Goal: Book appointment/travel/reservation

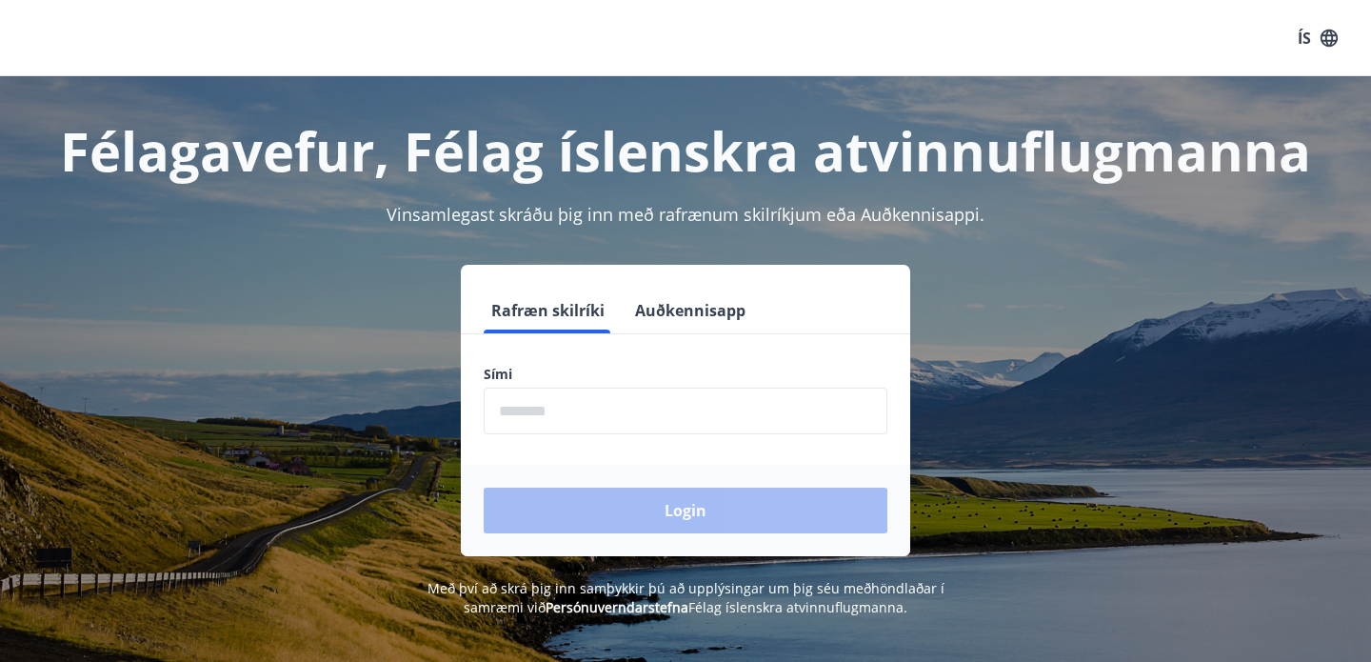
click at [540, 412] on input "phone" at bounding box center [686, 411] width 404 height 47
type input "********"
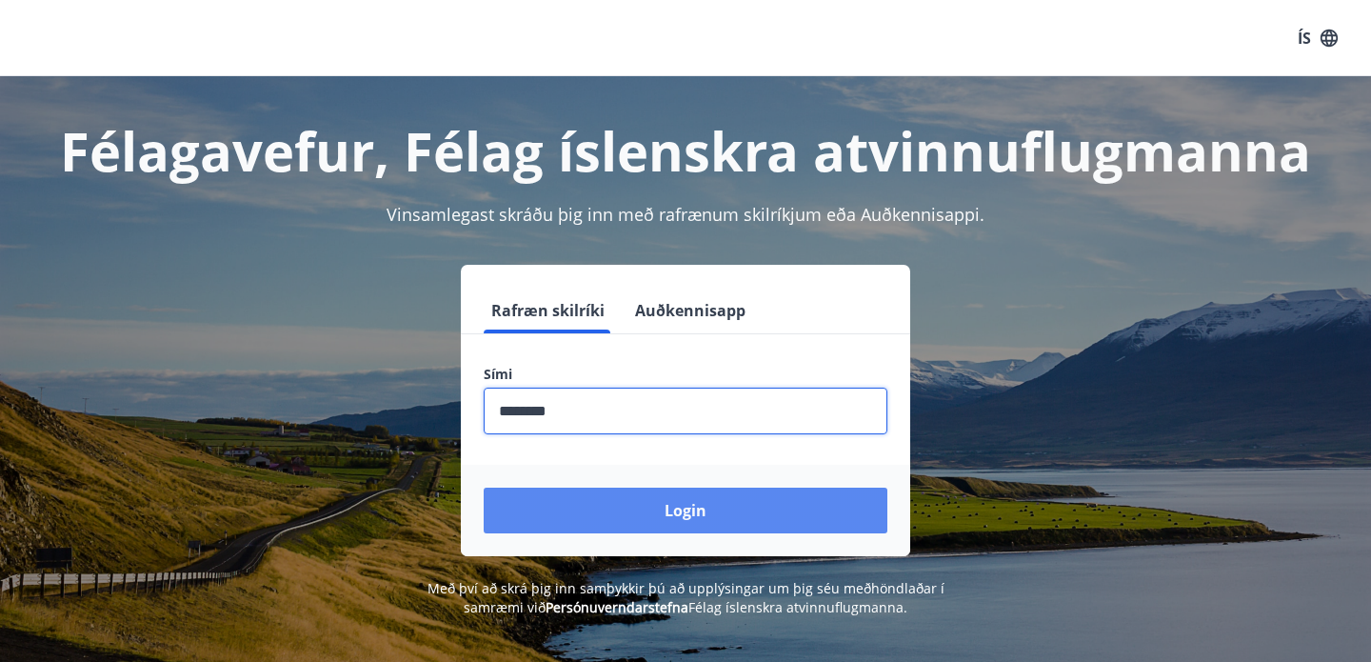
click at [716, 518] on button "Login" at bounding box center [686, 511] width 404 height 46
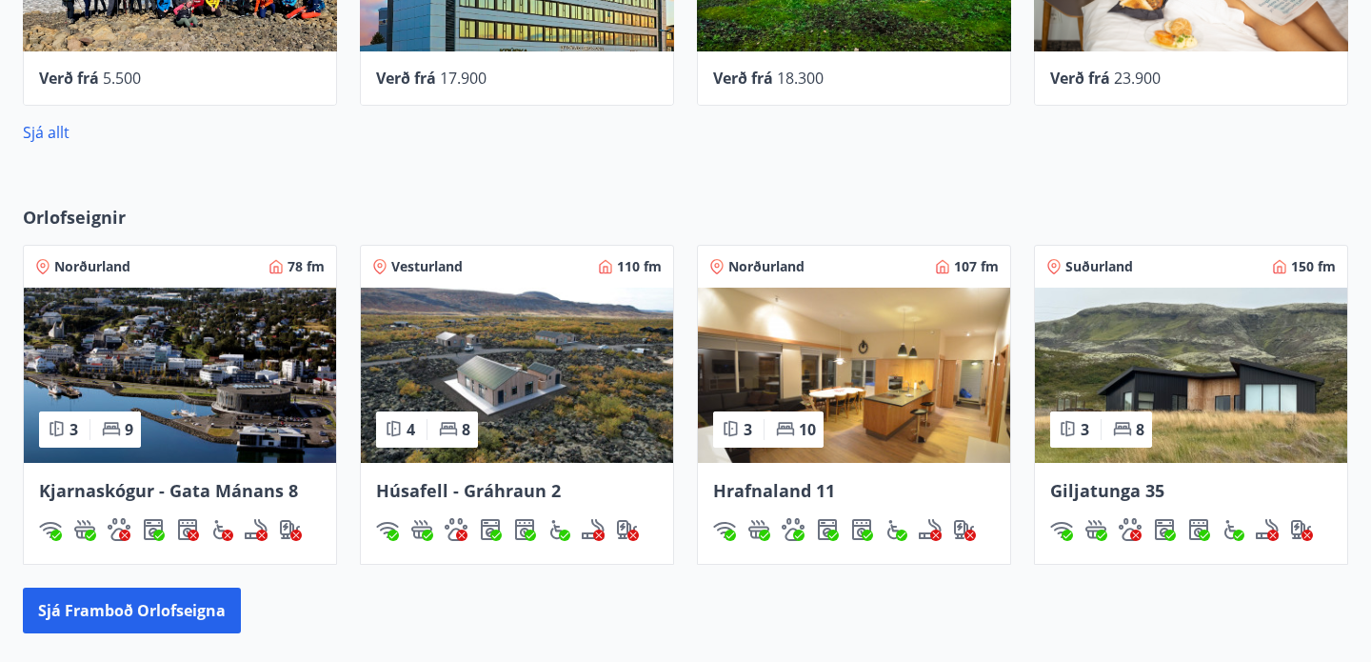
scroll to position [1061, 0]
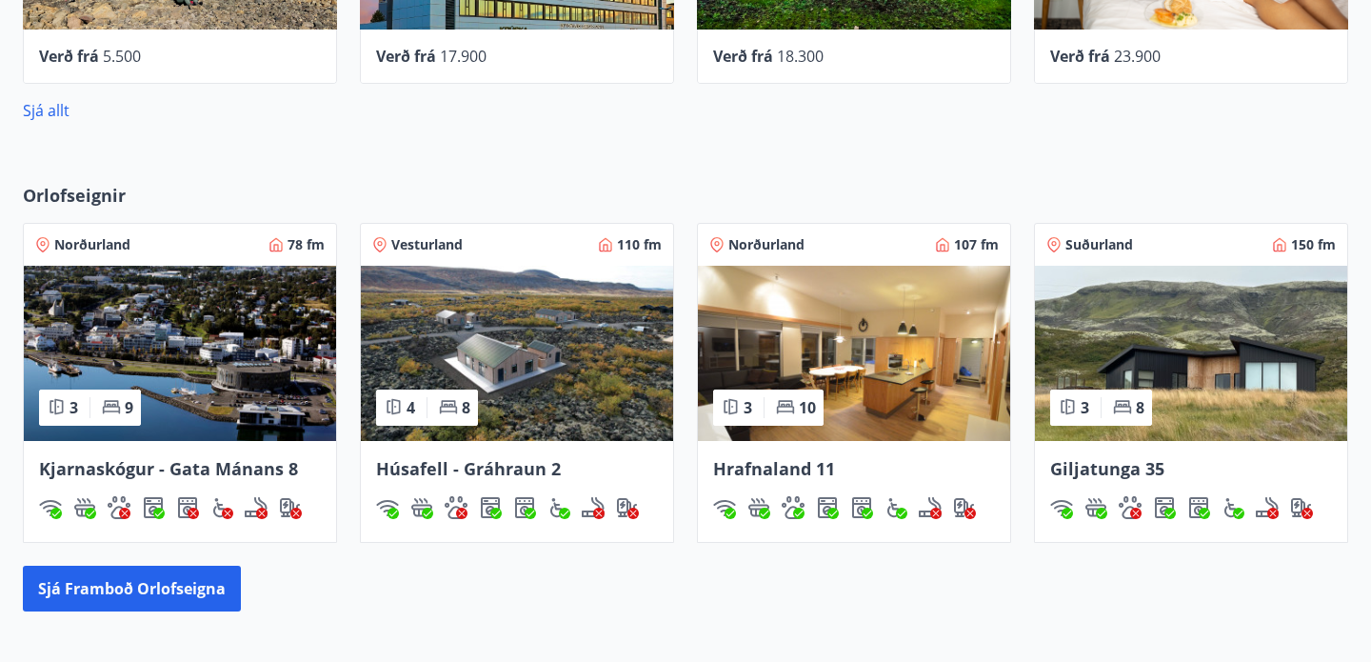
click at [157, 295] on img at bounding box center [180, 353] width 312 height 175
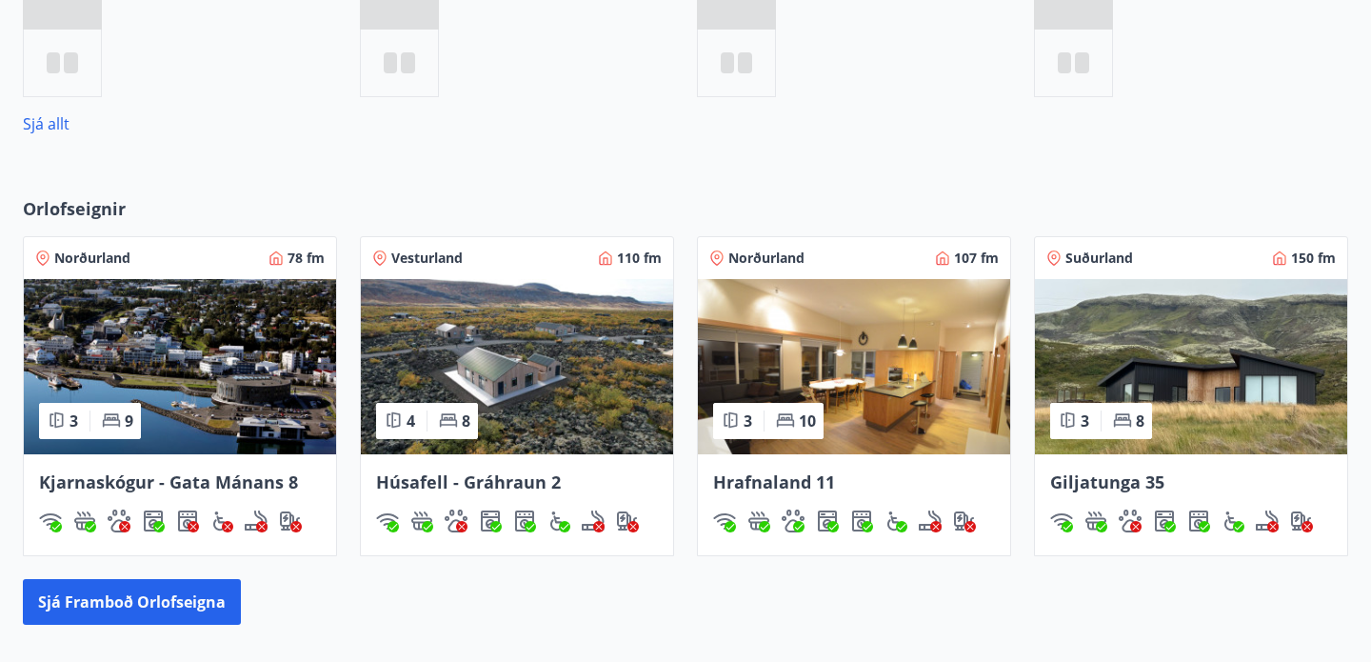
scroll to position [1076, 0]
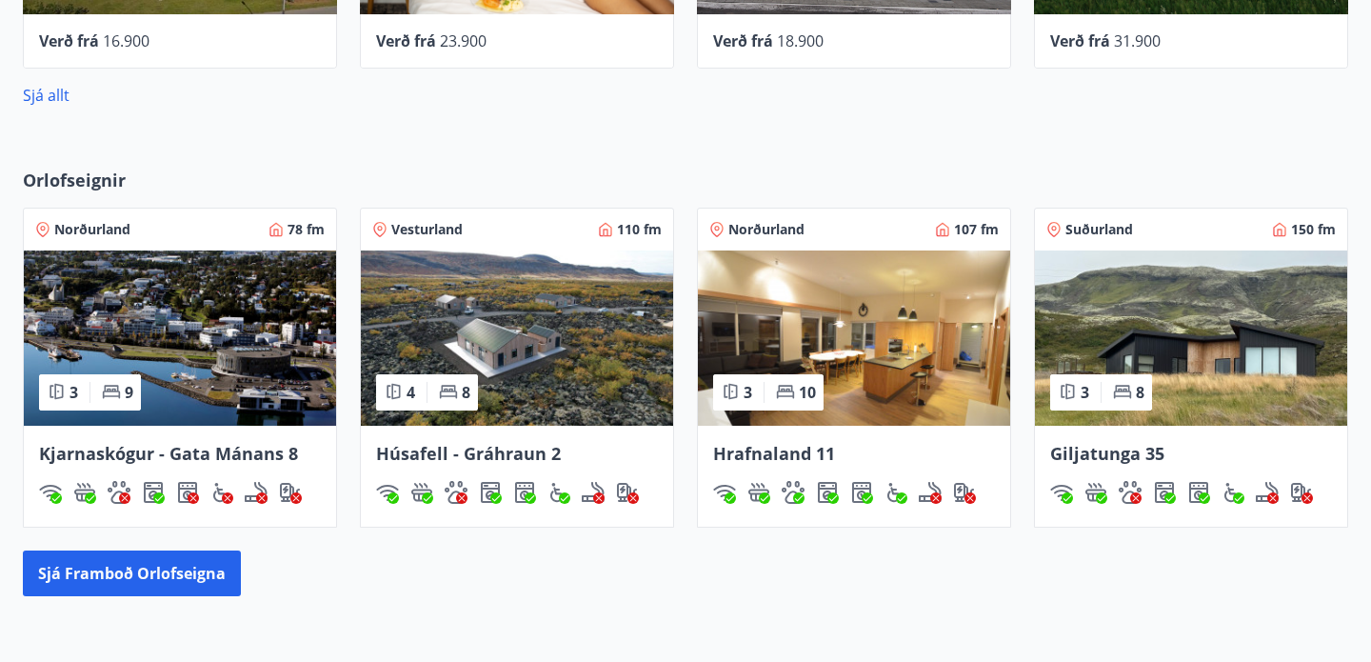
click at [867, 359] on img at bounding box center [854, 337] width 312 height 175
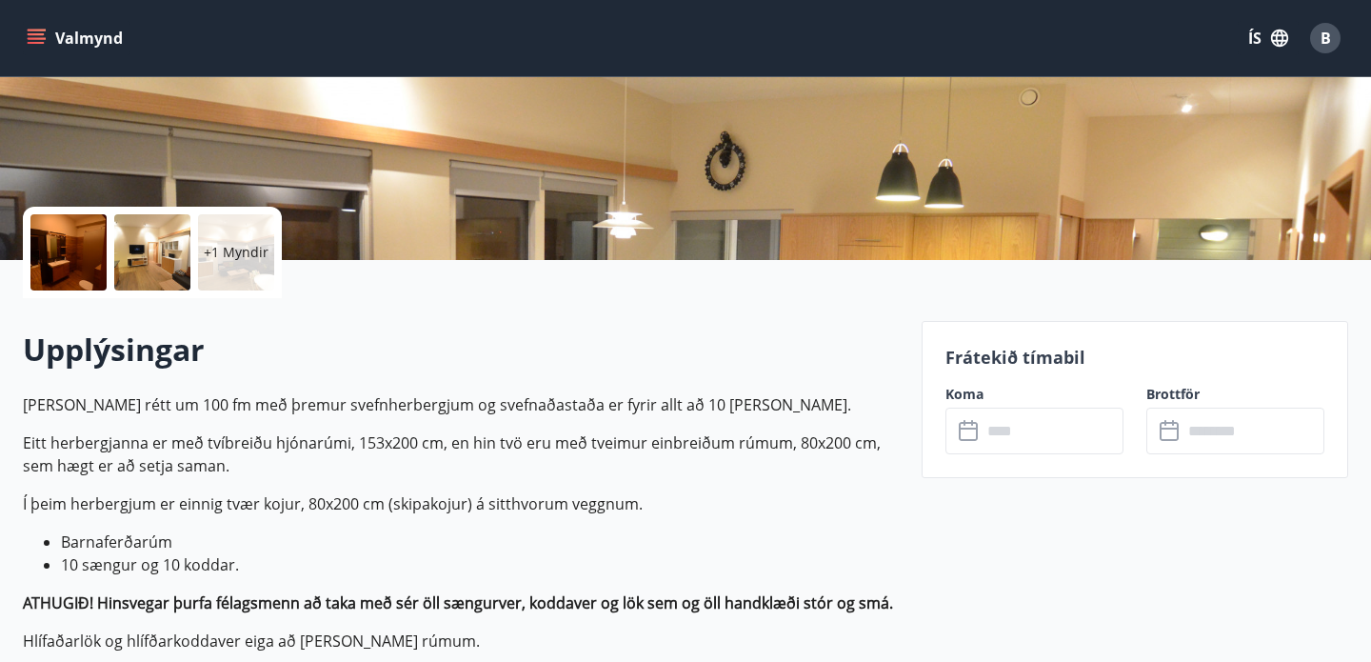
scroll to position [315, 0]
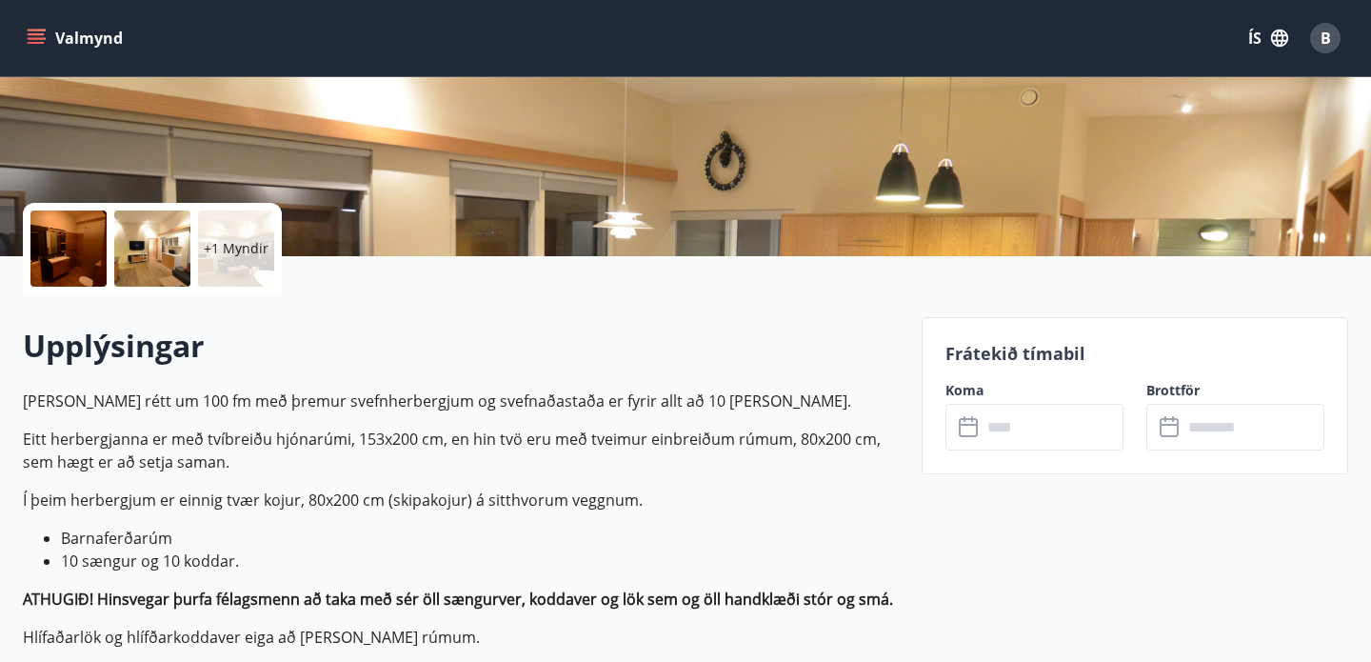
click at [1063, 423] on input "text" at bounding box center [1053, 427] width 142 height 47
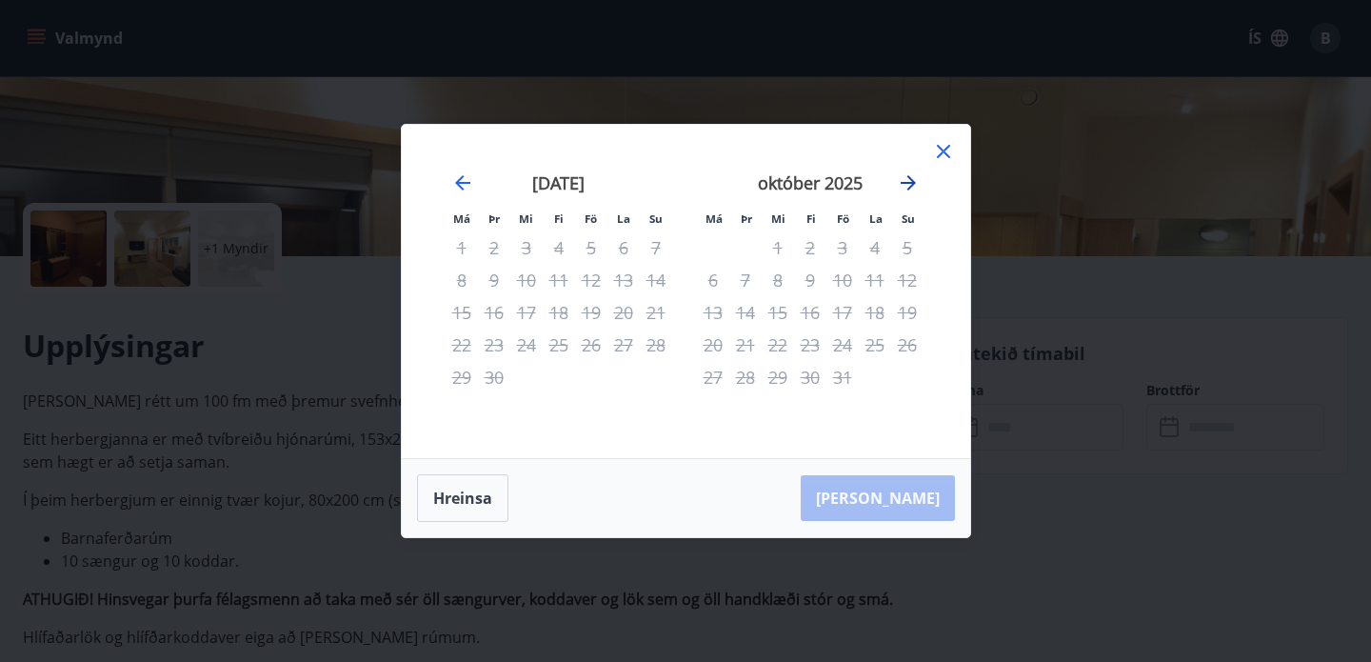
click at [911, 177] on icon "Move forward to switch to the next month." at bounding box center [908, 182] width 23 height 23
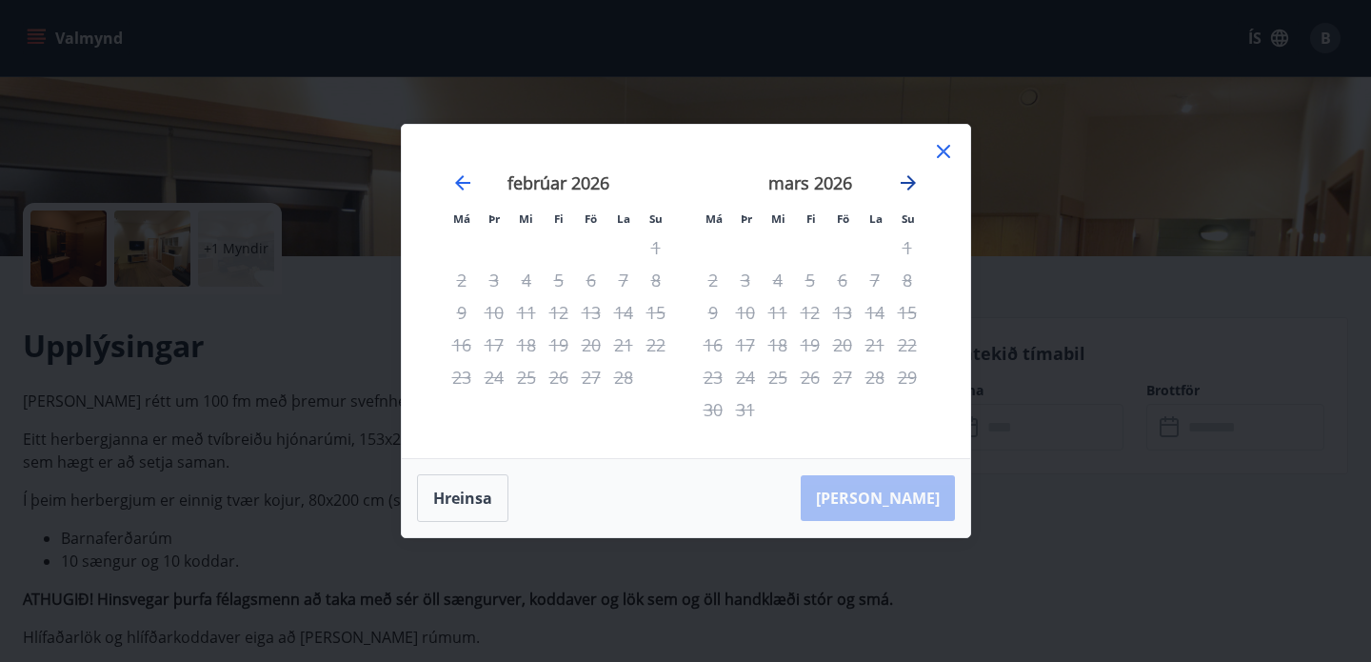
click at [911, 177] on icon "Move forward to switch to the next month." at bounding box center [908, 182] width 23 height 23
click at [946, 152] on icon at bounding box center [943, 151] width 23 height 23
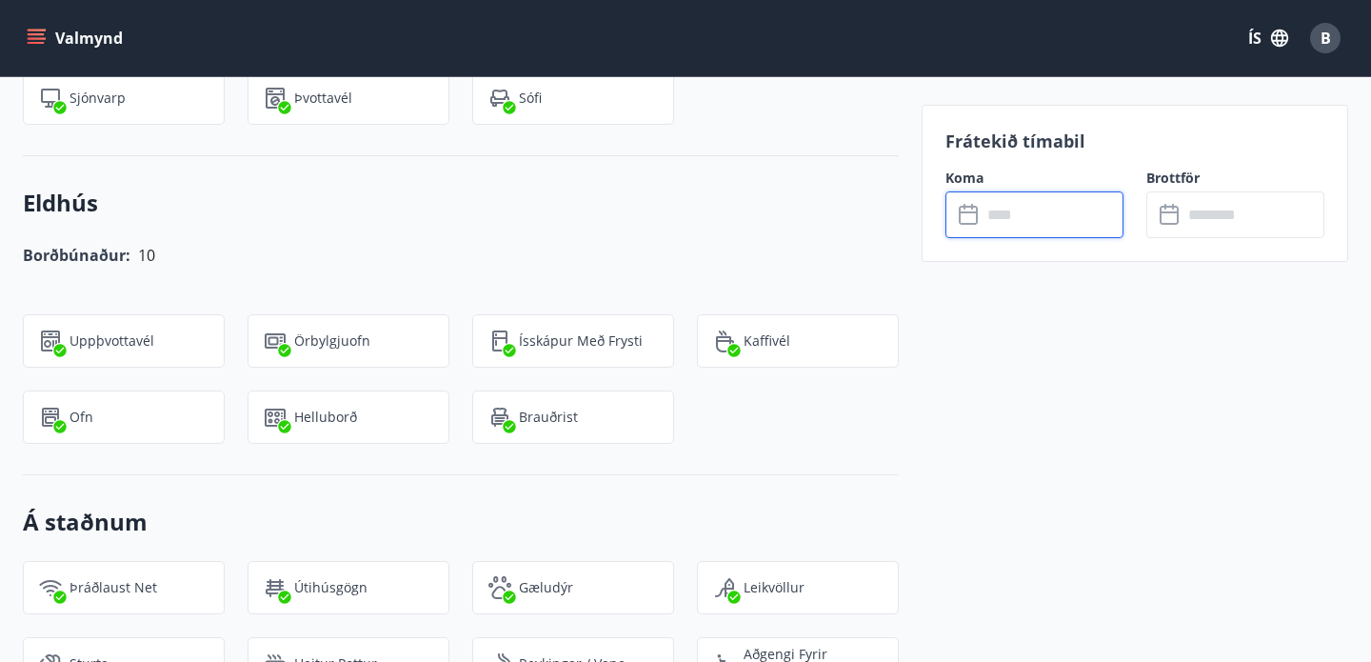
scroll to position [0, 0]
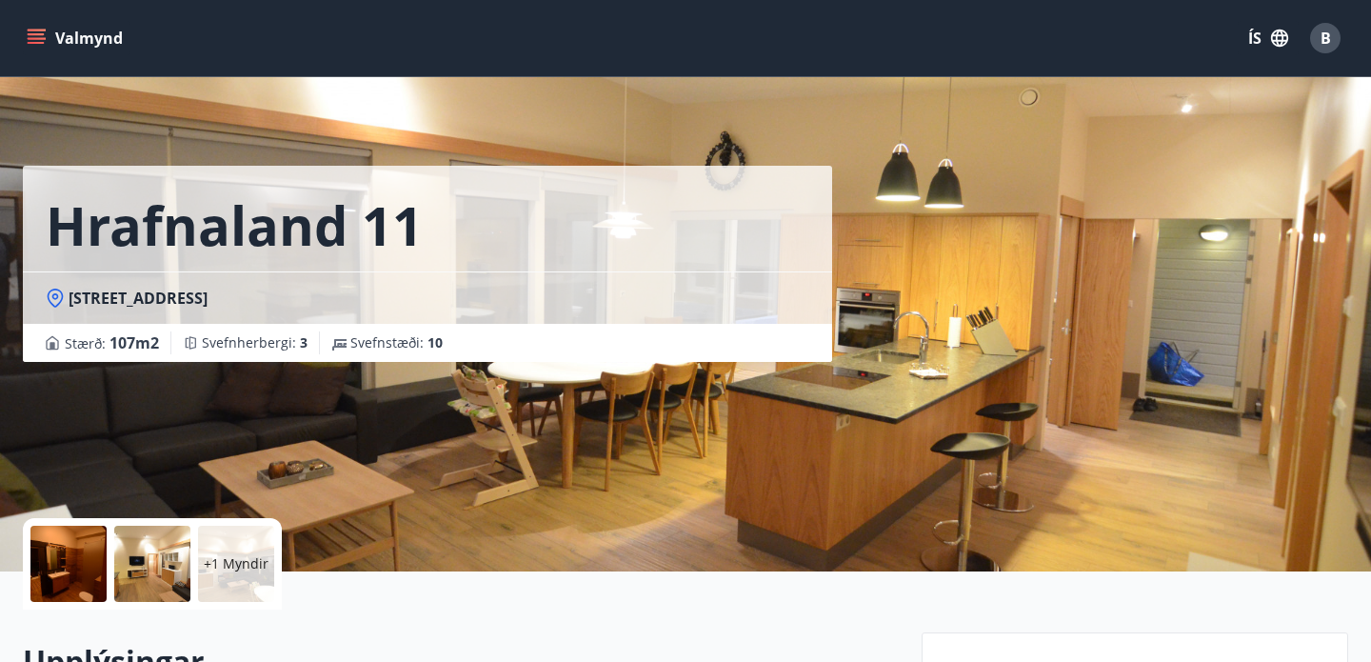
click at [31, 34] on icon "menu" at bounding box center [36, 34] width 17 height 2
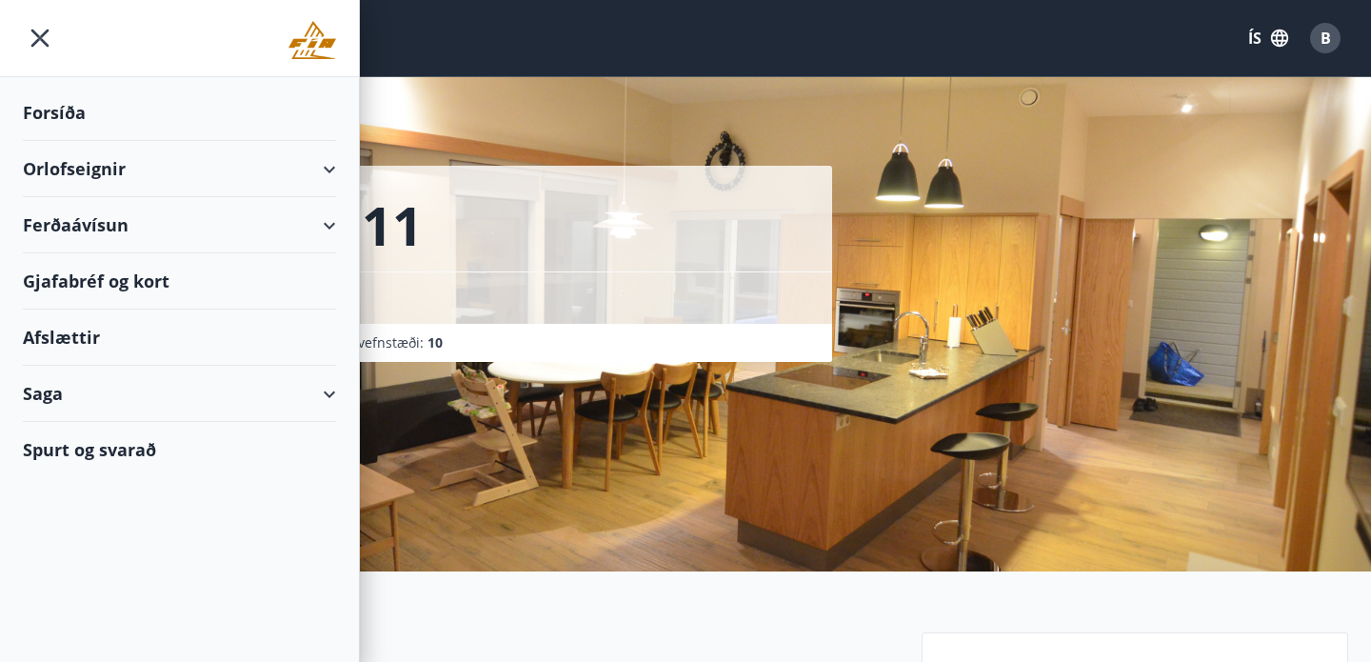
click at [332, 394] on div "Saga" at bounding box center [179, 394] width 313 height 56
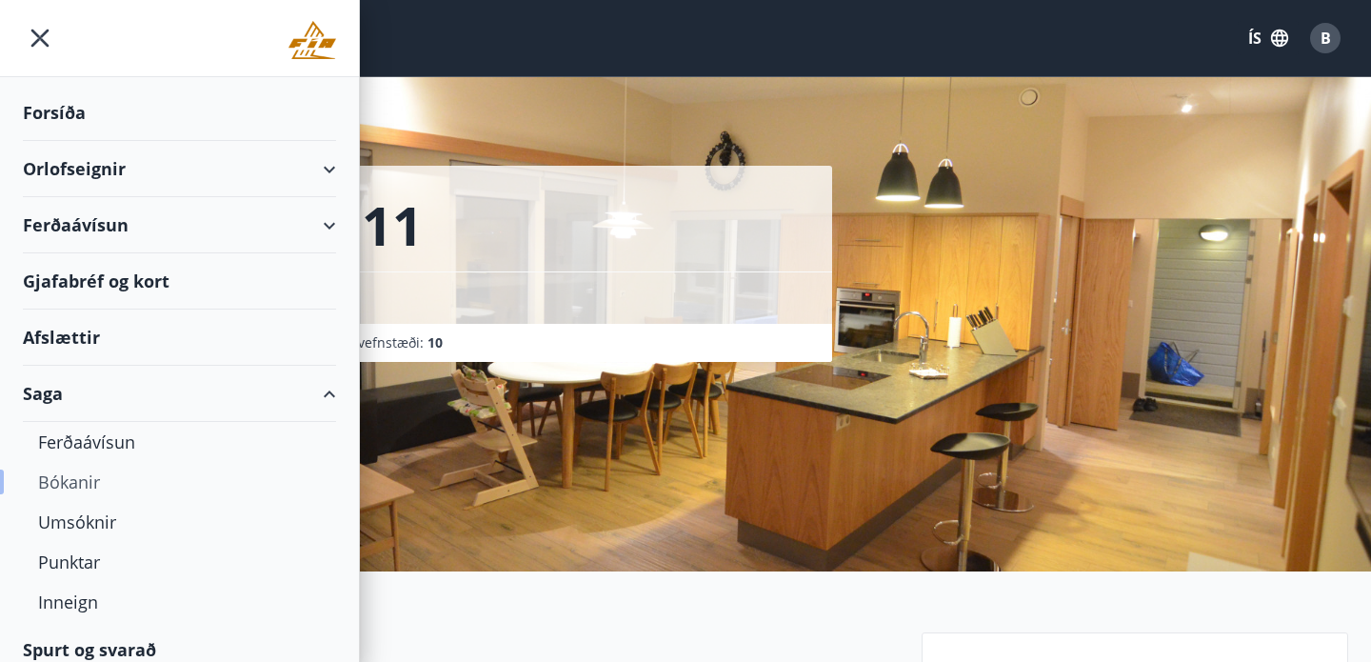
click at [80, 486] on div "Bókanir" at bounding box center [179, 482] width 283 height 40
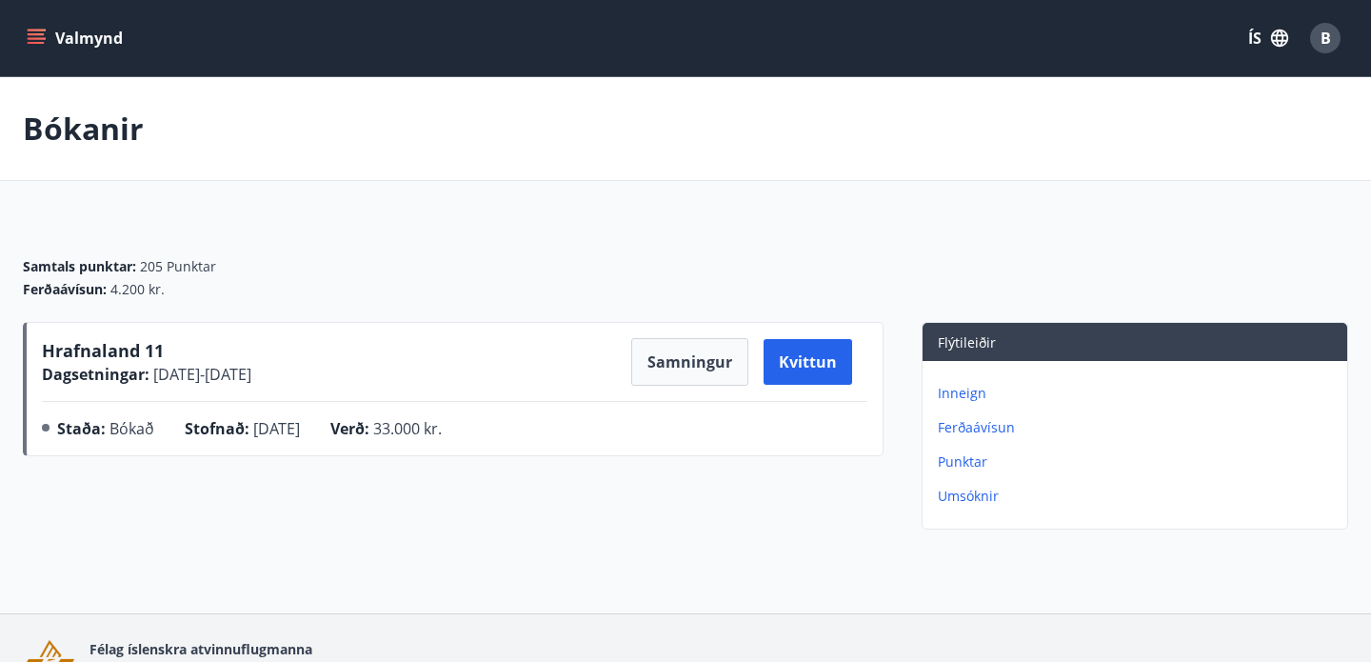
click at [34, 39] on icon "menu" at bounding box center [38, 38] width 21 height 2
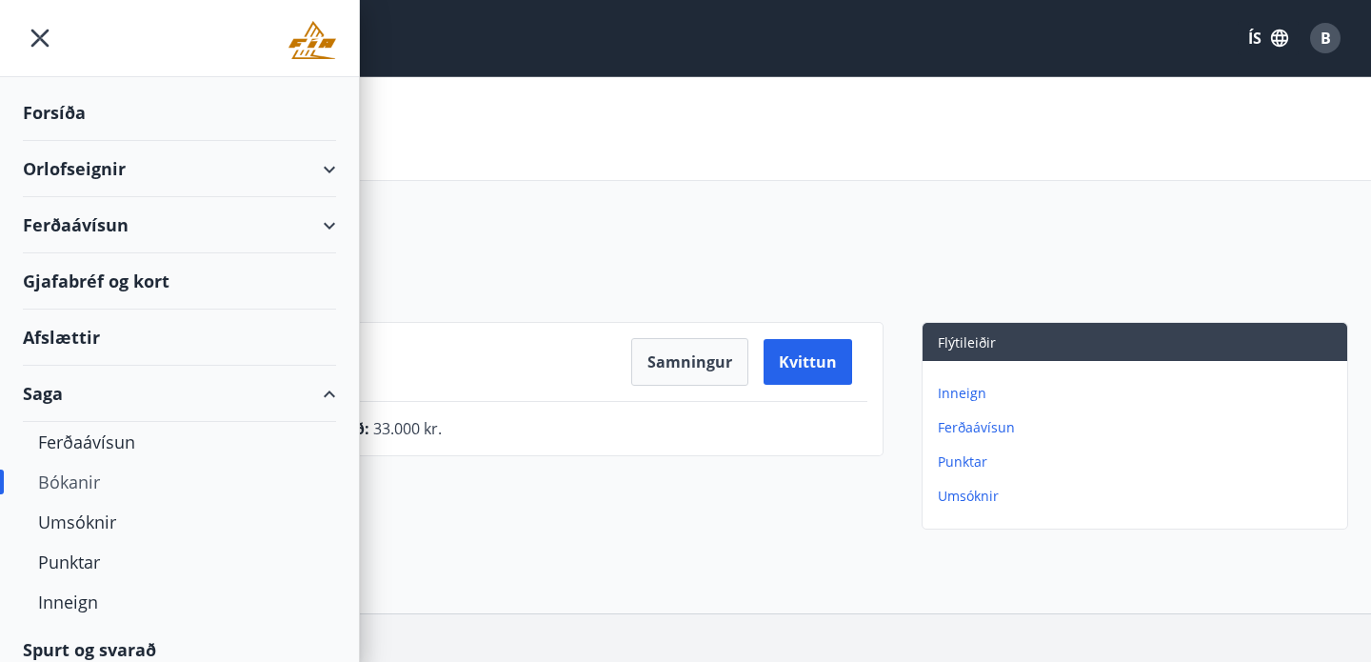
click at [329, 166] on div "Orlofseignir" at bounding box center [179, 169] width 313 height 56
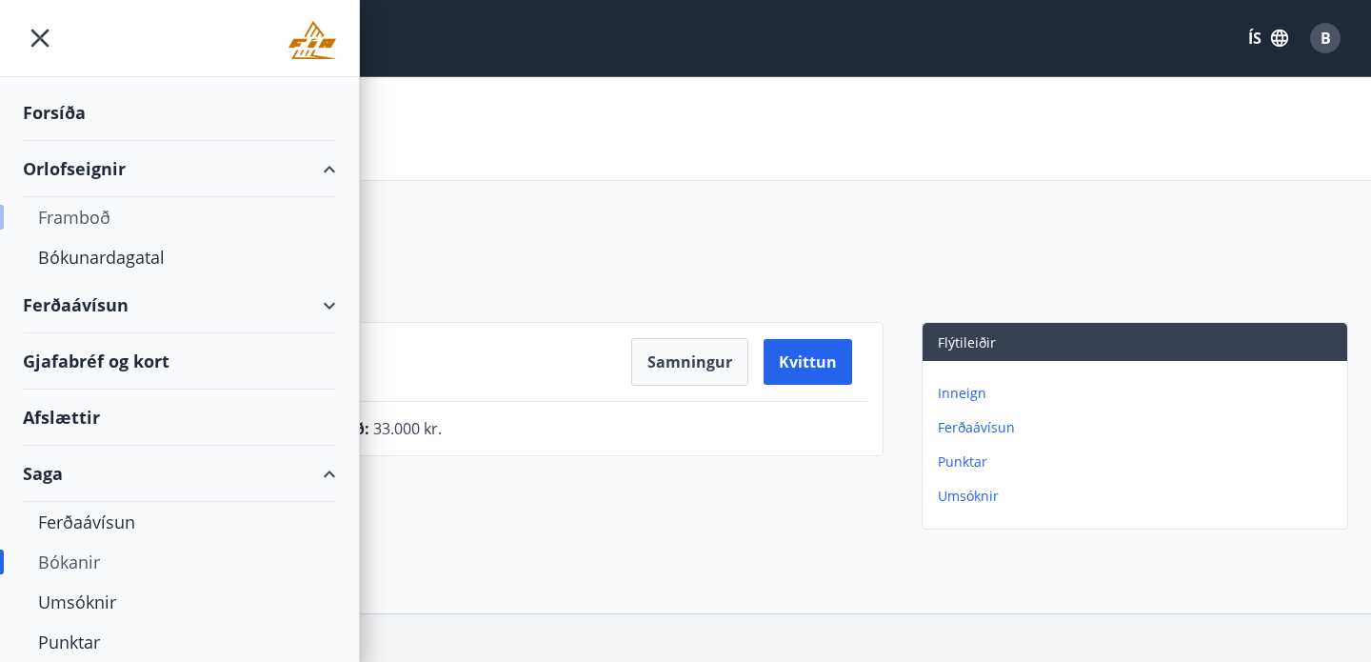
click at [74, 214] on div "Framboð" at bounding box center [179, 217] width 283 height 40
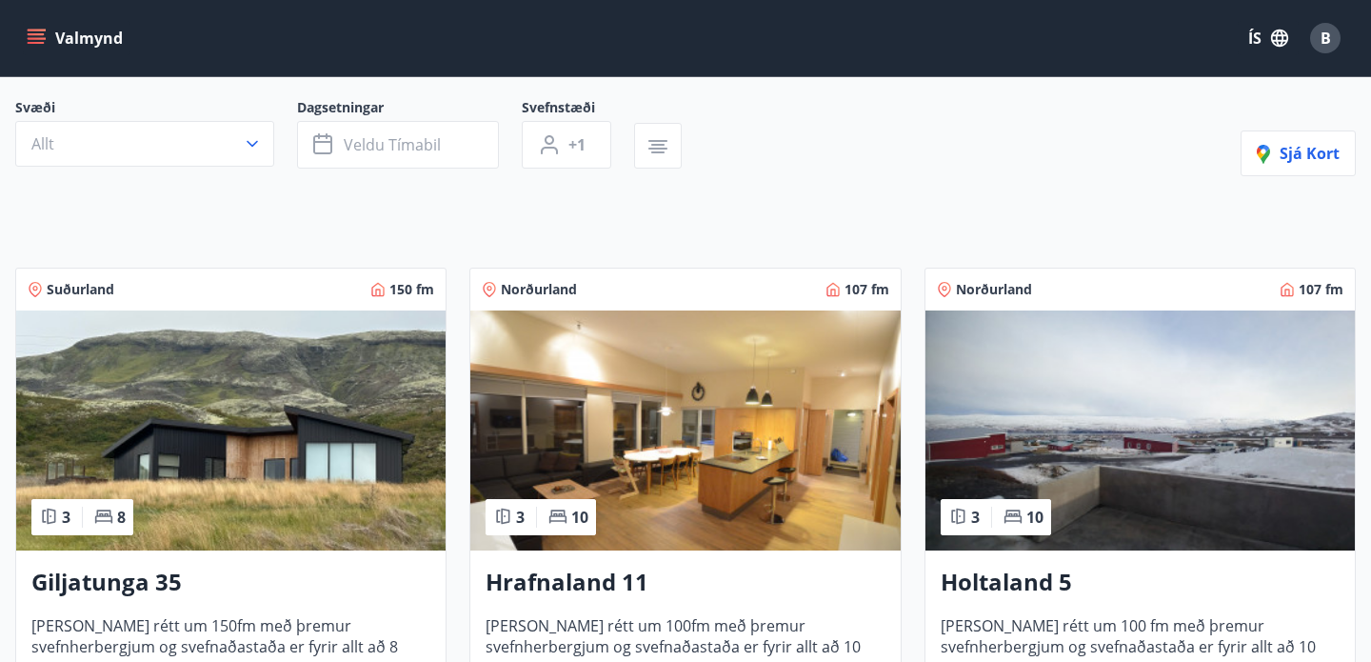
scroll to position [173, 0]
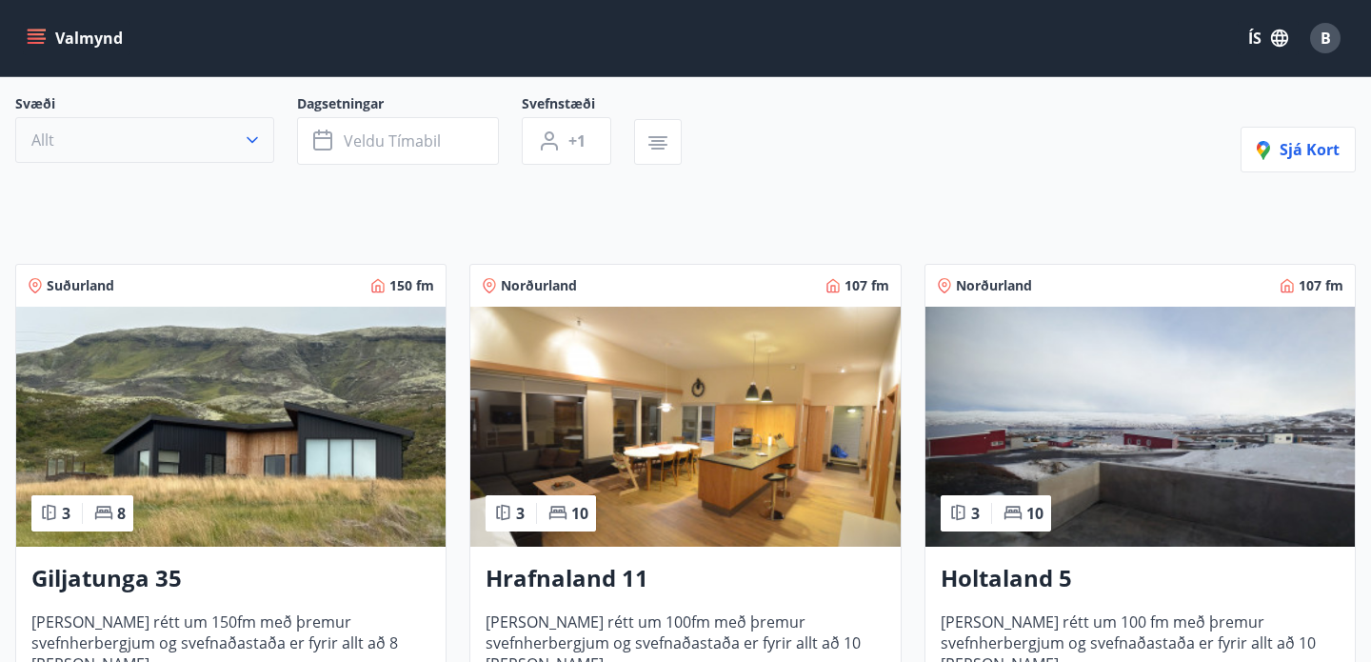
click at [252, 136] on icon "button" at bounding box center [252, 139] width 19 height 19
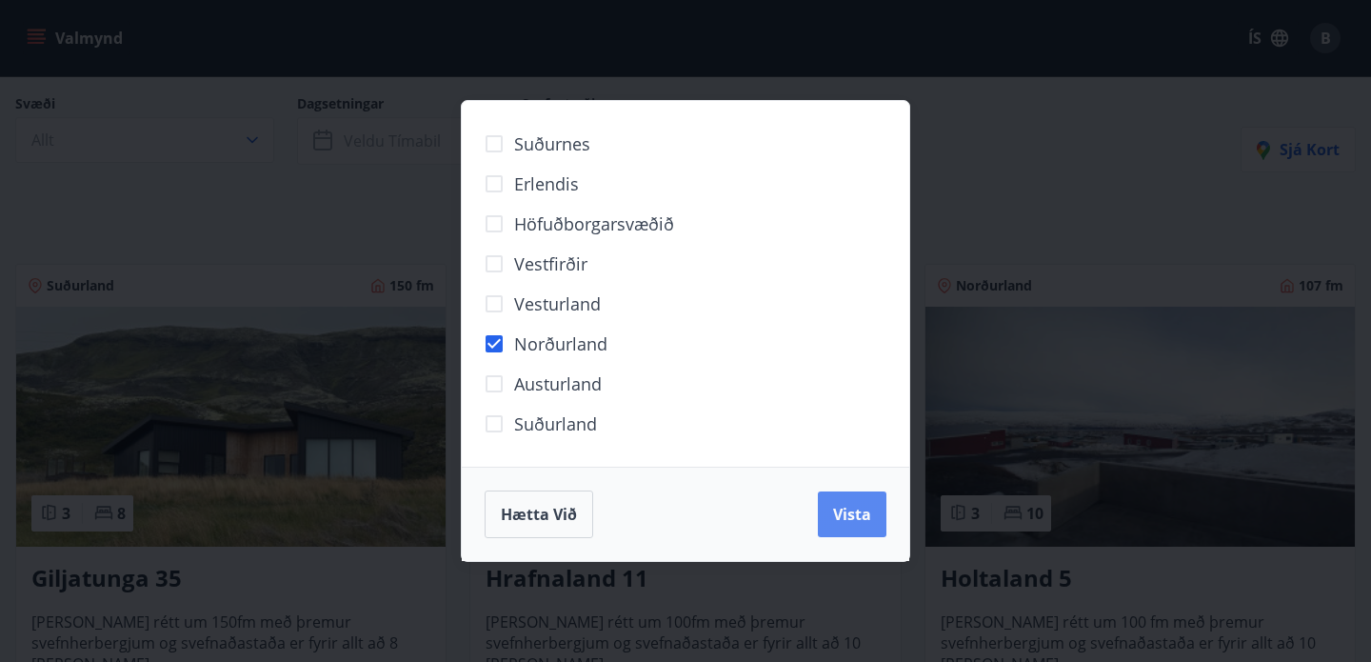
click at [856, 515] on span "Vista" at bounding box center [852, 514] width 38 height 21
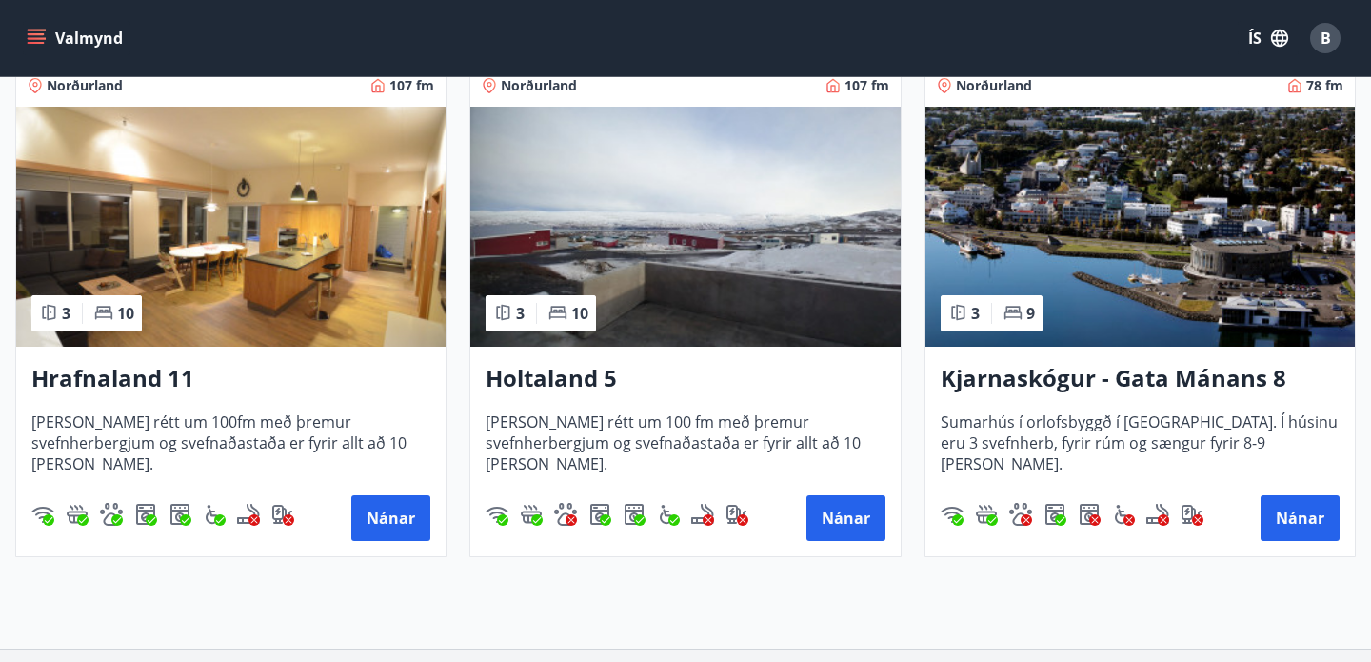
scroll to position [423, 0]
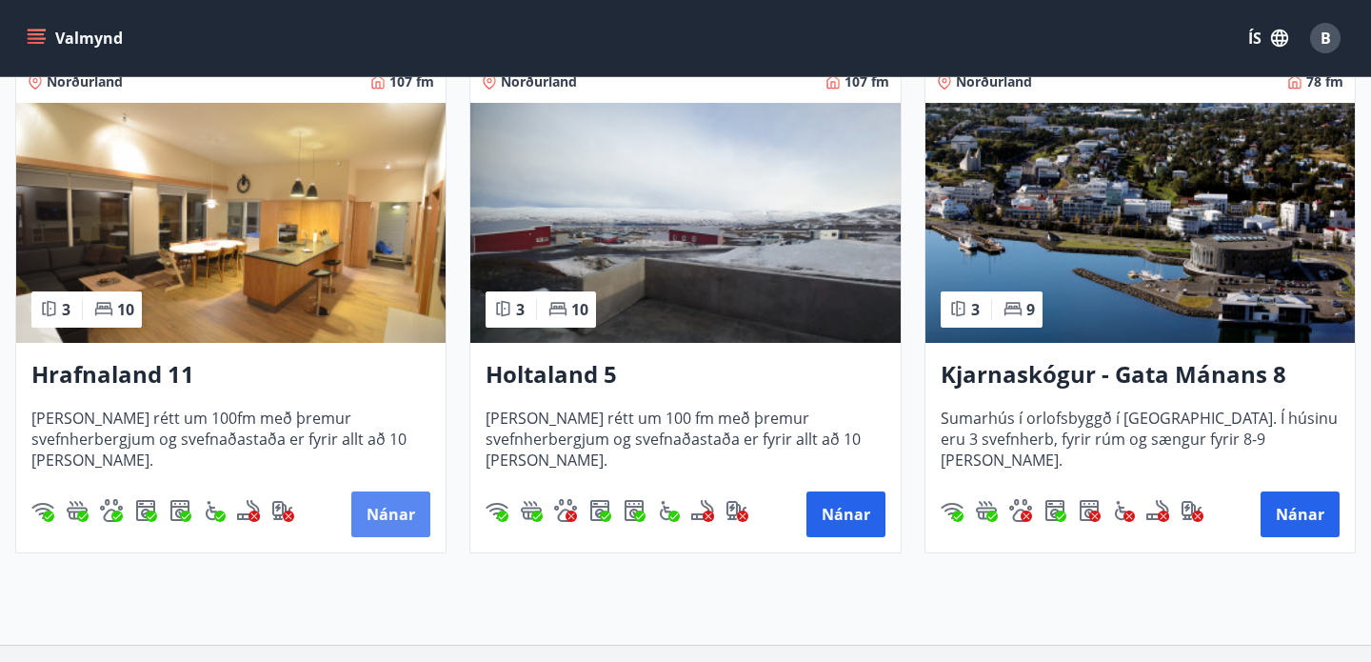
click at [381, 507] on button "Nánar" at bounding box center [390, 514] width 79 height 46
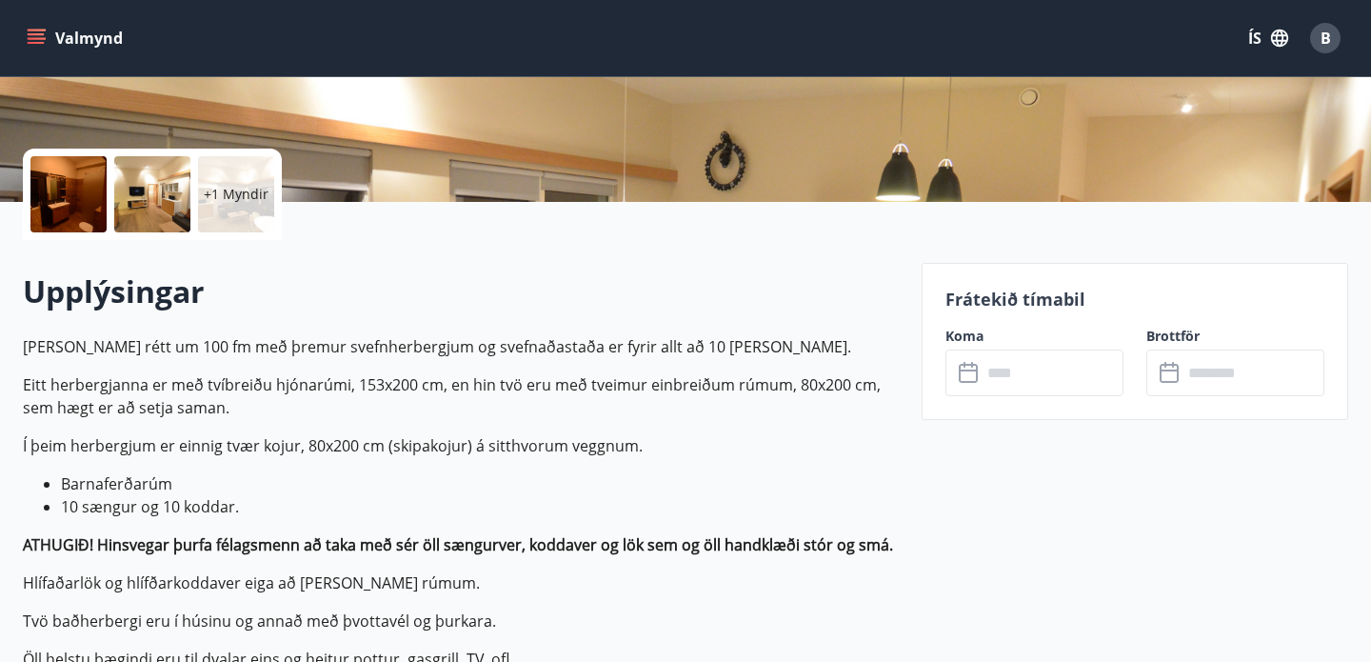
scroll to position [367, 0]
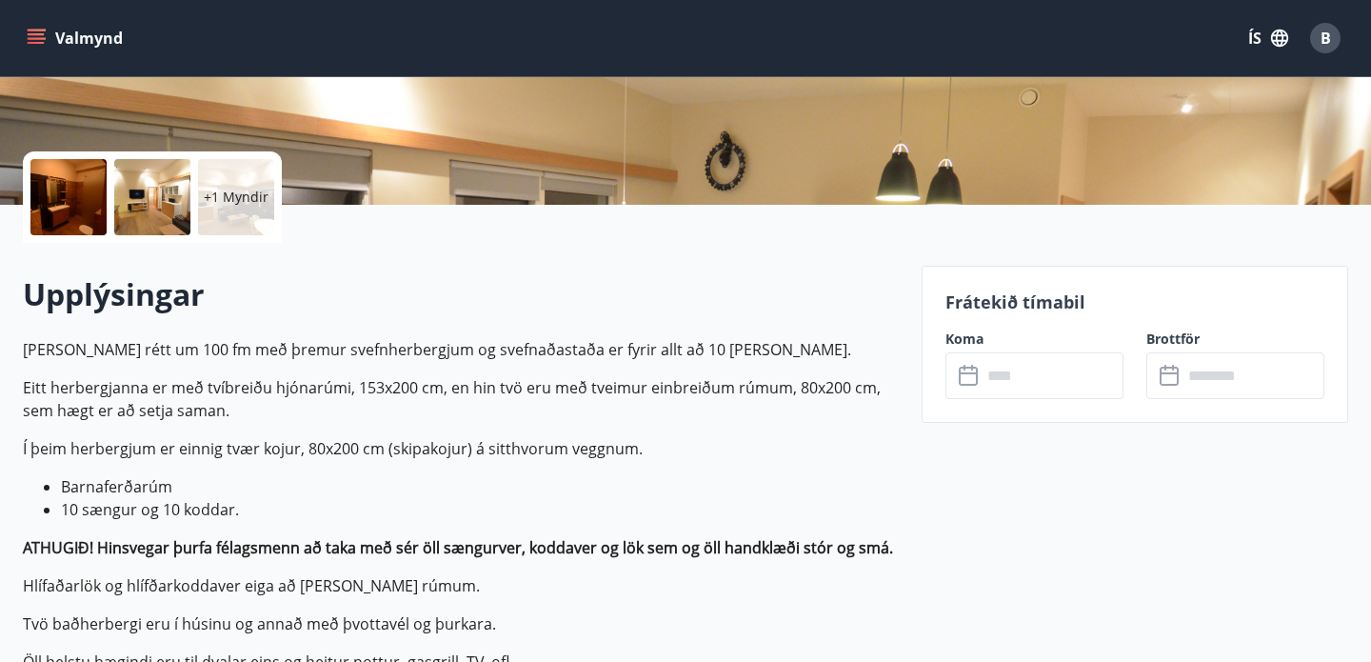
click at [1033, 378] on input "text" at bounding box center [1053, 375] width 142 height 47
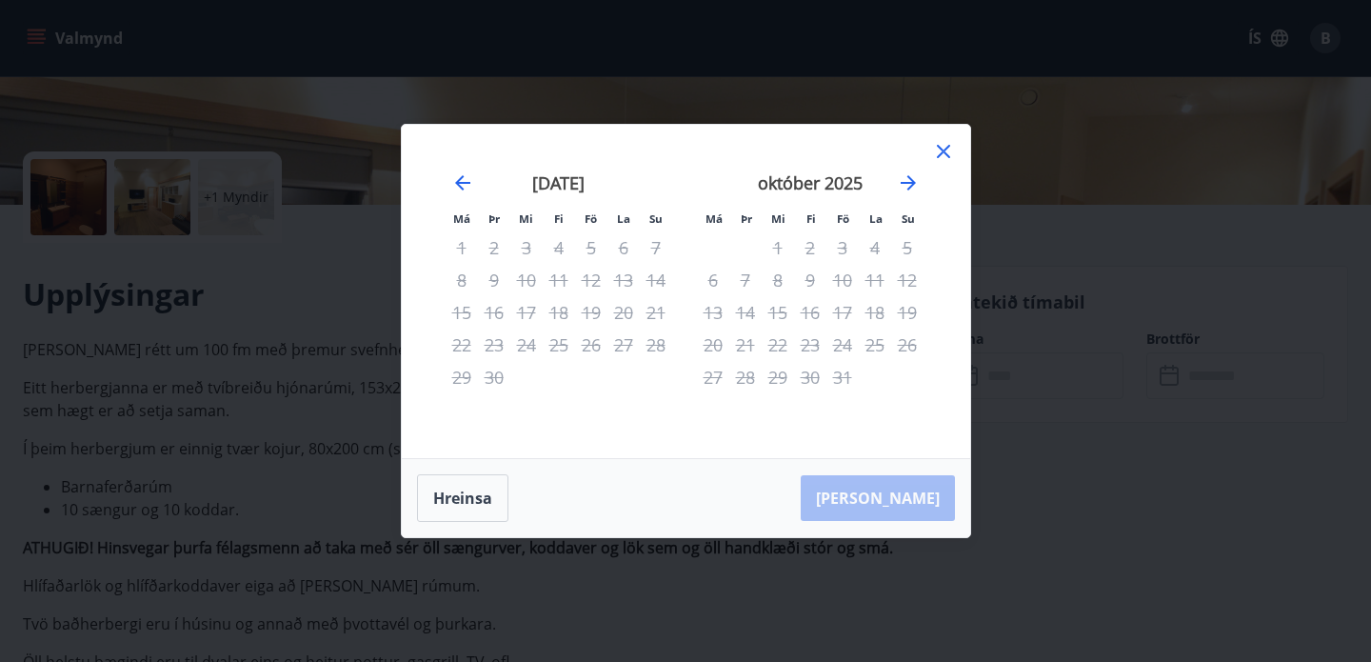
click at [943, 149] on icon at bounding box center [943, 151] width 23 height 23
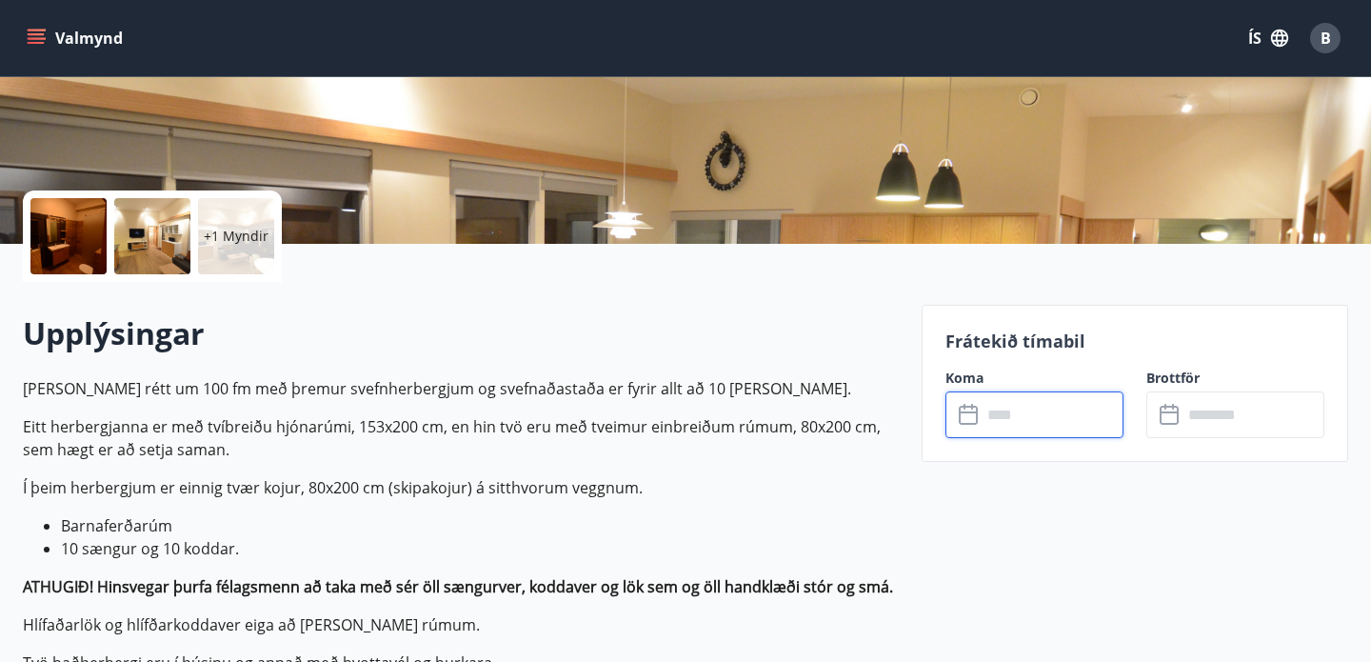
scroll to position [421, 0]
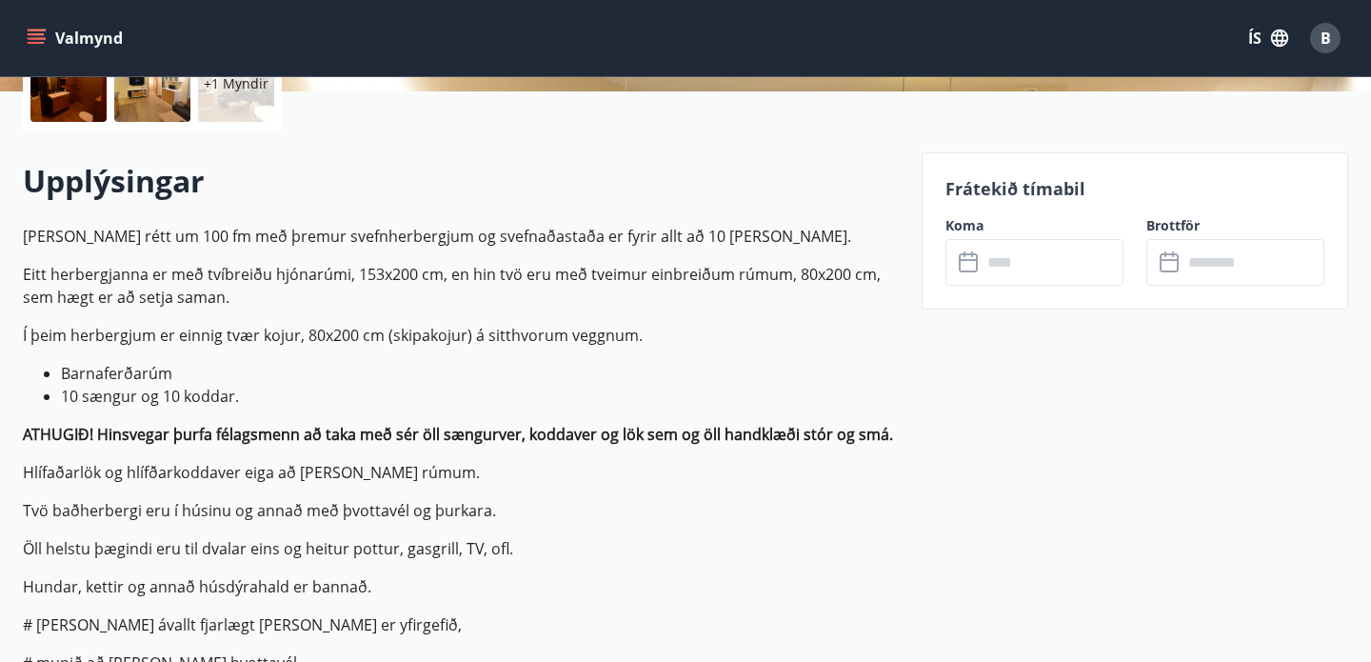
scroll to position [486, 0]
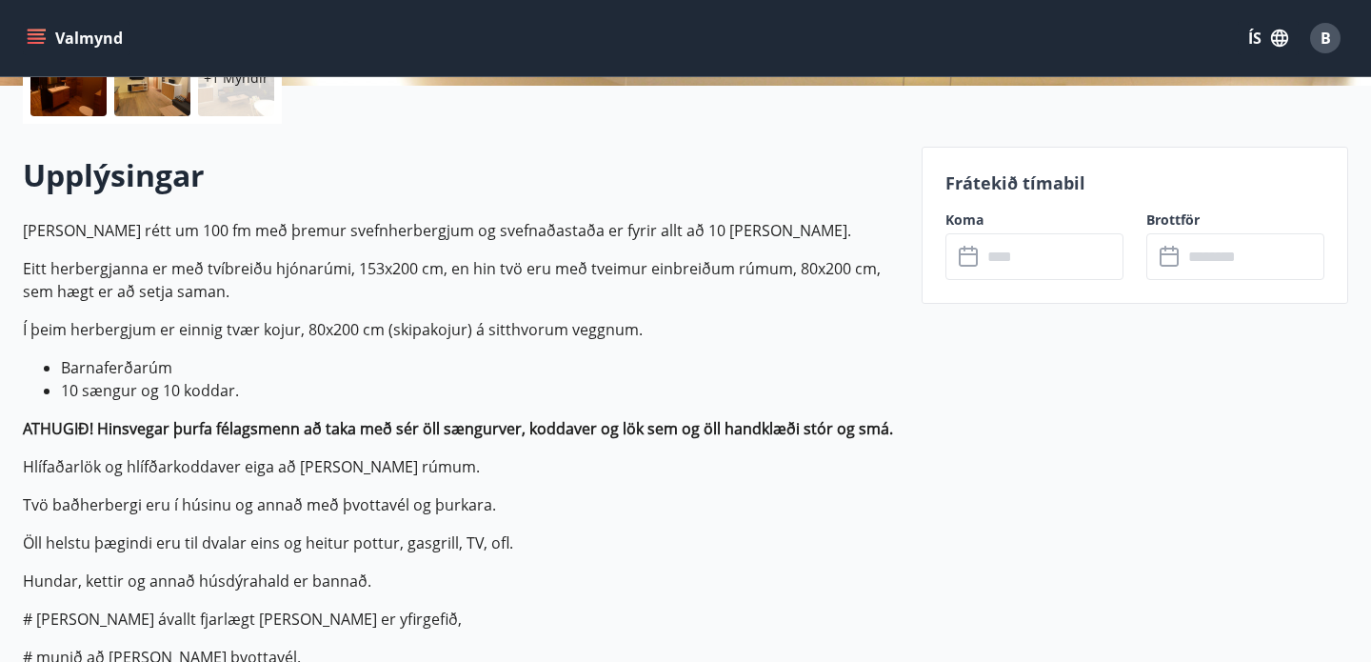
click at [1013, 254] on input "text" at bounding box center [1053, 256] width 142 height 47
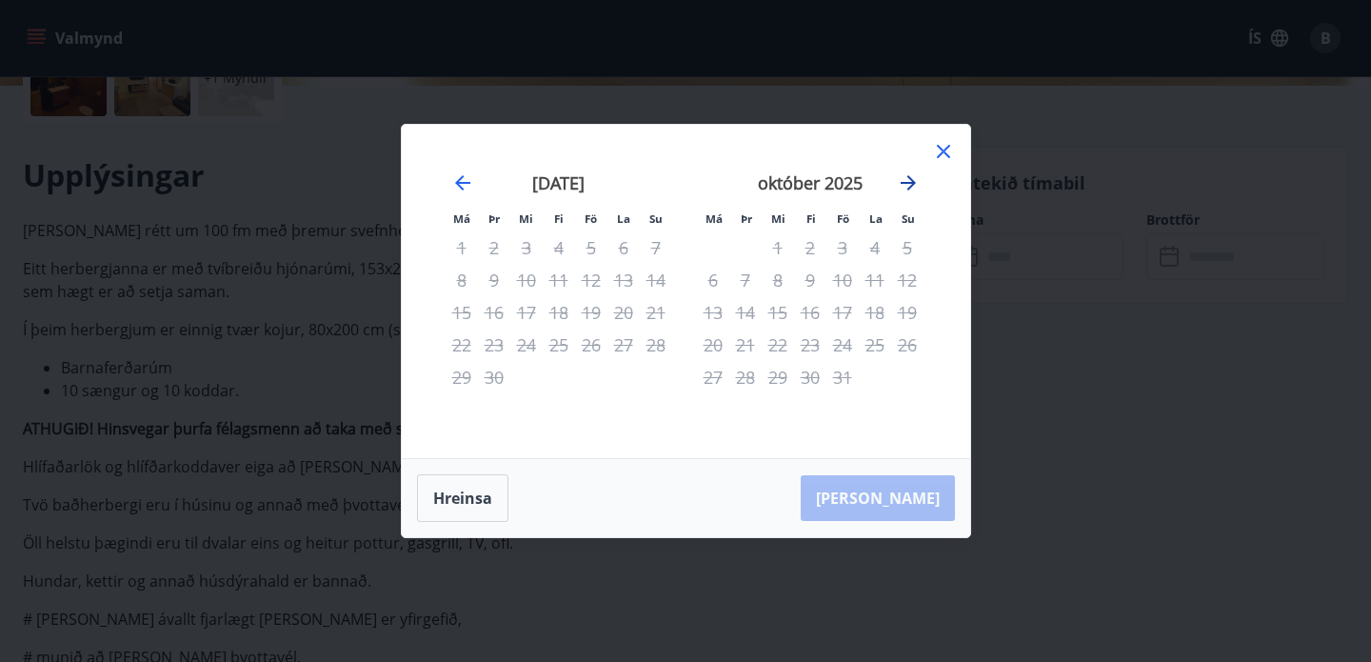
click at [910, 188] on icon "Move forward to switch to the next month." at bounding box center [908, 182] width 23 height 23
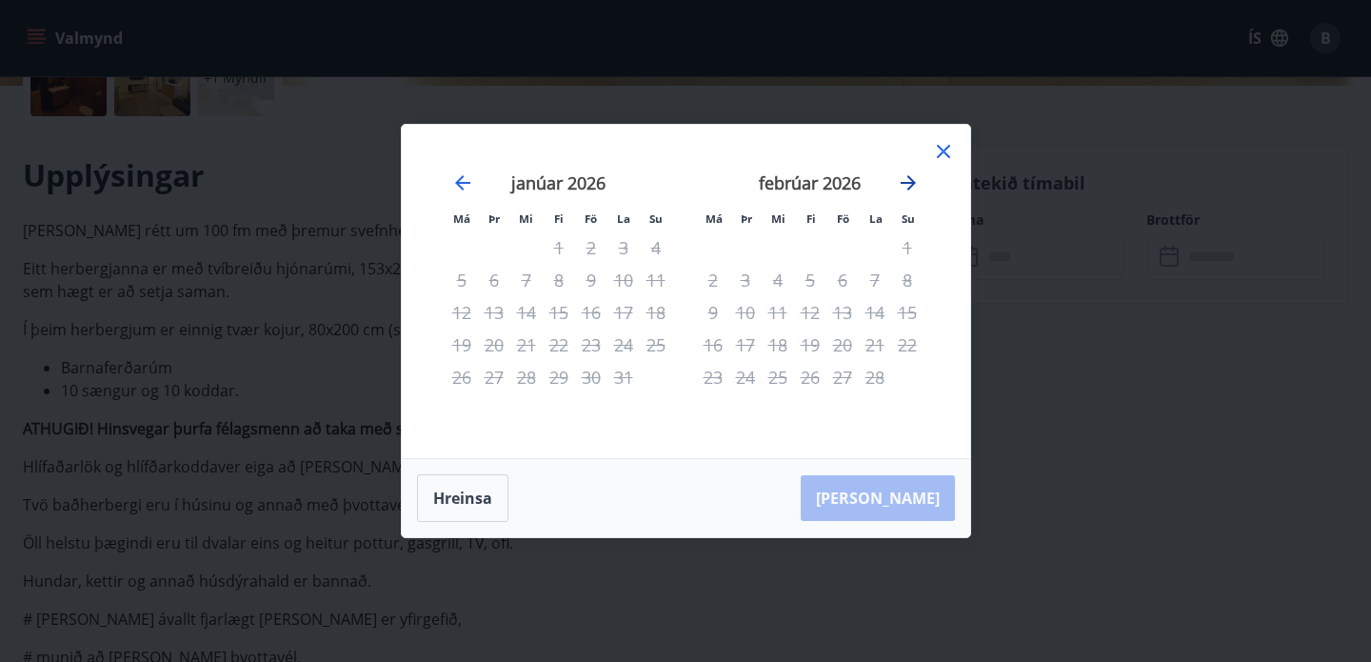
click at [910, 188] on icon "Move forward to switch to the next month." at bounding box center [908, 182] width 23 height 23
click at [452, 182] on icon "Move backward to switch to the previous month." at bounding box center [462, 182] width 23 height 23
click at [912, 179] on icon "Move forward to switch to the next month." at bounding box center [908, 182] width 23 height 23
click at [945, 148] on icon at bounding box center [943, 151] width 13 height 13
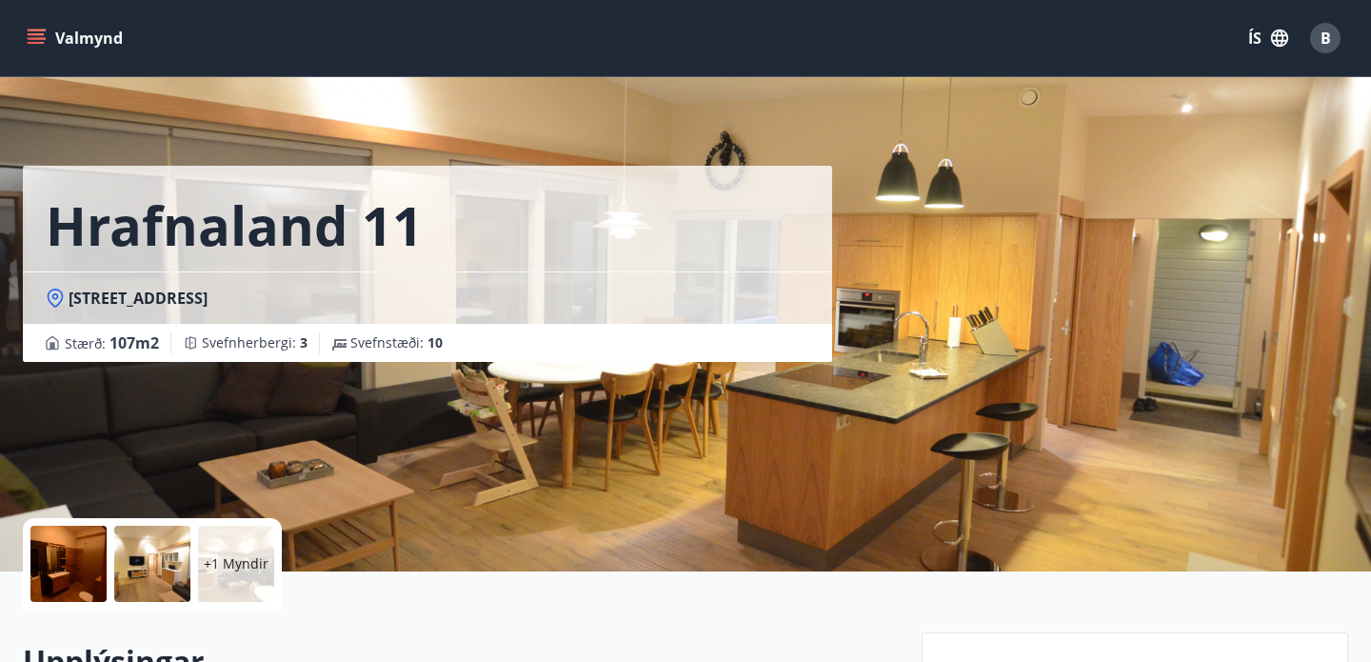
scroll to position [1, 0]
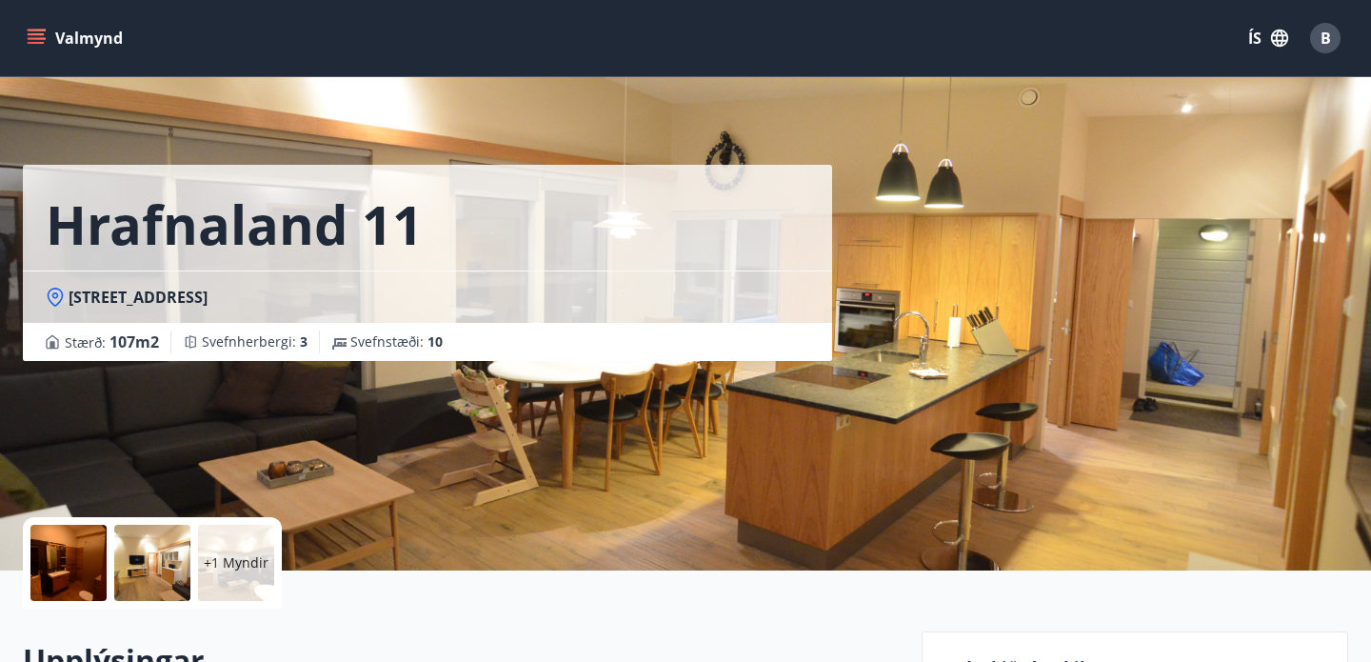
click at [39, 42] on icon "menu" at bounding box center [36, 43] width 17 height 2
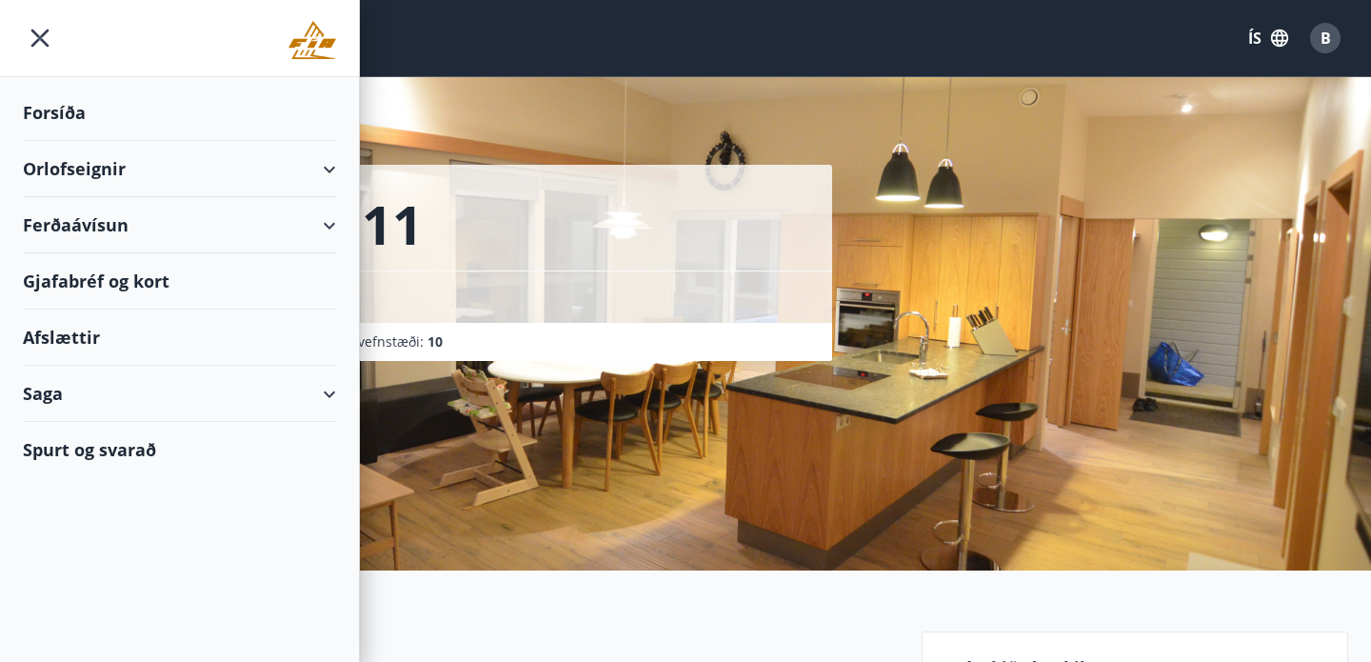
click at [329, 166] on div "Orlofseignir" at bounding box center [179, 169] width 313 height 56
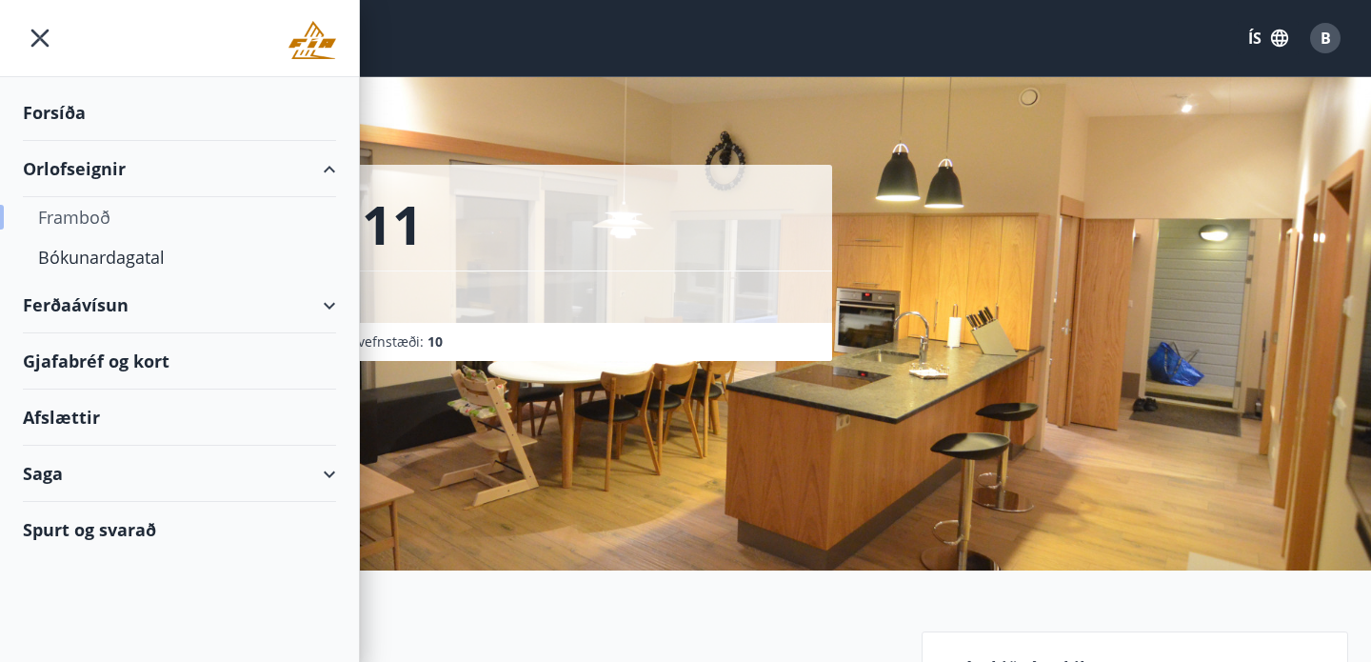
click at [73, 213] on div "Framboð" at bounding box center [179, 217] width 283 height 40
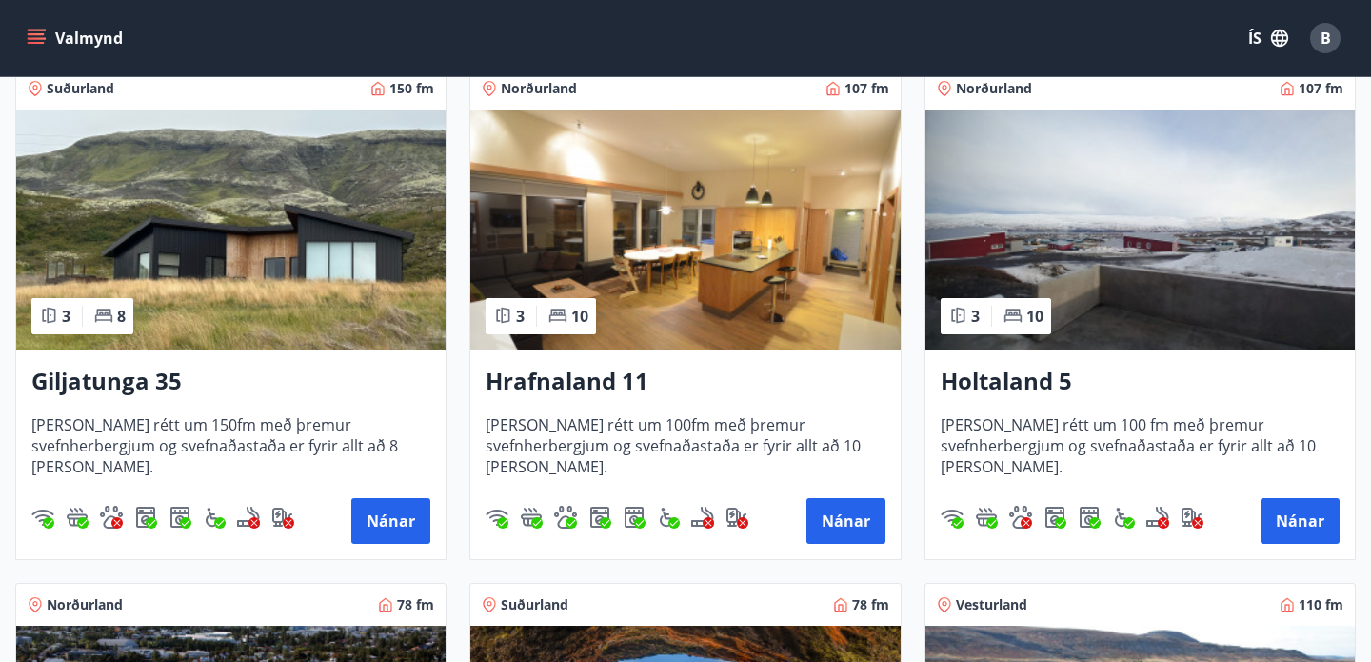
scroll to position [376, 0]
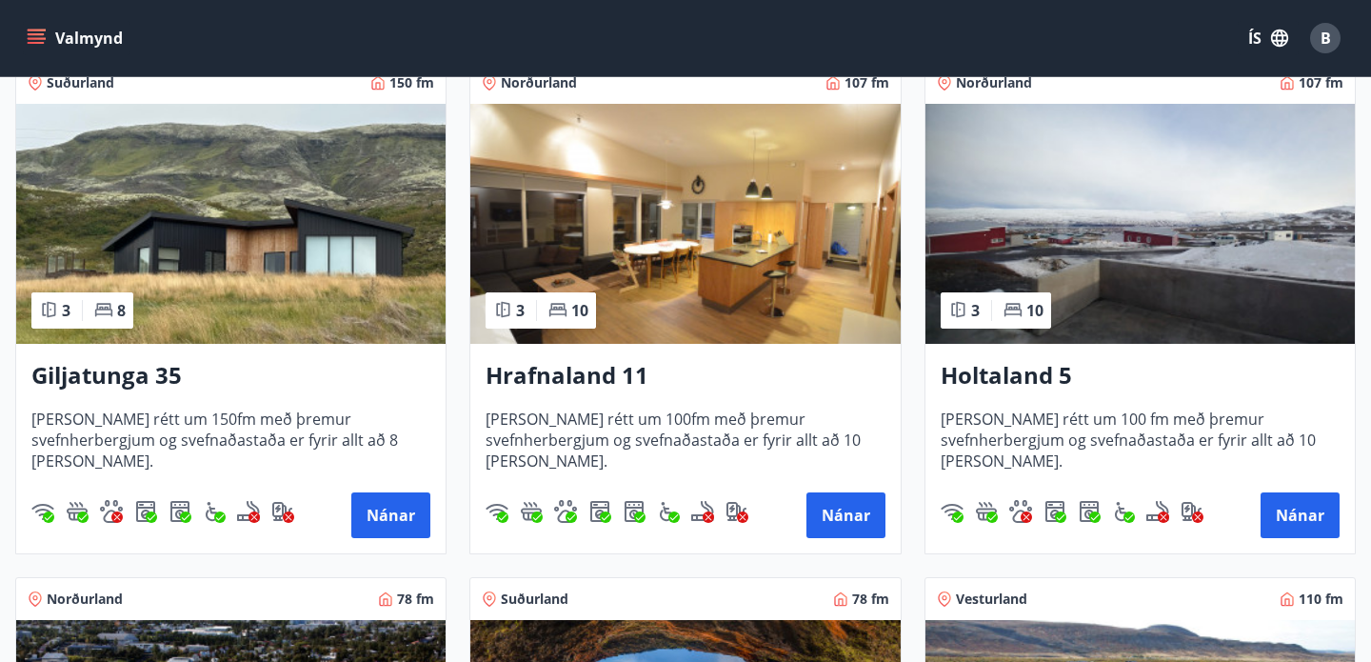
click at [666, 225] on img at bounding box center [684, 224] width 429 height 240
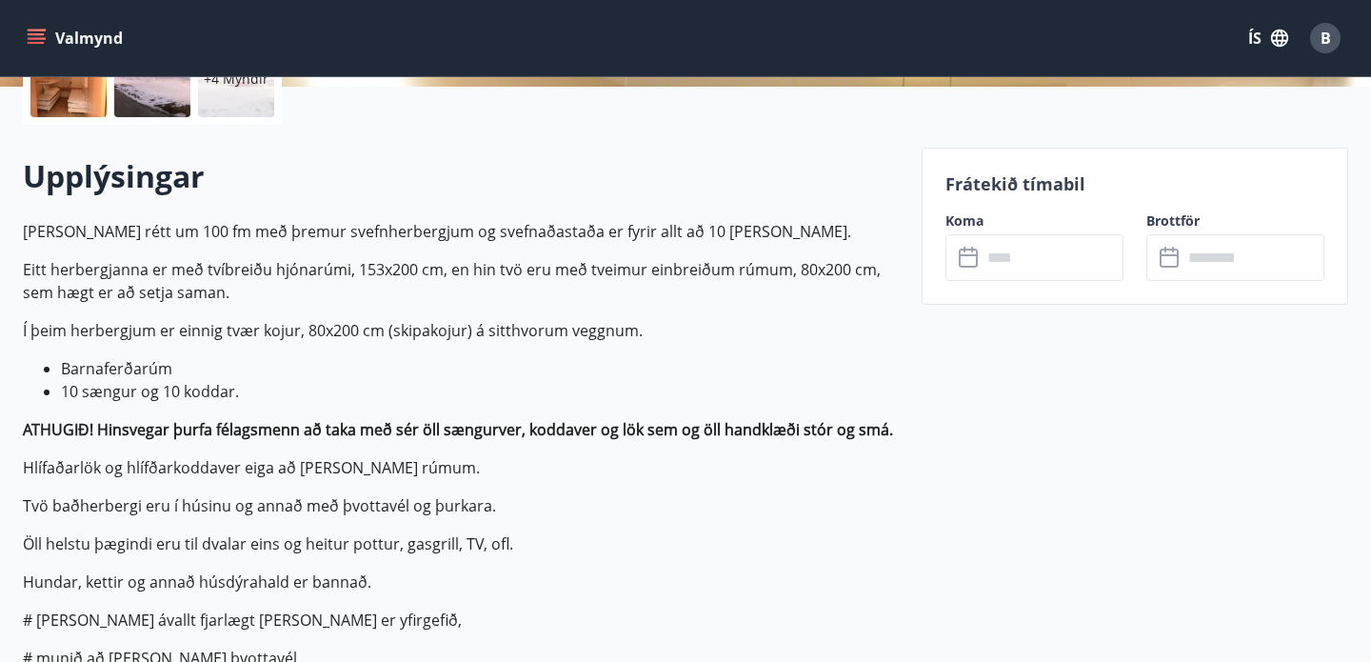
scroll to position [489, 0]
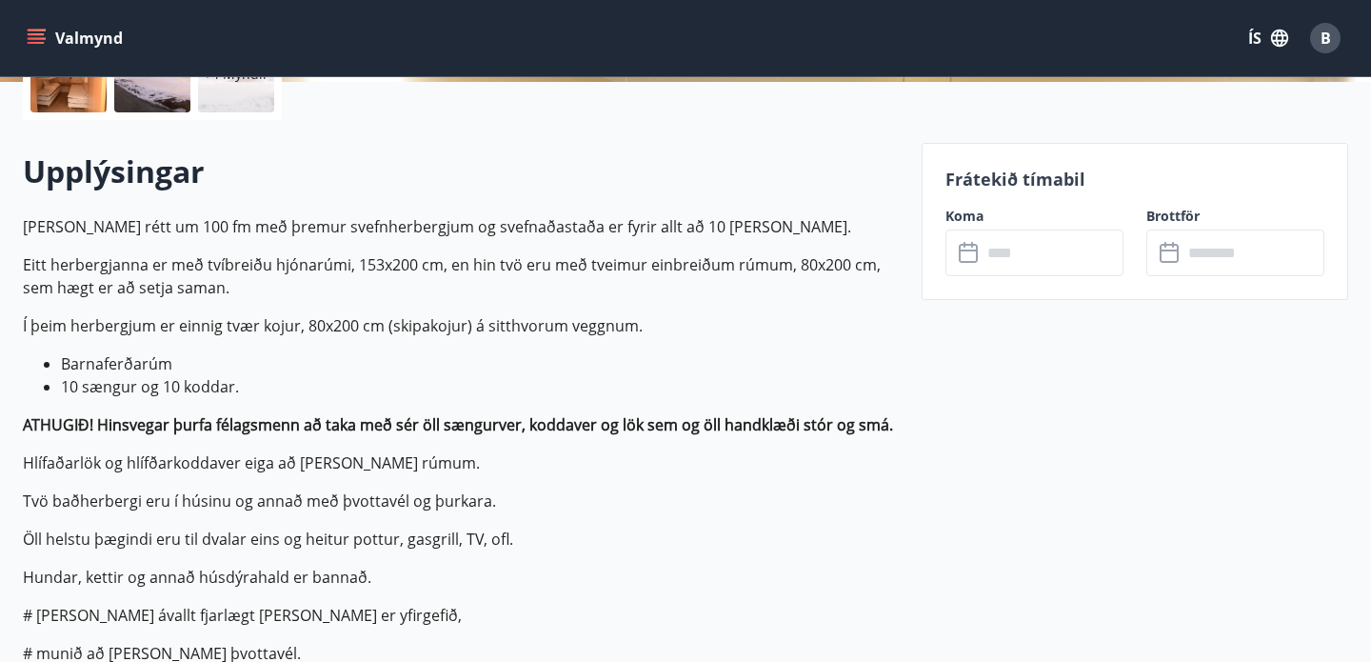
click at [1037, 255] on input "text" at bounding box center [1053, 252] width 142 height 47
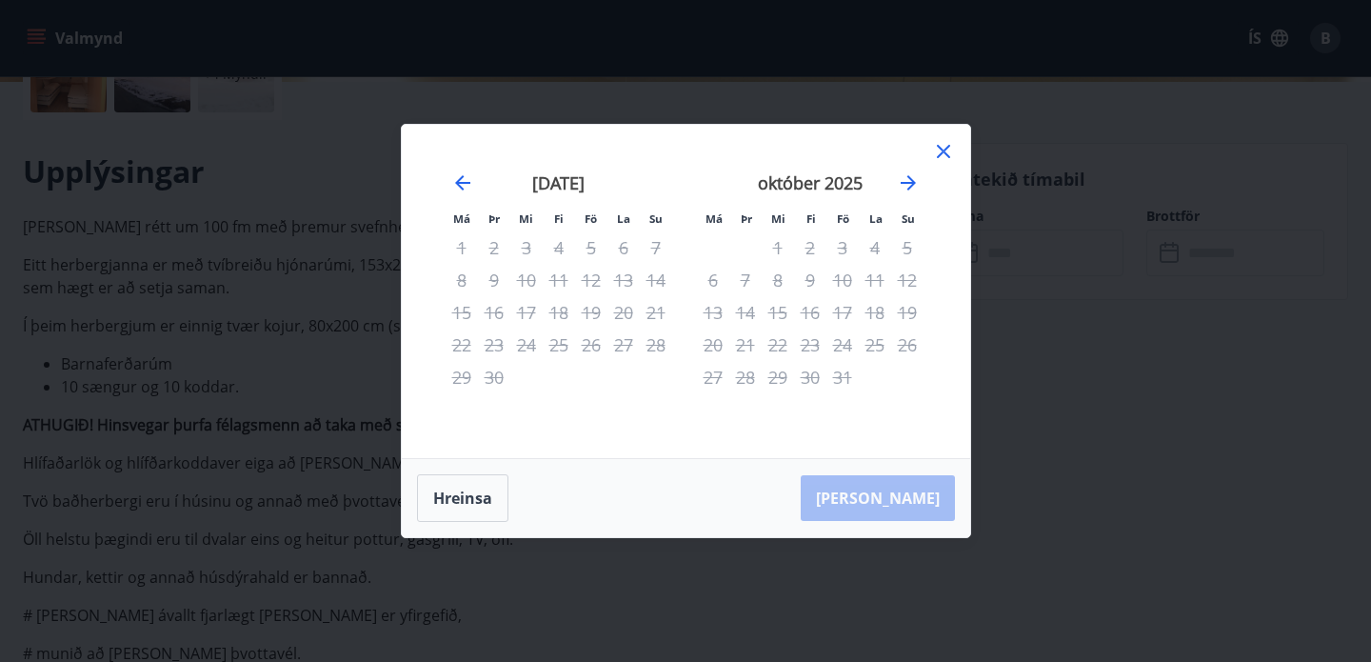
click at [945, 150] on icon at bounding box center [943, 151] width 13 height 13
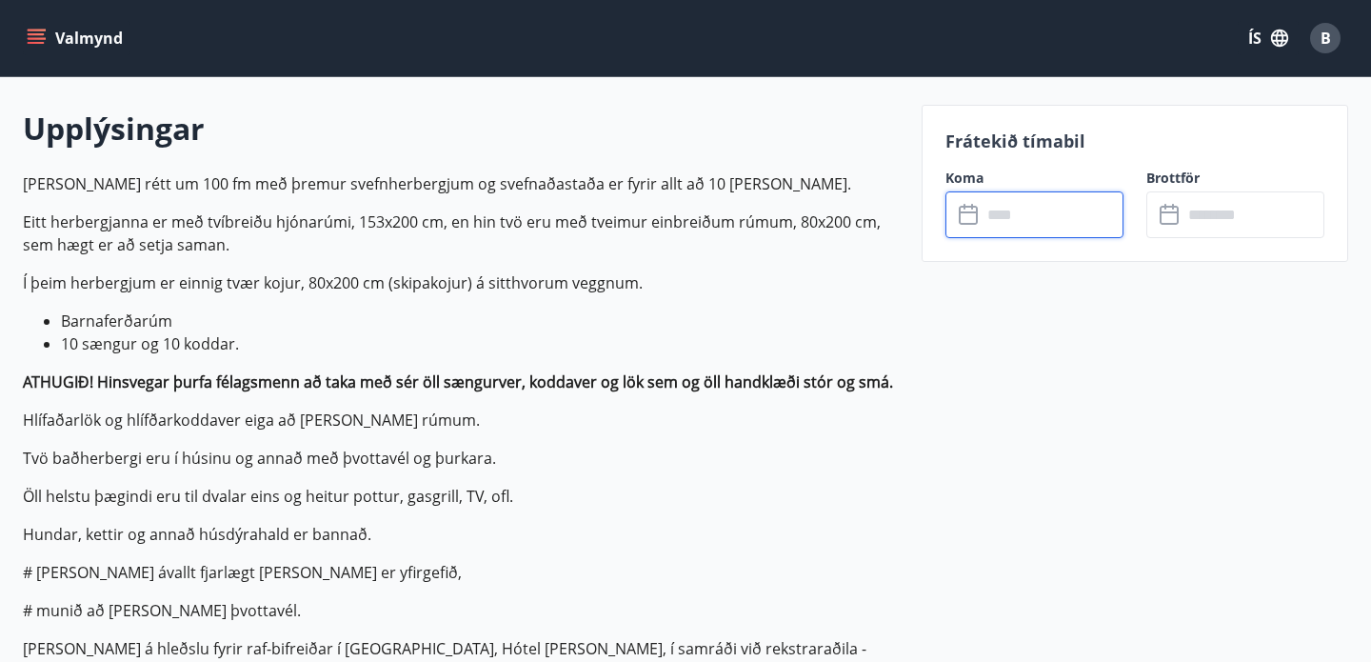
scroll to position [541, 0]
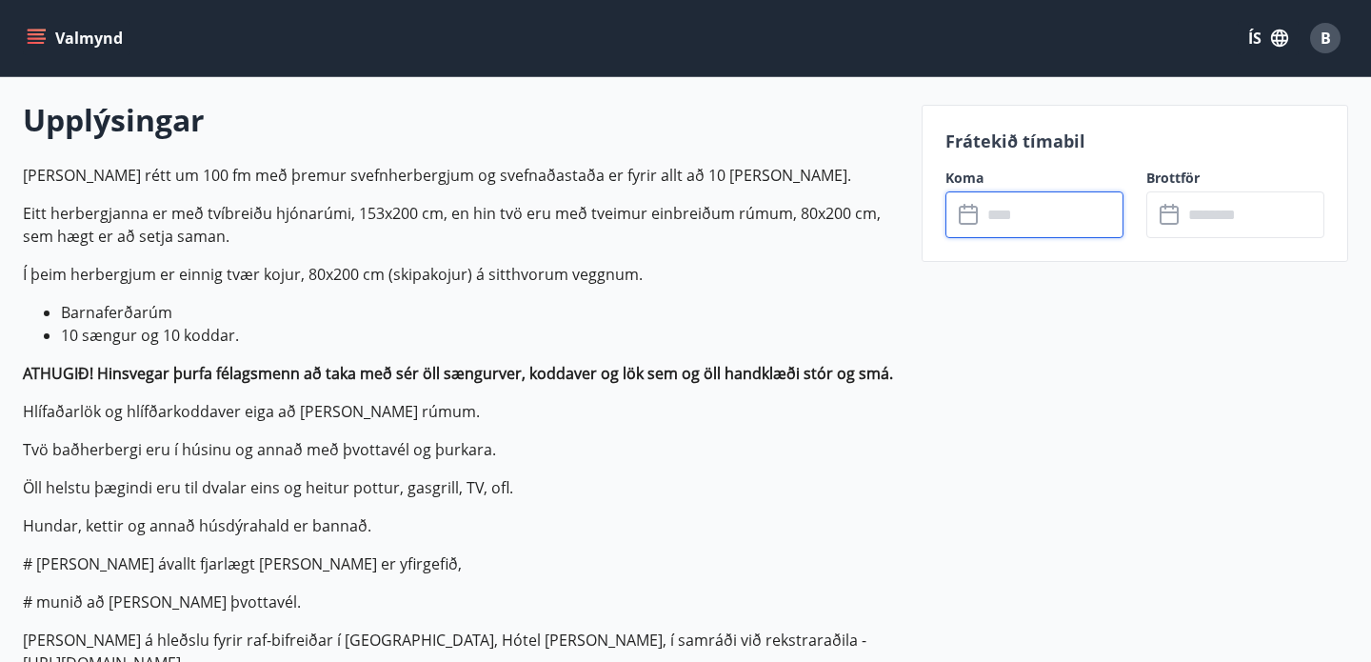
click at [1025, 216] on input "text" at bounding box center [1053, 214] width 142 height 47
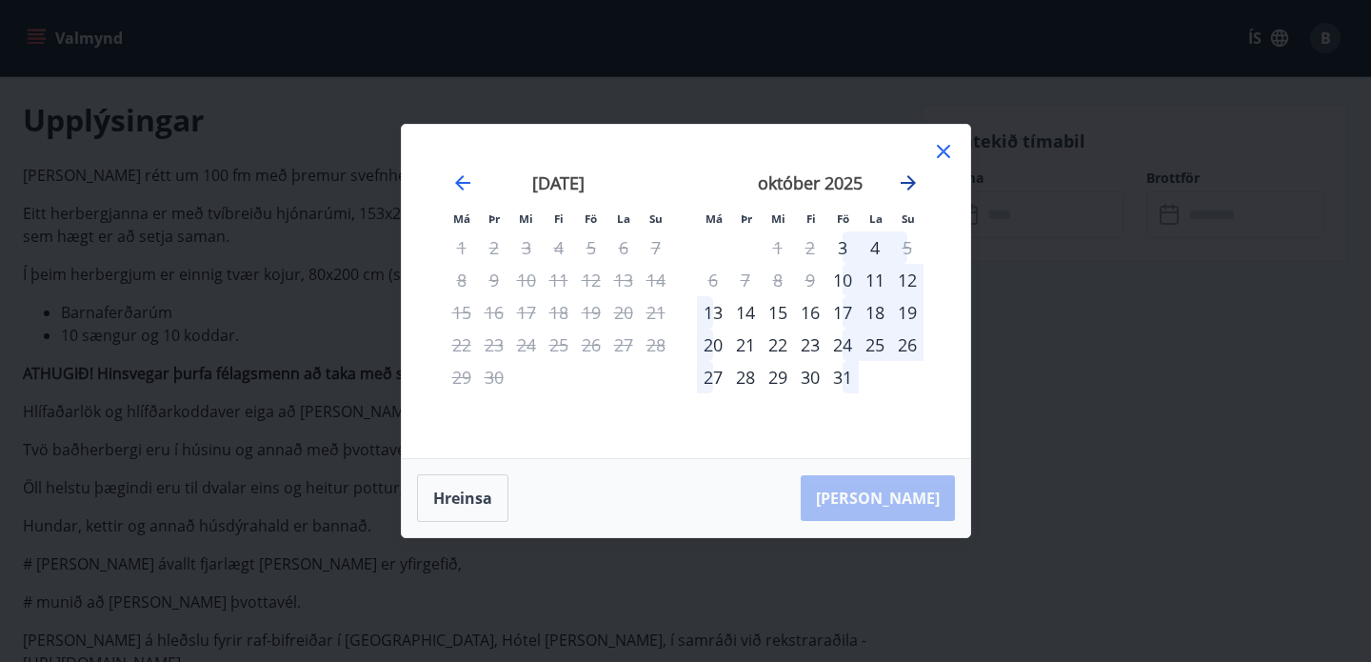
click at [905, 180] on icon "Move forward to switch to the next month." at bounding box center [908, 182] width 23 height 23
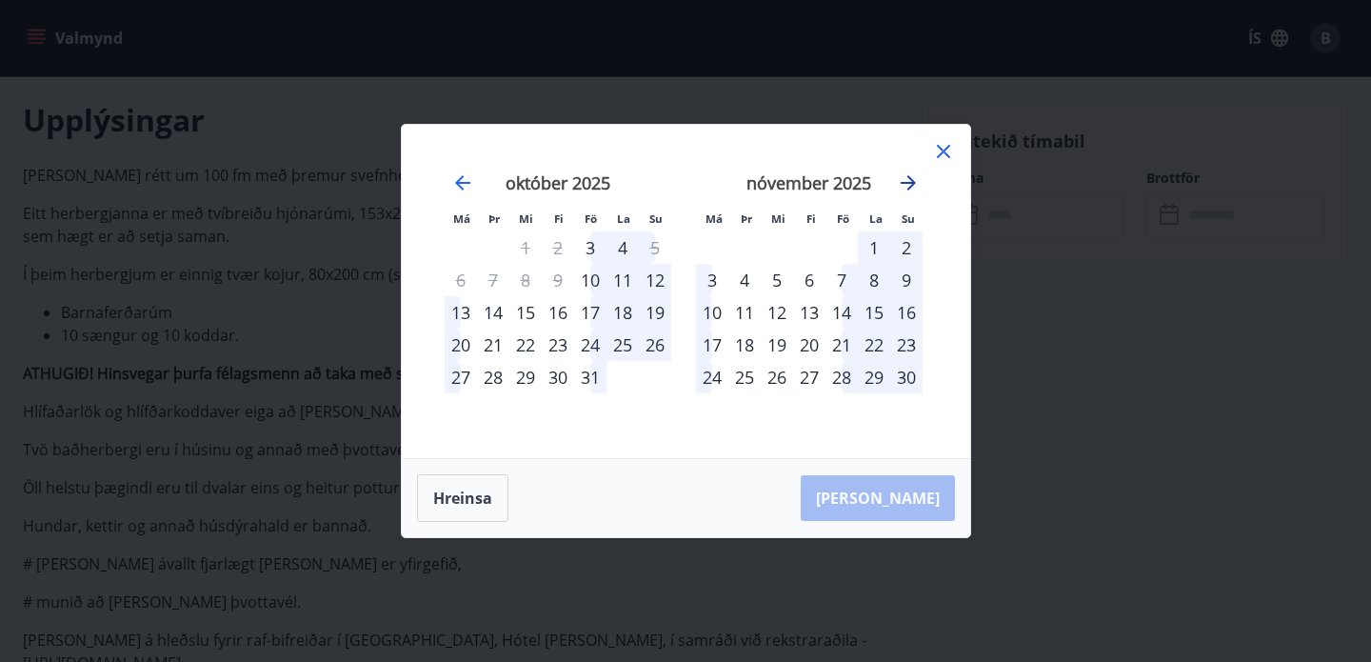
click at [905, 180] on icon "Move forward to switch to the next month." at bounding box center [908, 182] width 23 height 23
click at [914, 182] on icon "Move forward to switch to the next month." at bounding box center [908, 182] width 15 height 15
click at [910, 179] on icon "Move forward to switch to the next month." at bounding box center [908, 182] width 15 height 15
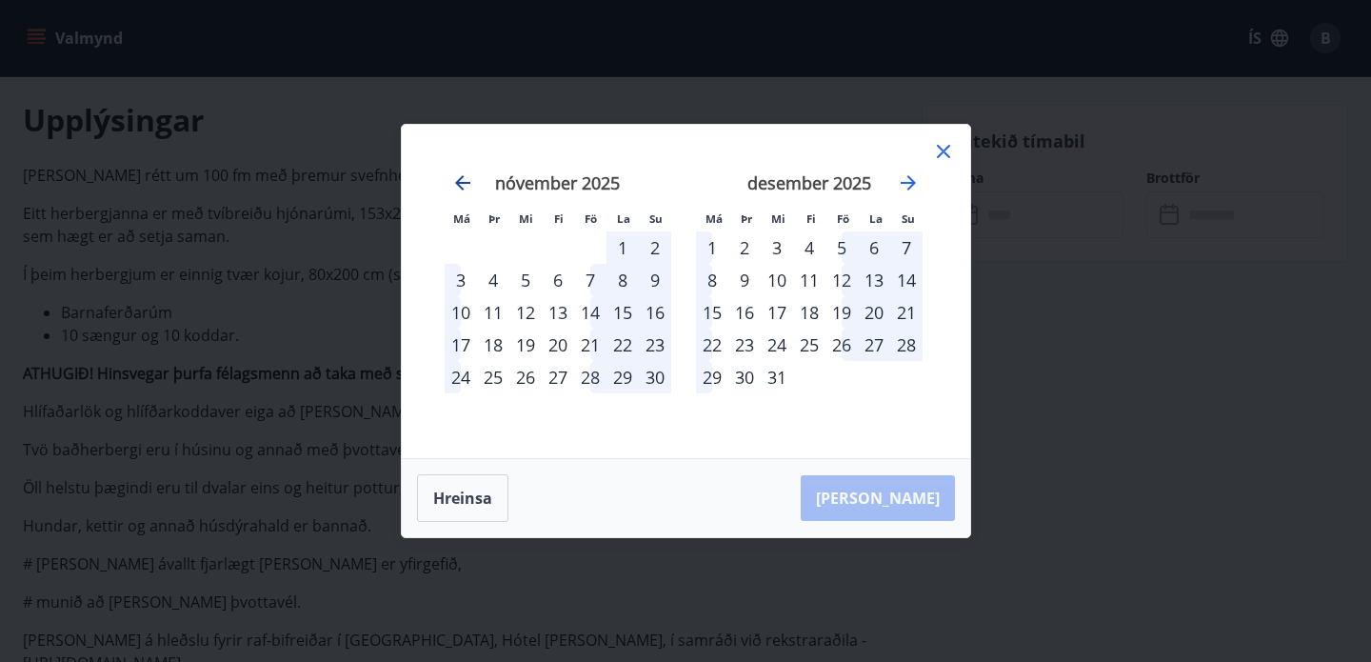
click at [460, 180] on icon "Move backward to switch to the previous month." at bounding box center [462, 182] width 23 height 23
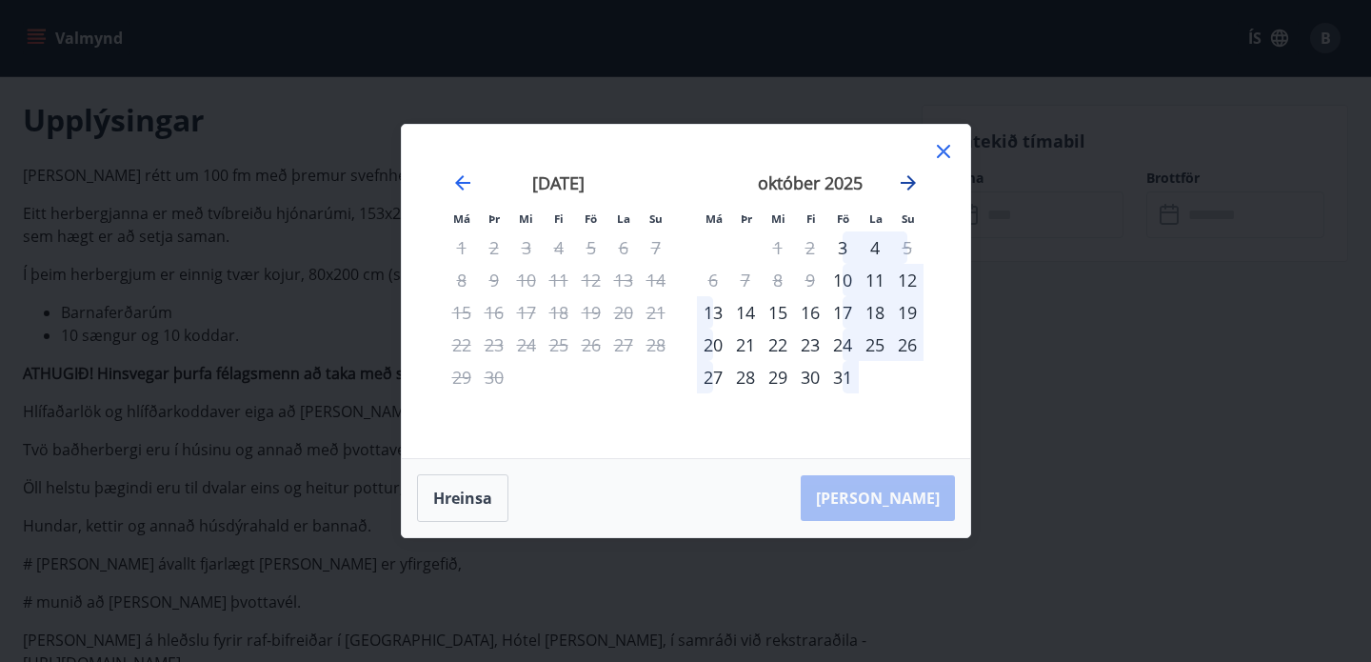
click at [910, 180] on icon "Move forward to switch to the next month." at bounding box center [908, 182] width 15 height 15
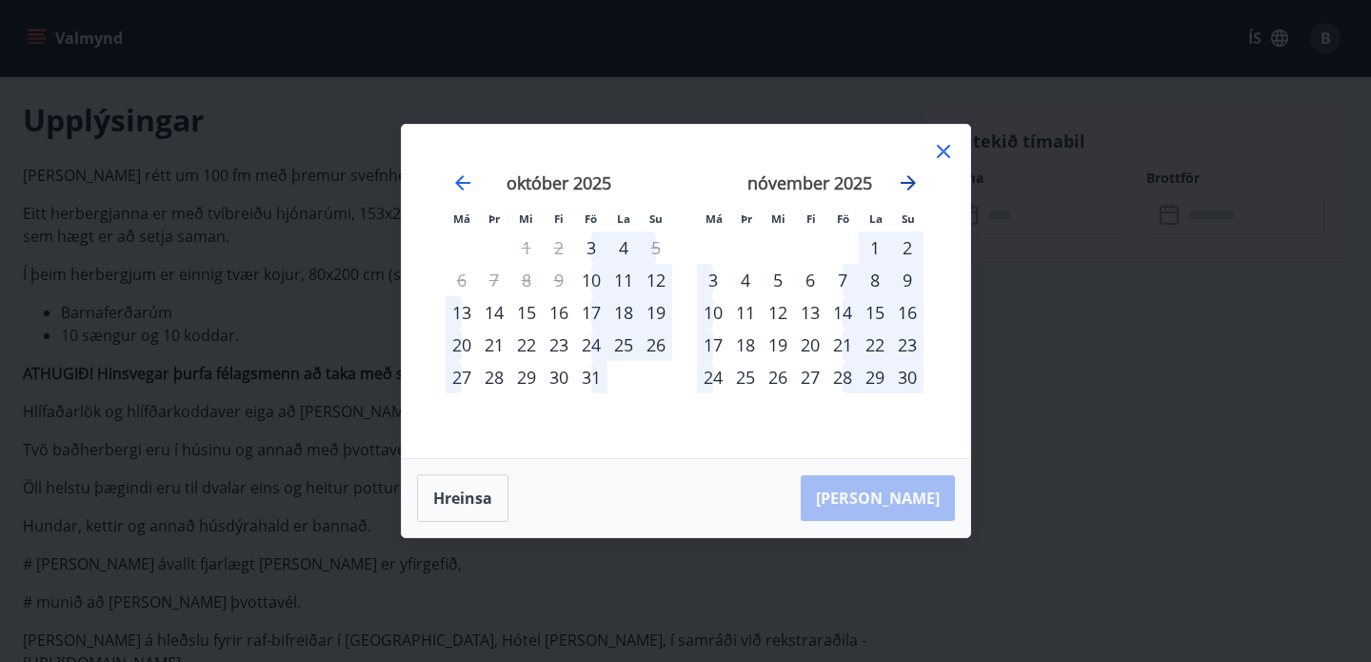
click at [910, 180] on icon "Move forward to switch to the next month." at bounding box center [908, 182] width 15 height 15
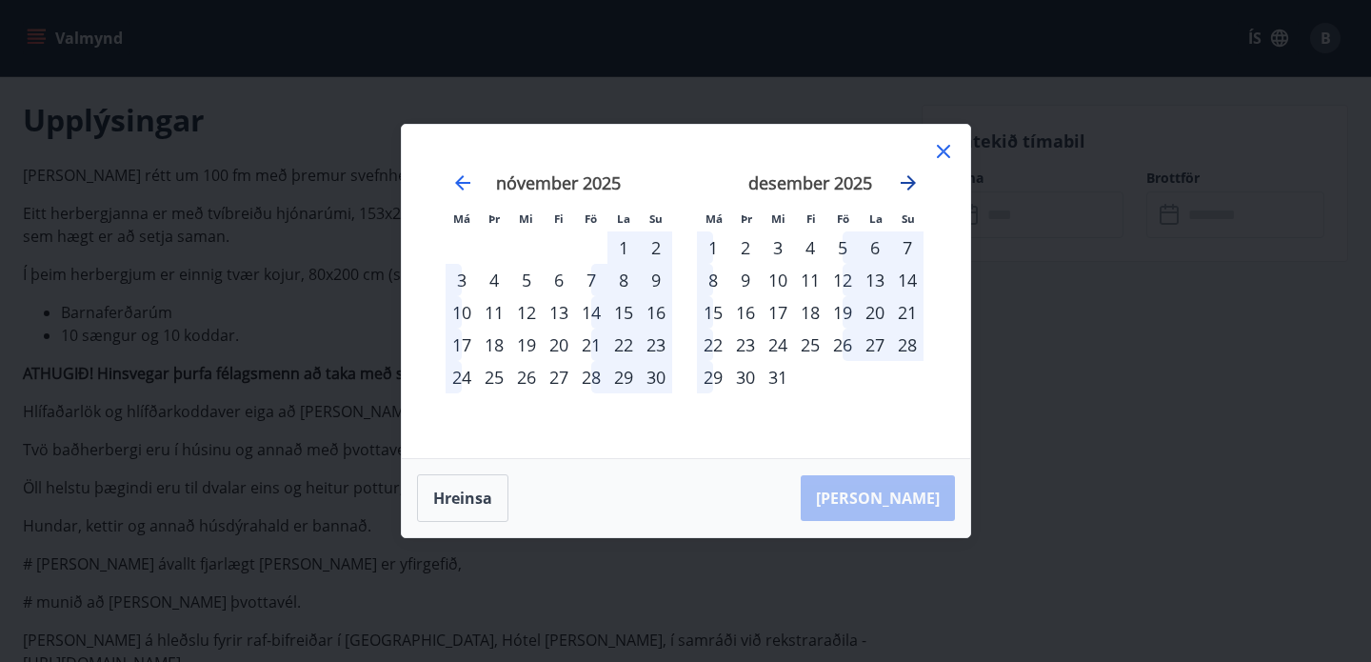
click at [910, 180] on icon "Move forward to switch to the next month." at bounding box center [908, 182] width 15 height 15
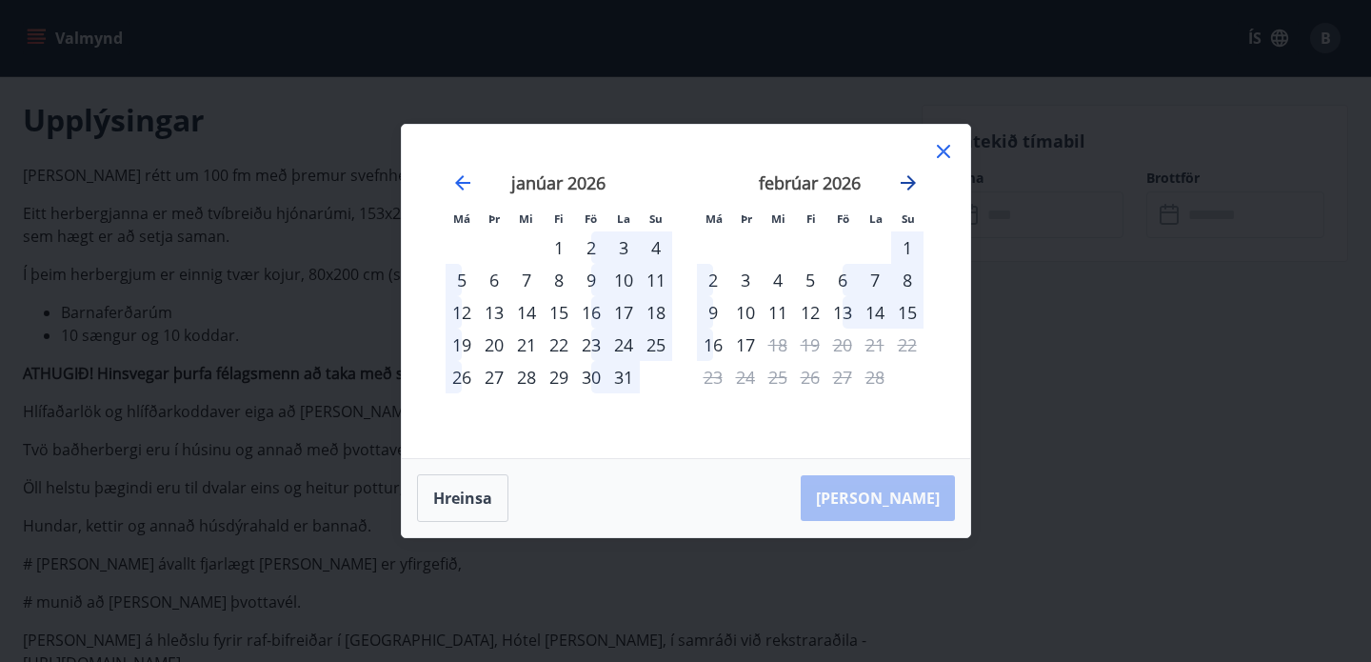
click at [910, 180] on icon "Move forward to switch to the next month." at bounding box center [908, 182] width 15 height 15
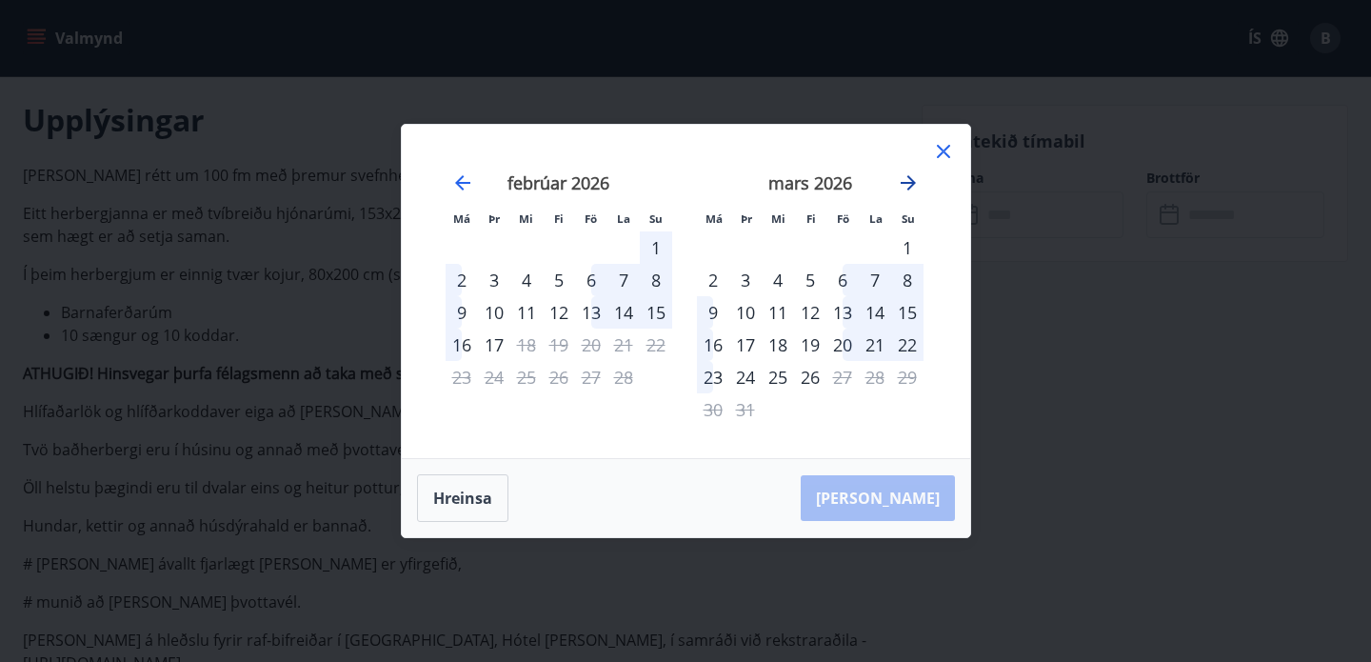
click at [910, 180] on icon "Move forward to switch to the next month." at bounding box center [908, 182] width 15 height 15
click at [777, 342] on div "22" at bounding box center [778, 345] width 32 height 32
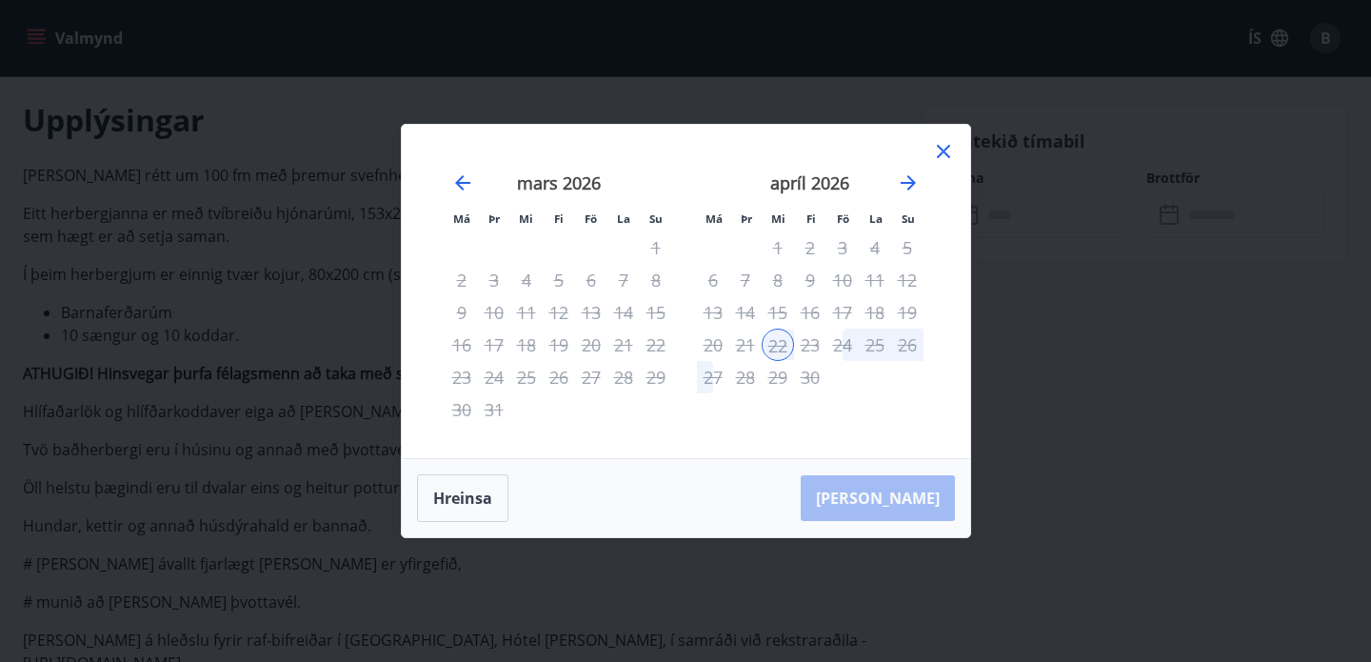
click at [912, 342] on div "26" at bounding box center [907, 345] width 32 height 32
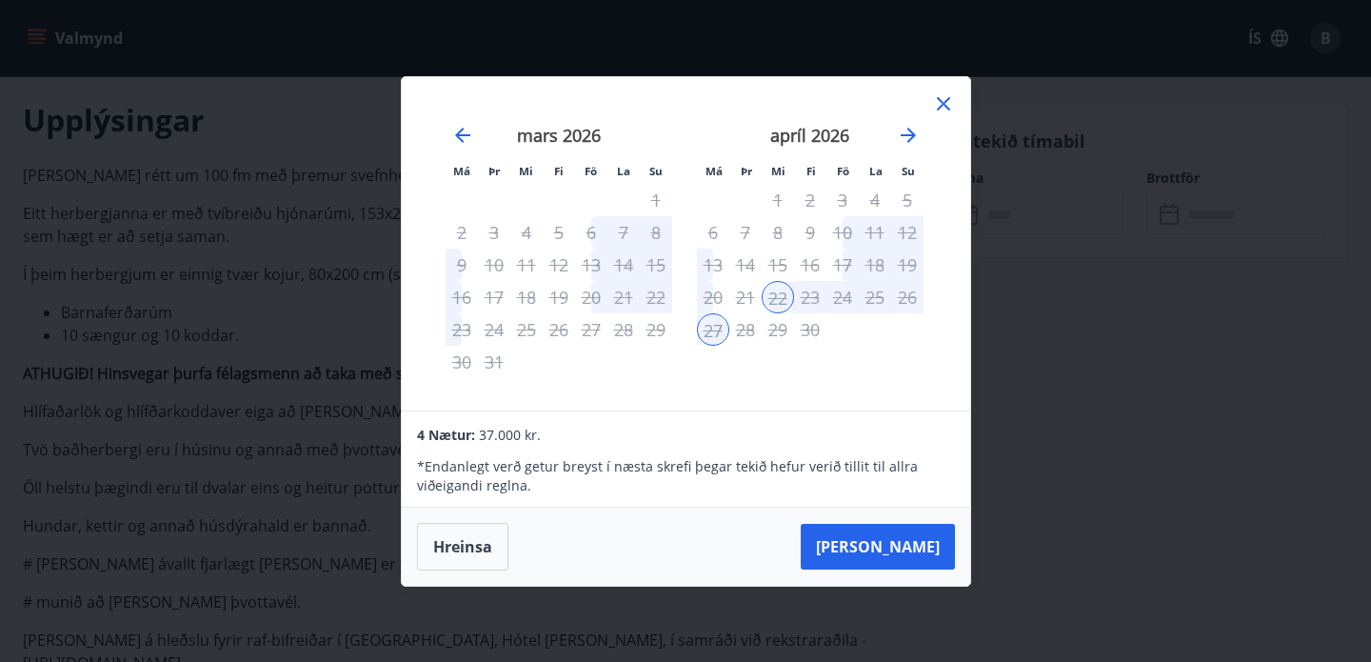
click at [908, 295] on div "26" at bounding box center [907, 297] width 32 height 32
click at [781, 296] on div "22" at bounding box center [778, 297] width 32 height 32
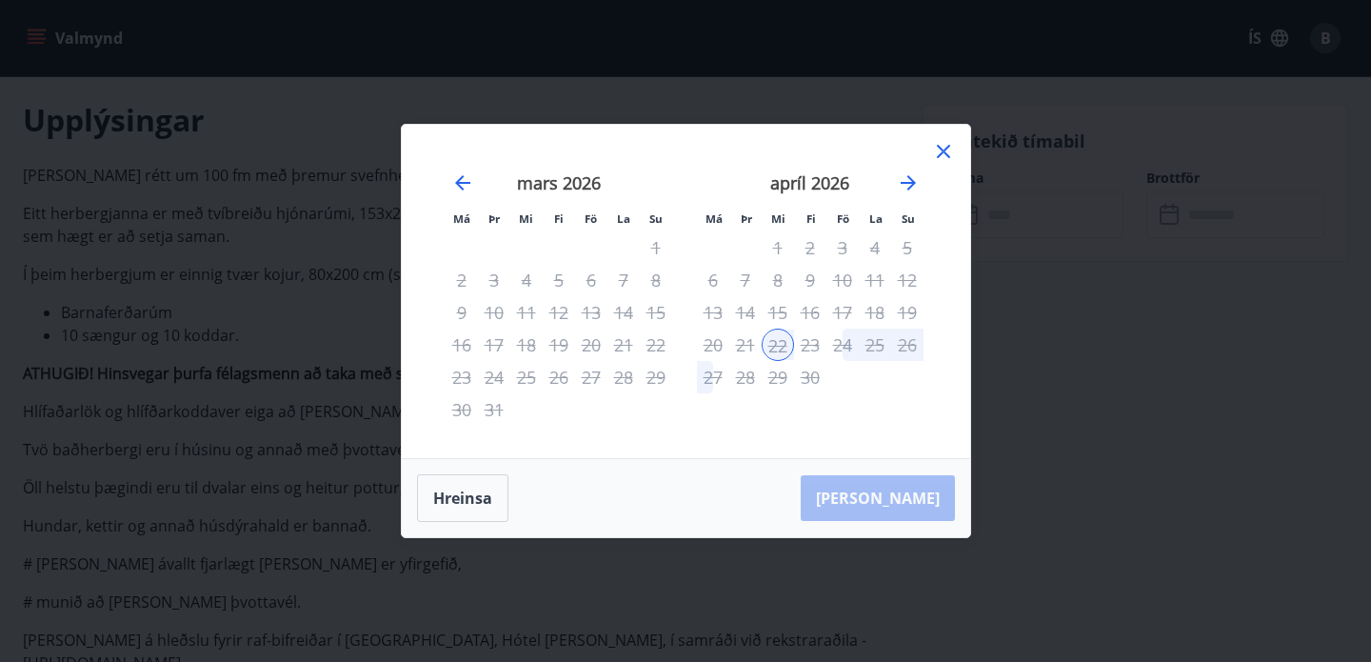
click at [925, 497] on div "Hreinsa Taka Frá" at bounding box center [686, 498] width 568 height 78
click at [811, 346] on div "23" at bounding box center [810, 345] width 32 height 32
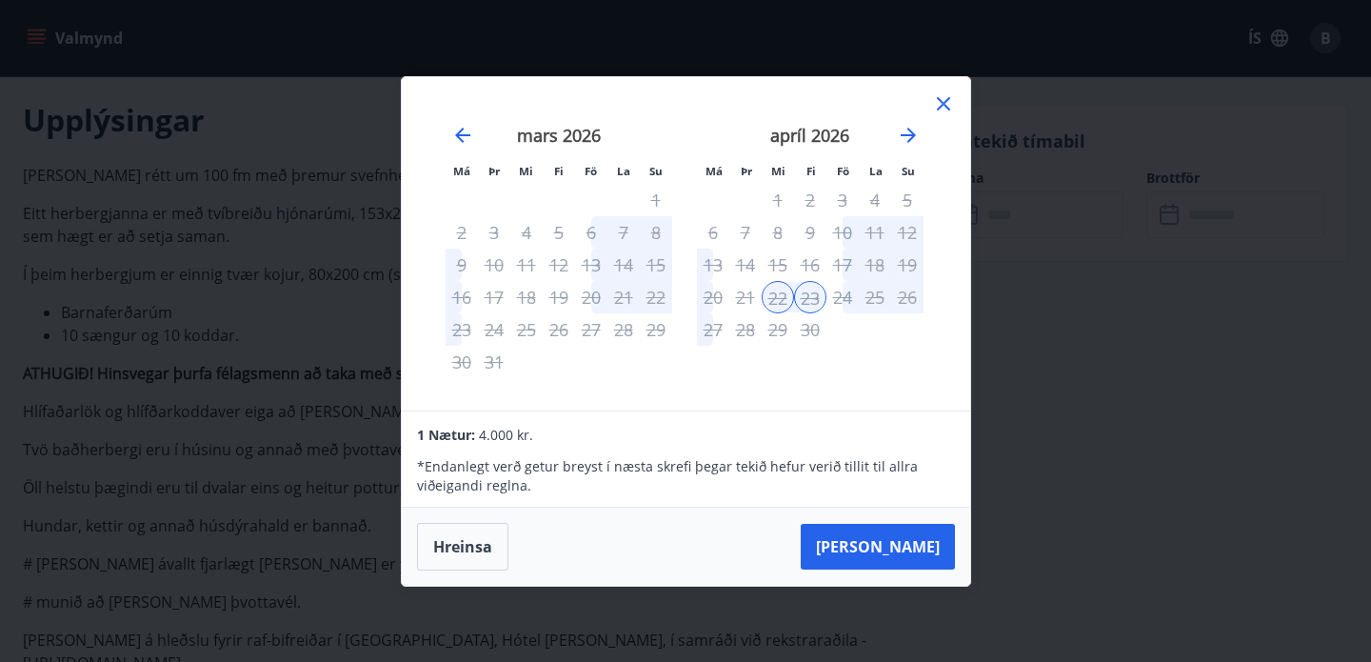
click at [905, 298] on div "26" at bounding box center [907, 297] width 32 height 32
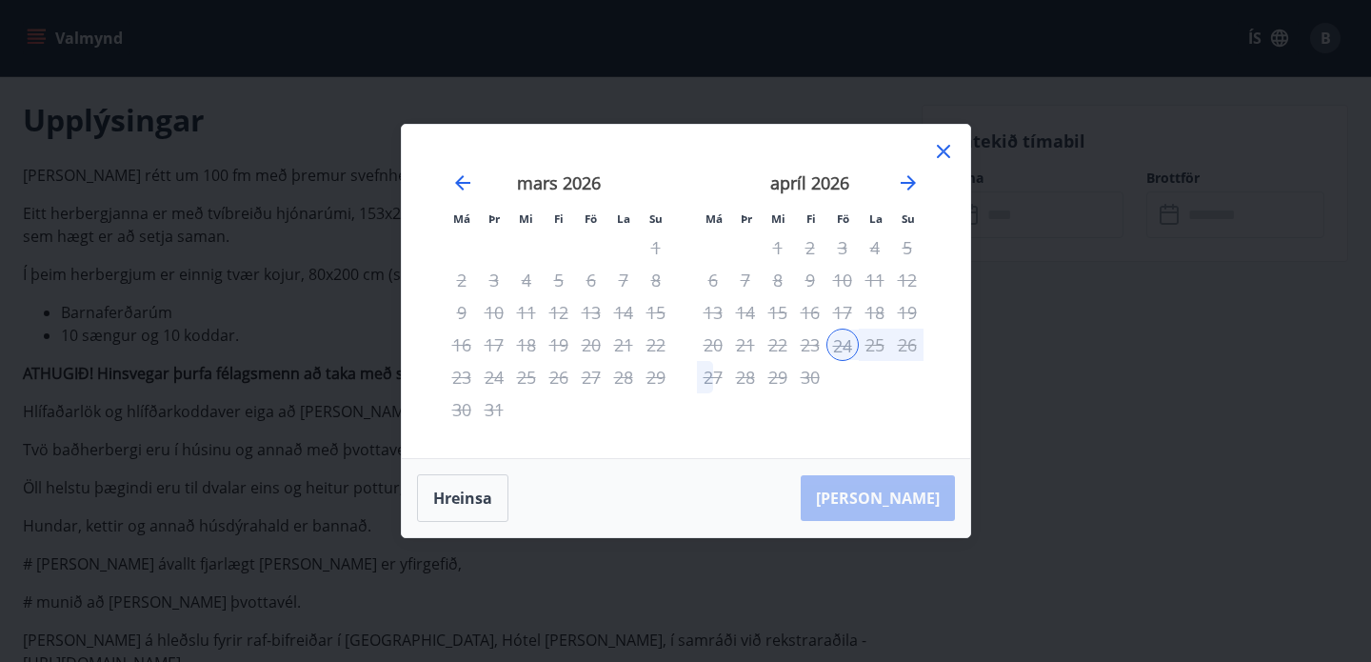
click at [807, 346] on div "23" at bounding box center [810, 345] width 32 height 32
click at [912, 501] on div "Hreinsa Taka Frá" at bounding box center [686, 498] width 568 height 78
click at [806, 344] on div "23" at bounding box center [810, 345] width 32 height 32
click at [775, 346] on div "22" at bounding box center [778, 345] width 32 height 32
click at [841, 413] on div "apríl 2026 1 2 3 4 5 6 7 8 9 10 11 12 13 14 15 16 17 18 19 20 21 22 23 24 25 26…" at bounding box center [810, 304] width 251 height 312
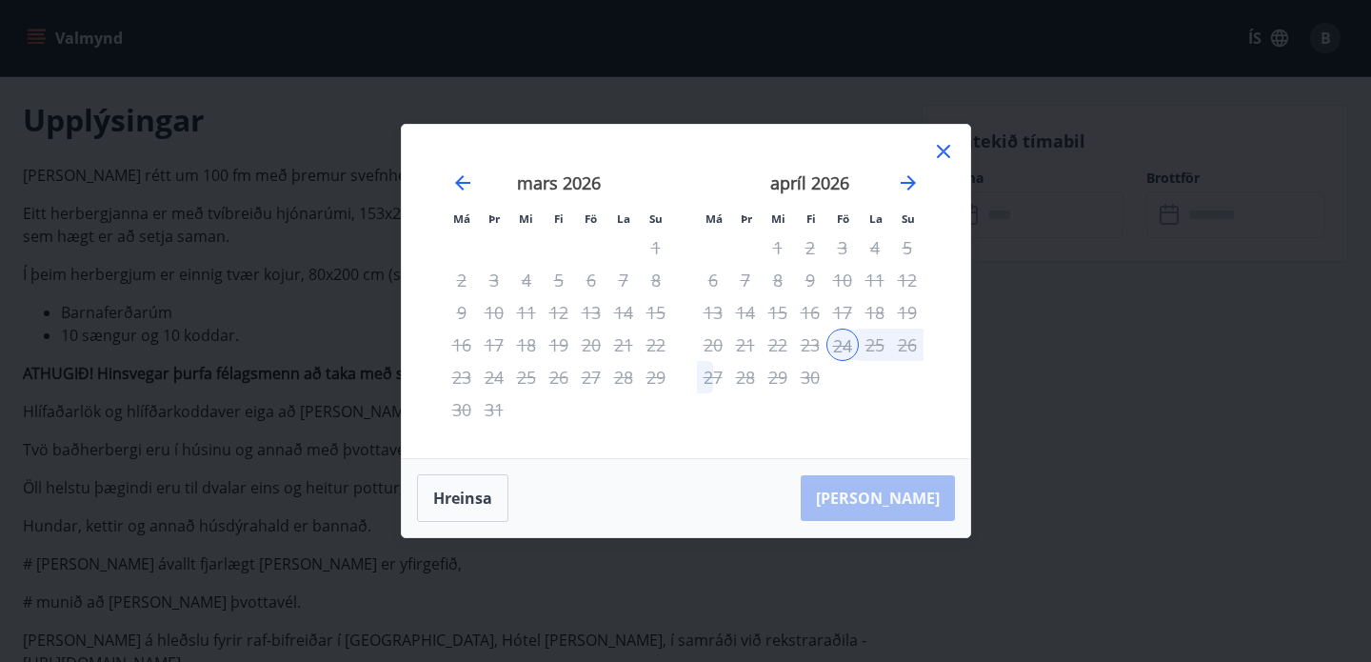
click at [943, 149] on icon at bounding box center [943, 151] width 23 height 23
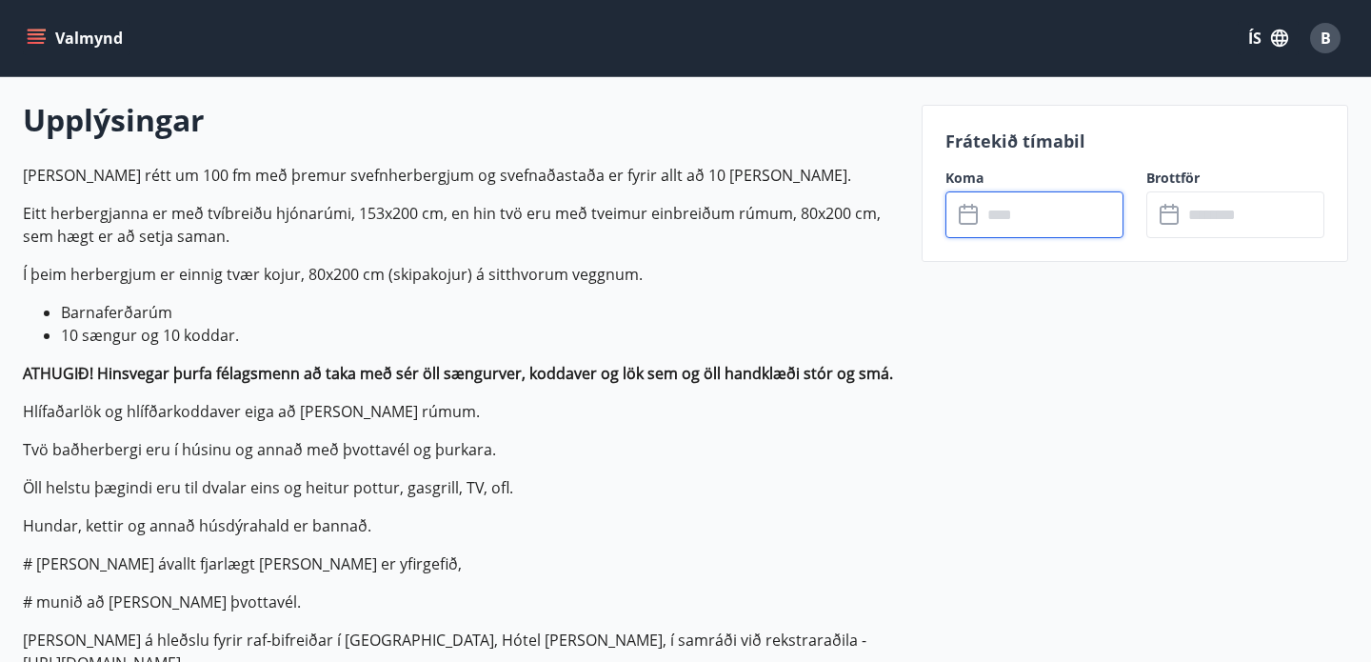
click at [1007, 223] on input "text" at bounding box center [1053, 214] width 142 height 47
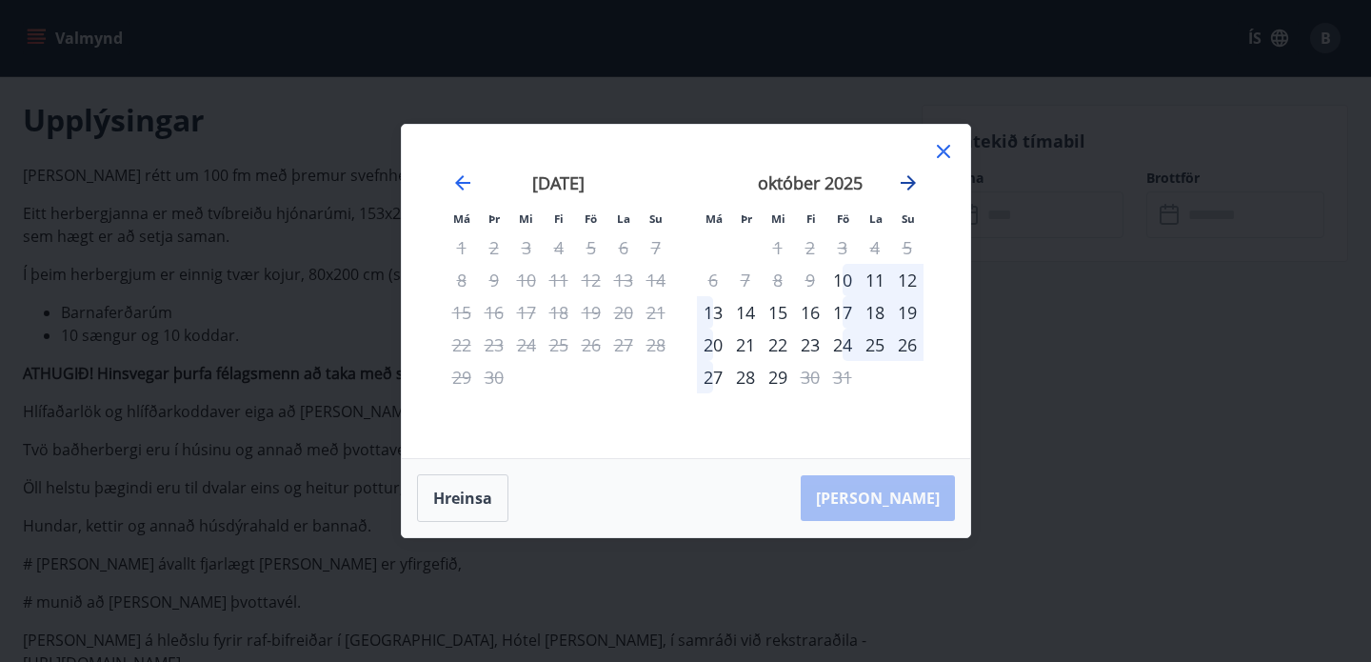
click at [907, 186] on icon "Move forward to switch to the next month." at bounding box center [908, 182] width 23 height 23
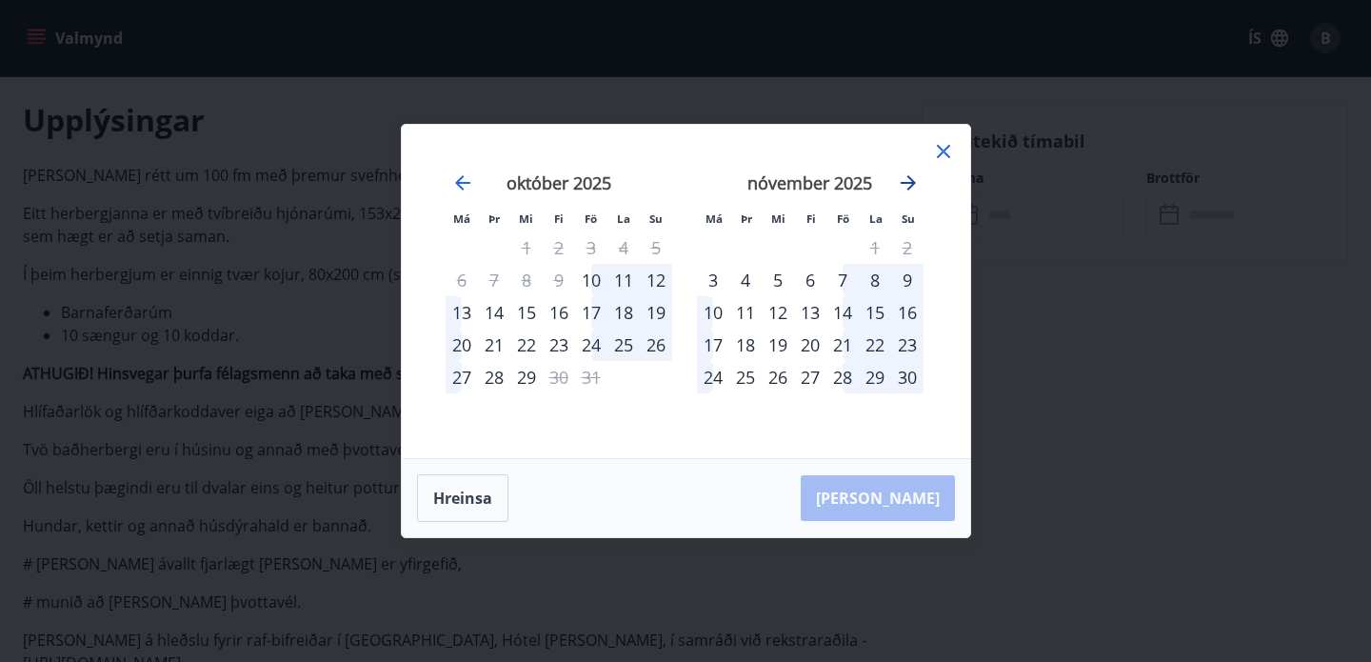
click at [907, 186] on icon "Move forward to switch to the next month." at bounding box center [908, 182] width 23 height 23
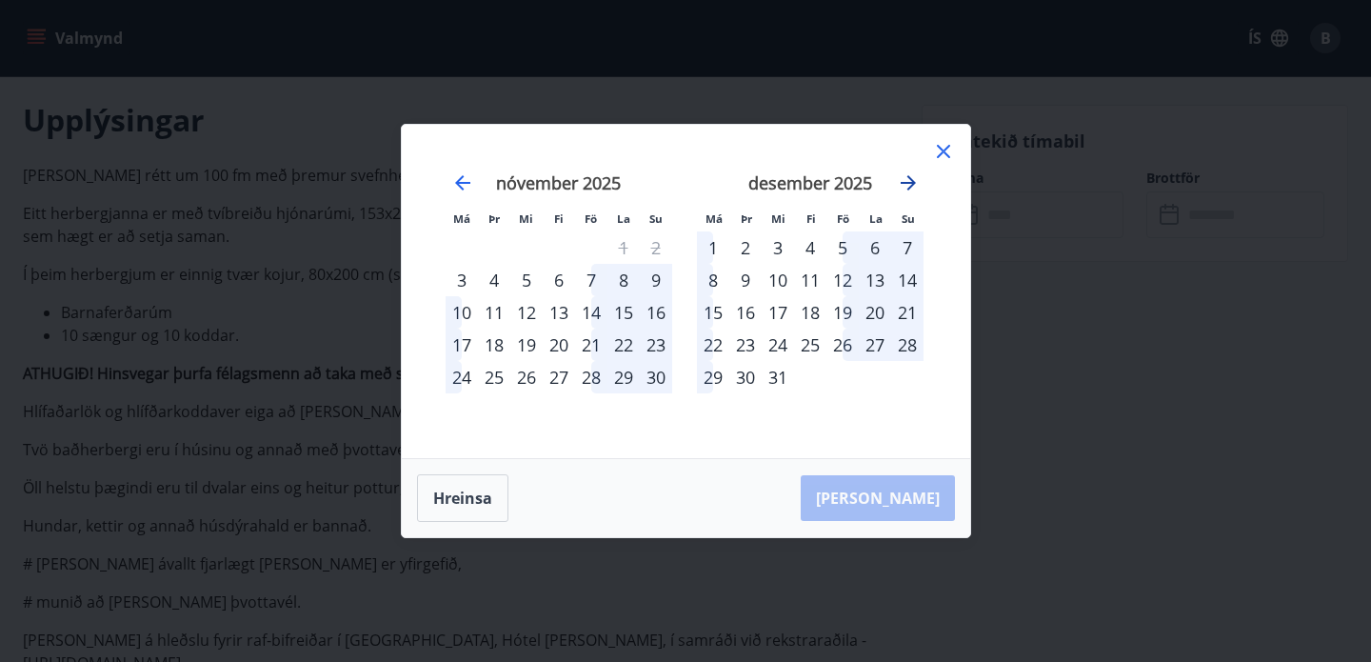
click at [907, 186] on icon "Move forward to switch to the next month." at bounding box center [908, 182] width 23 height 23
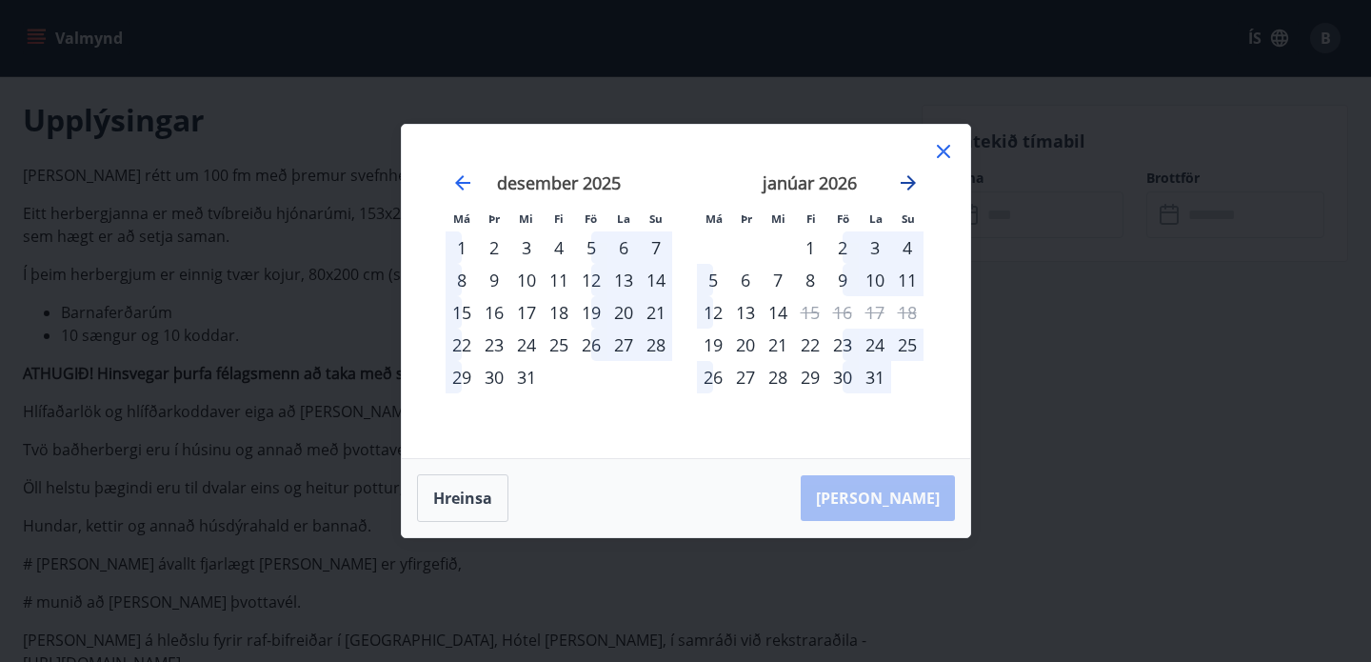
click at [907, 186] on icon "Move forward to switch to the next month." at bounding box center [908, 182] width 23 height 23
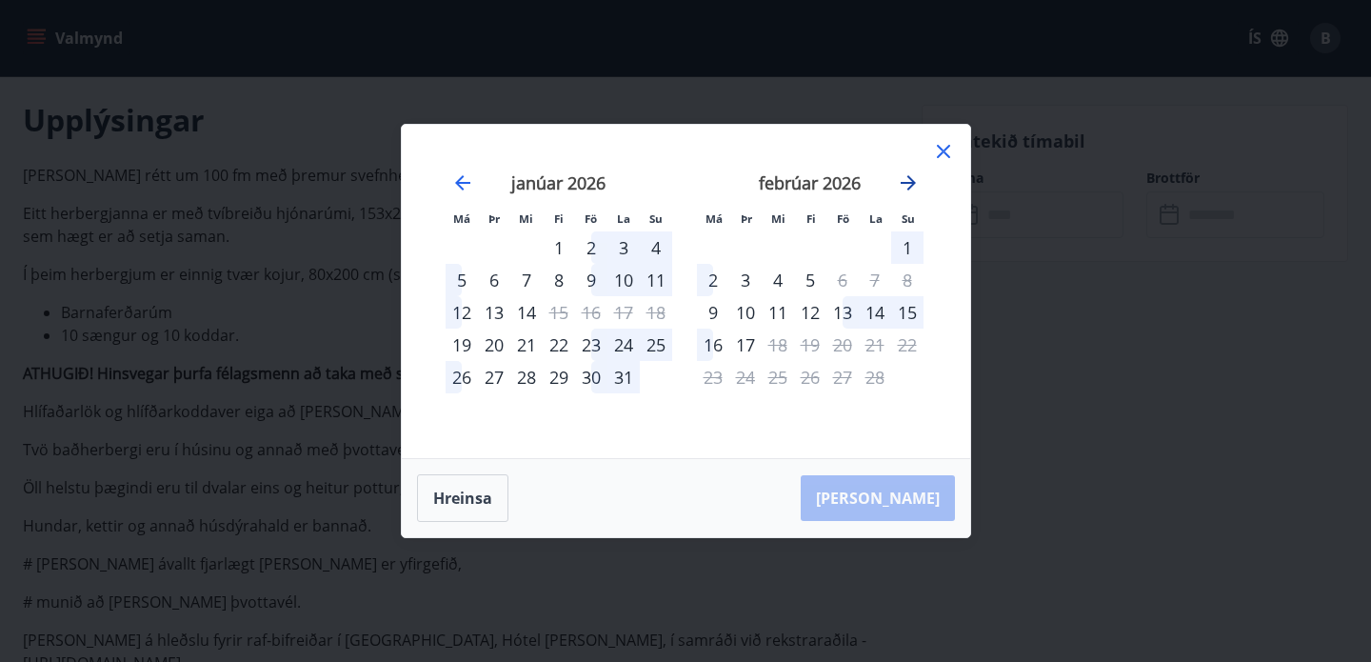
click at [907, 186] on icon "Move forward to switch to the next month." at bounding box center [908, 182] width 23 height 23
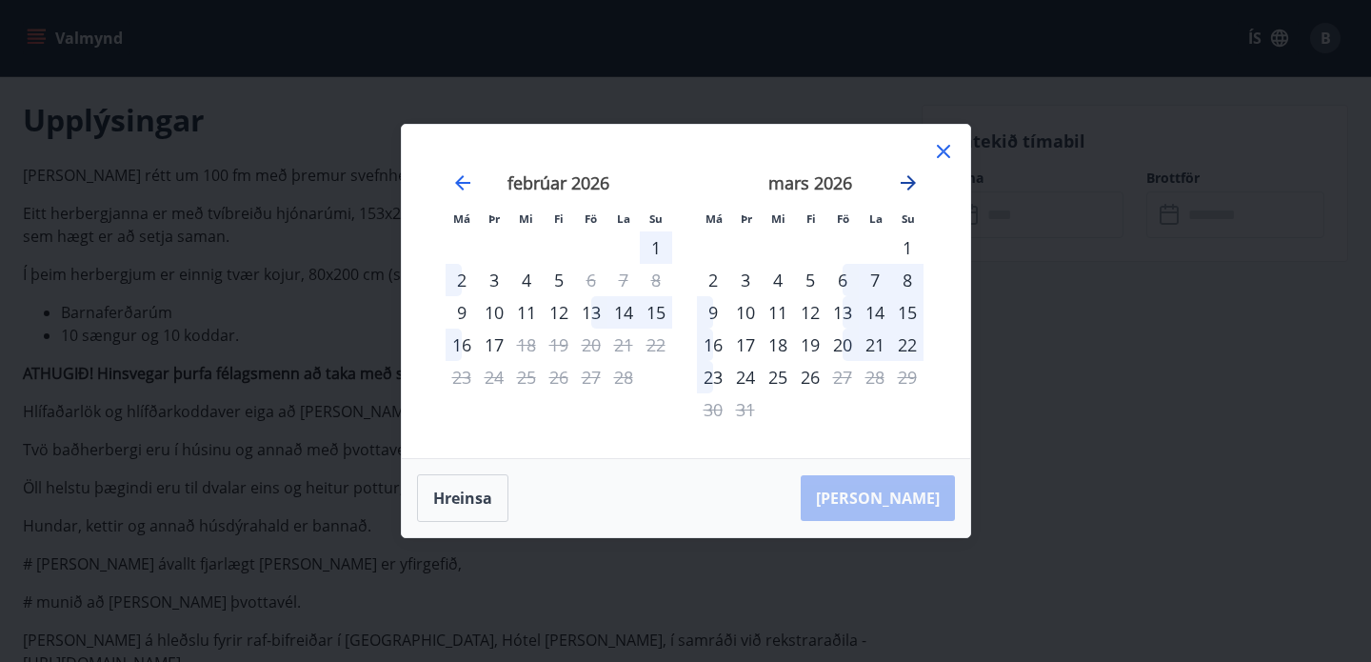
click at [907, 186] on icon "Move forward to switch to the next month." at bounding box center [908, 182] width 23 height 23
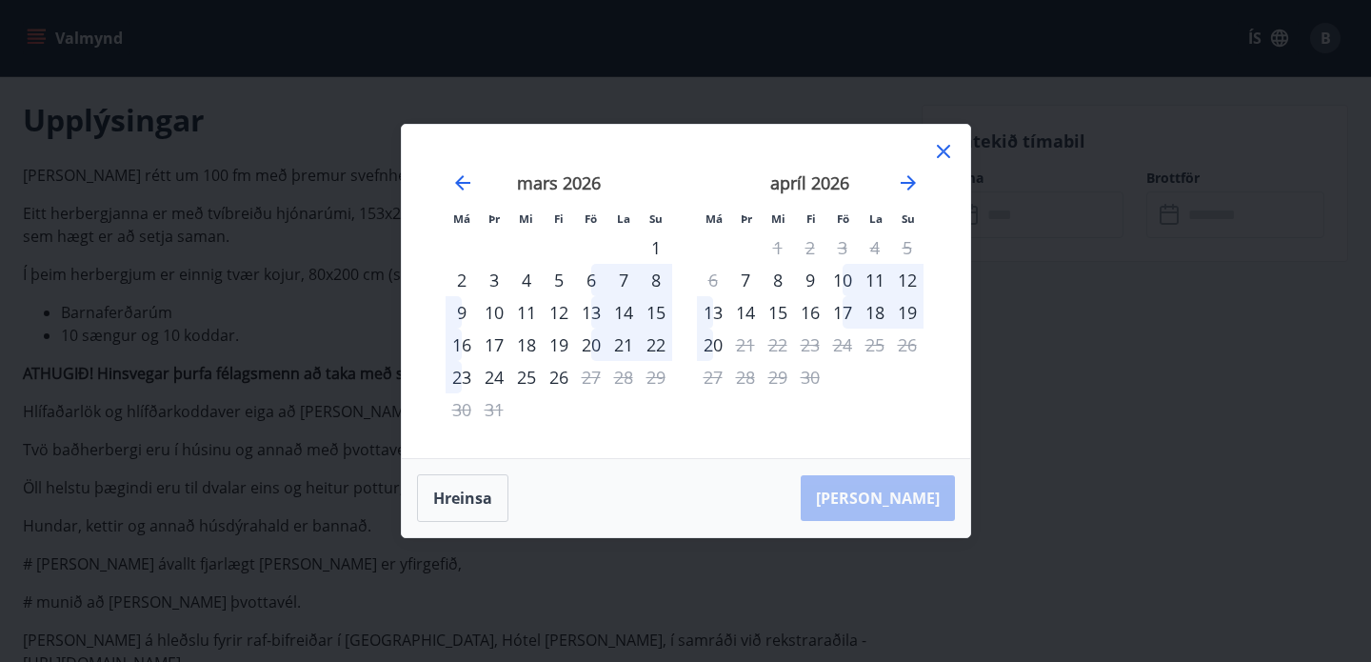
click at [810, 346] on div "23" at bounding box center [810, 345] width 32 height 32
click at [941, 149] on icon at bounding box center [943, 151] width 13 height 13
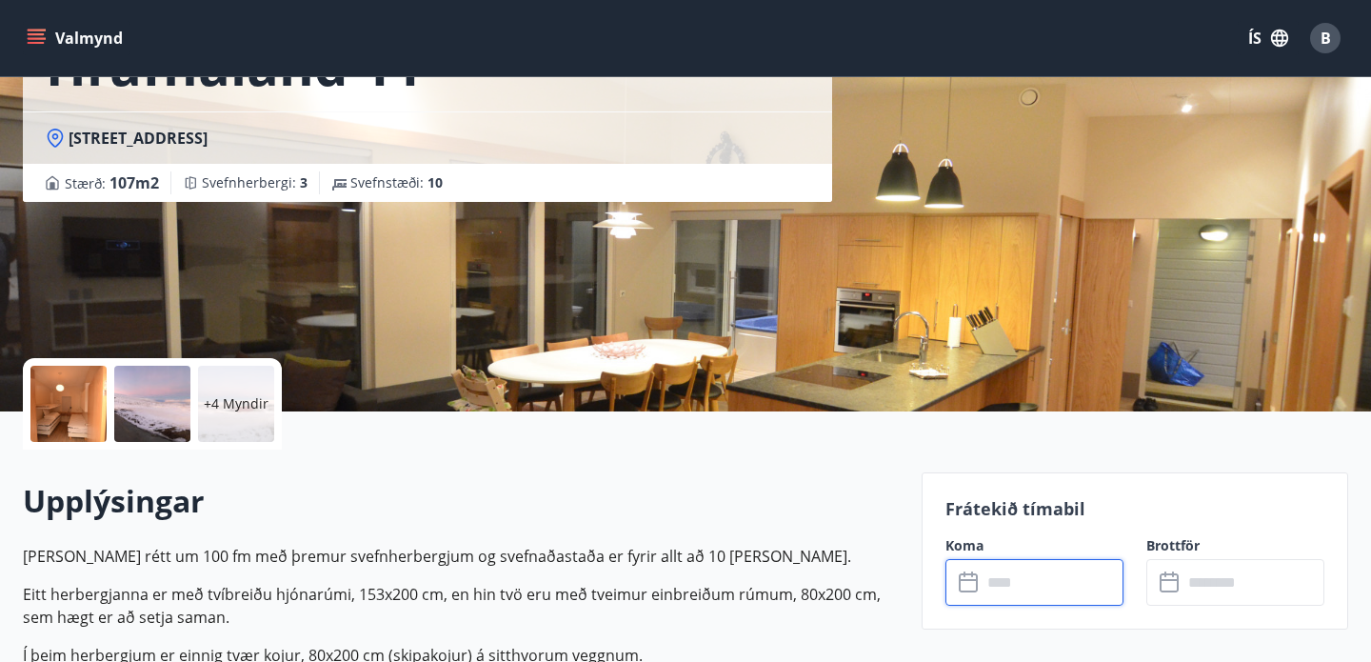
scroll to position [0, 0]
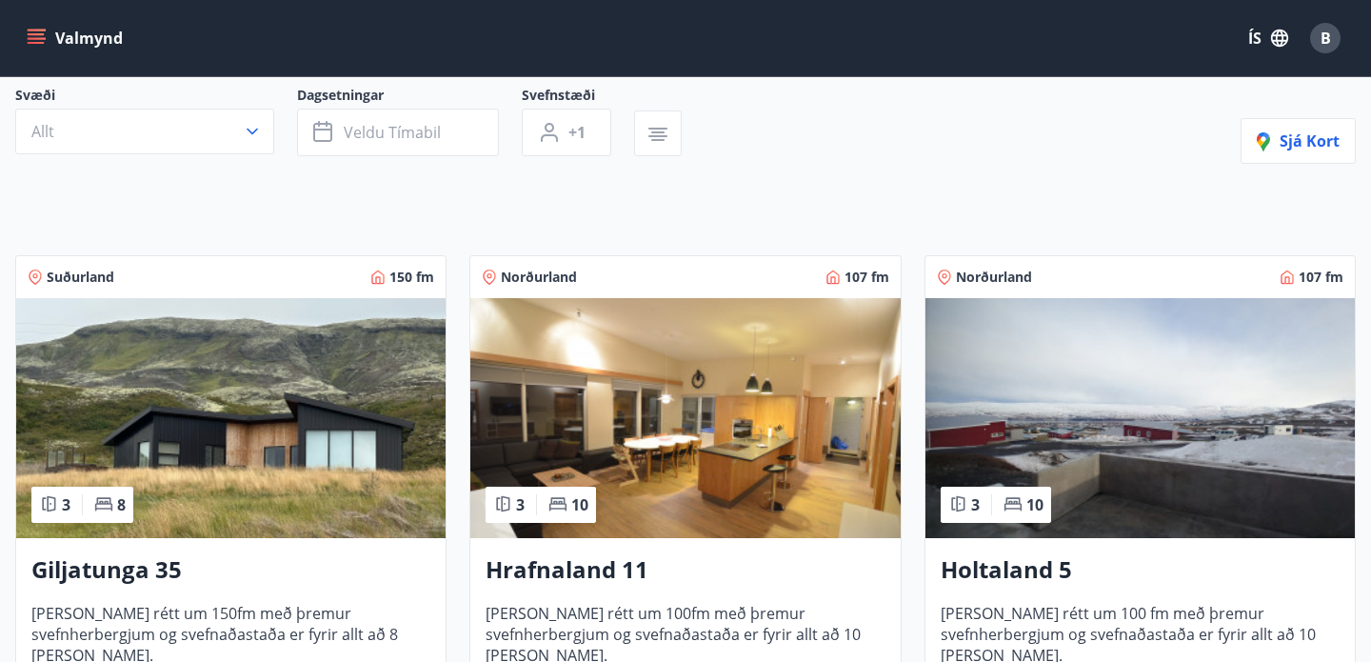
scroll to position [185, 0]
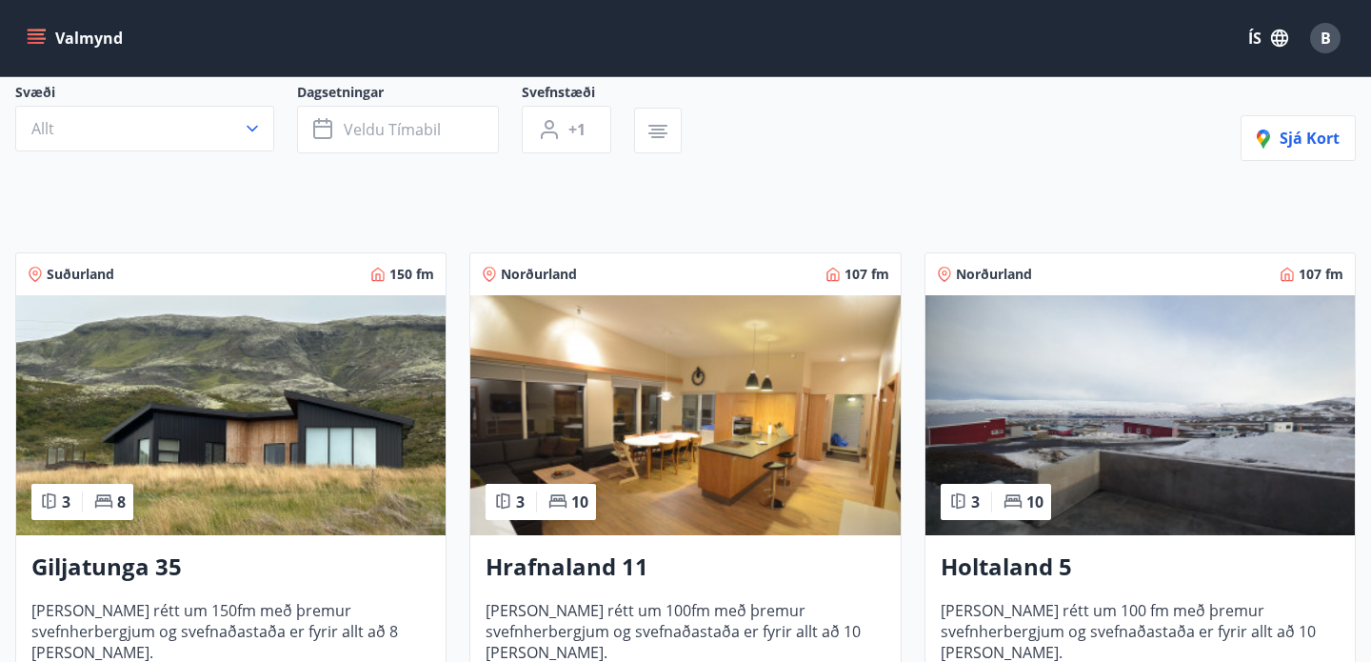
click at [1097, 403] on img at bounding box center [1140, 415] width 429 height 240
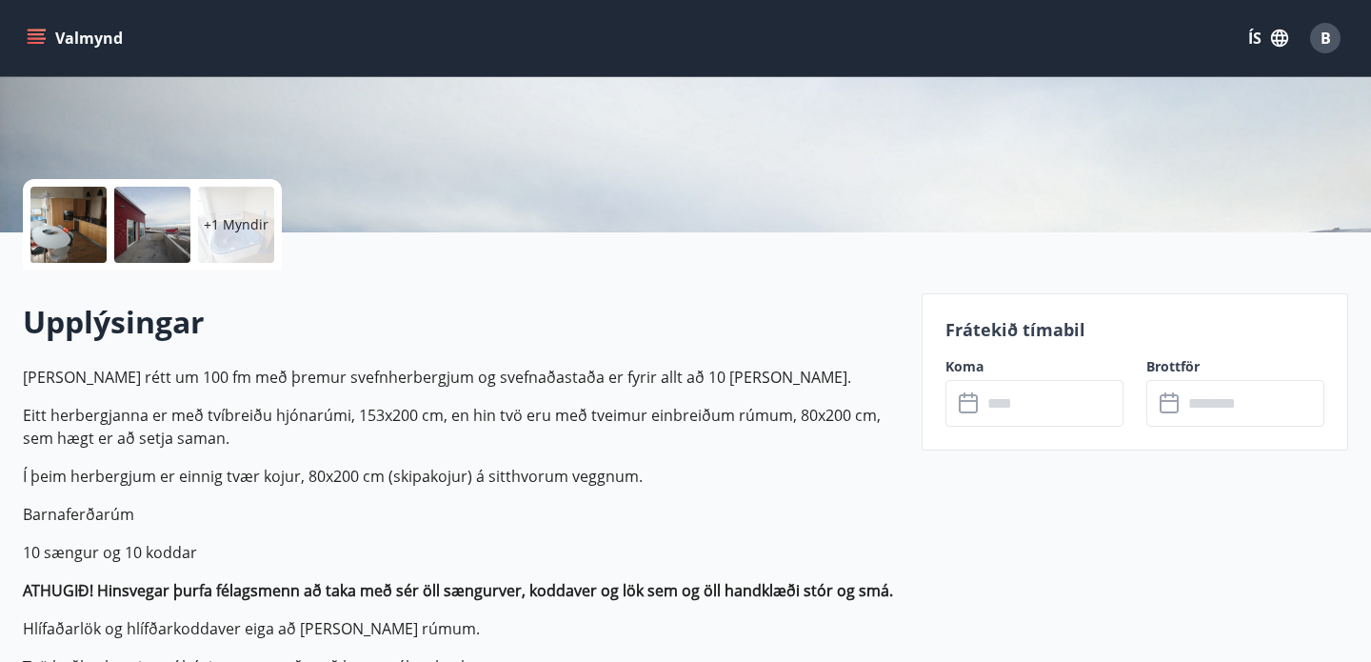
scroll to position [346, 0]
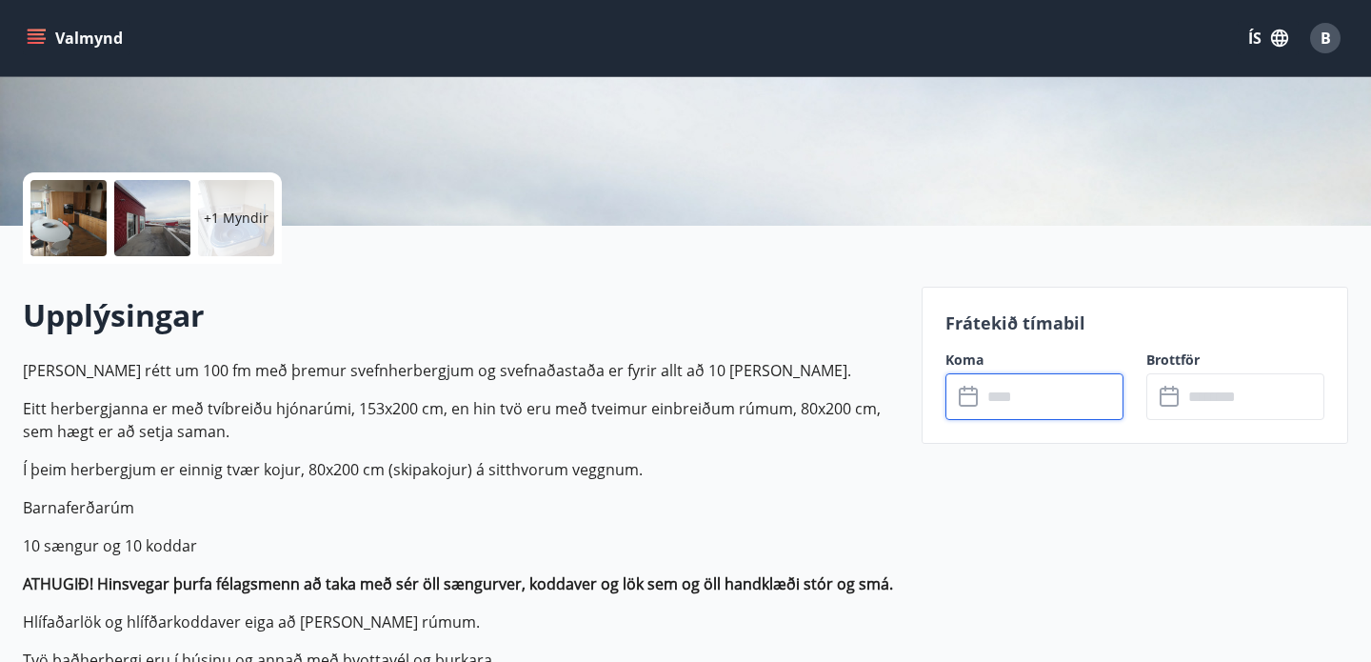
click at [1011, 390] on input "text" at bounding box center [1053, 396] width 142 height 47
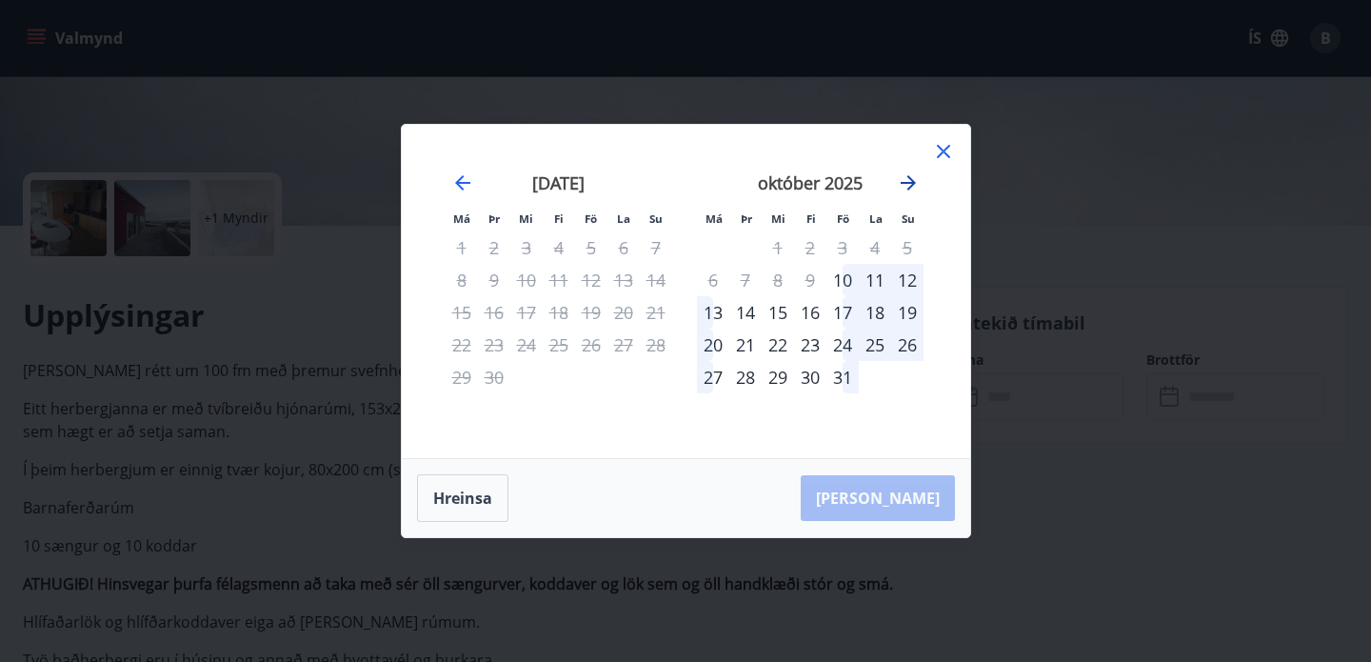
click at [907, 175] on icon "Move forward to switch to the next month." at bounding box center [908, 182] width 15 height 15
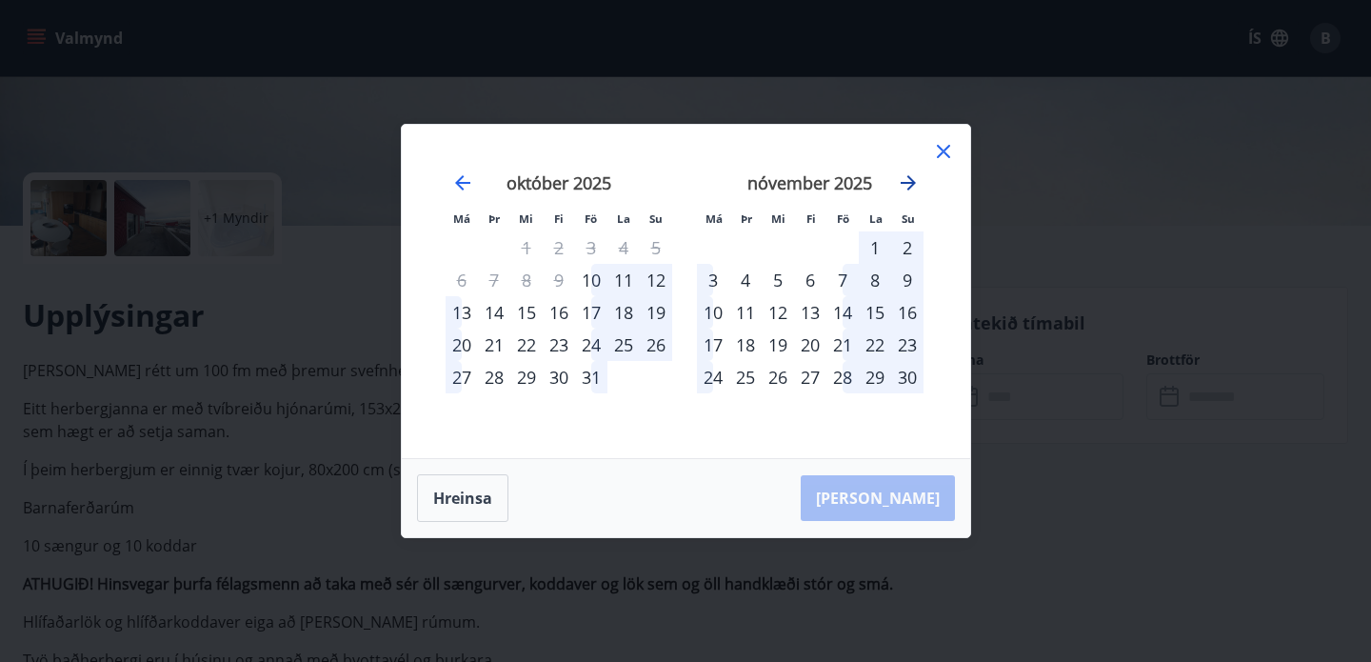
click at [907, 175] on icon "Move forward to switch to the next month." at bounding box center [908, 182] width 15 height 15
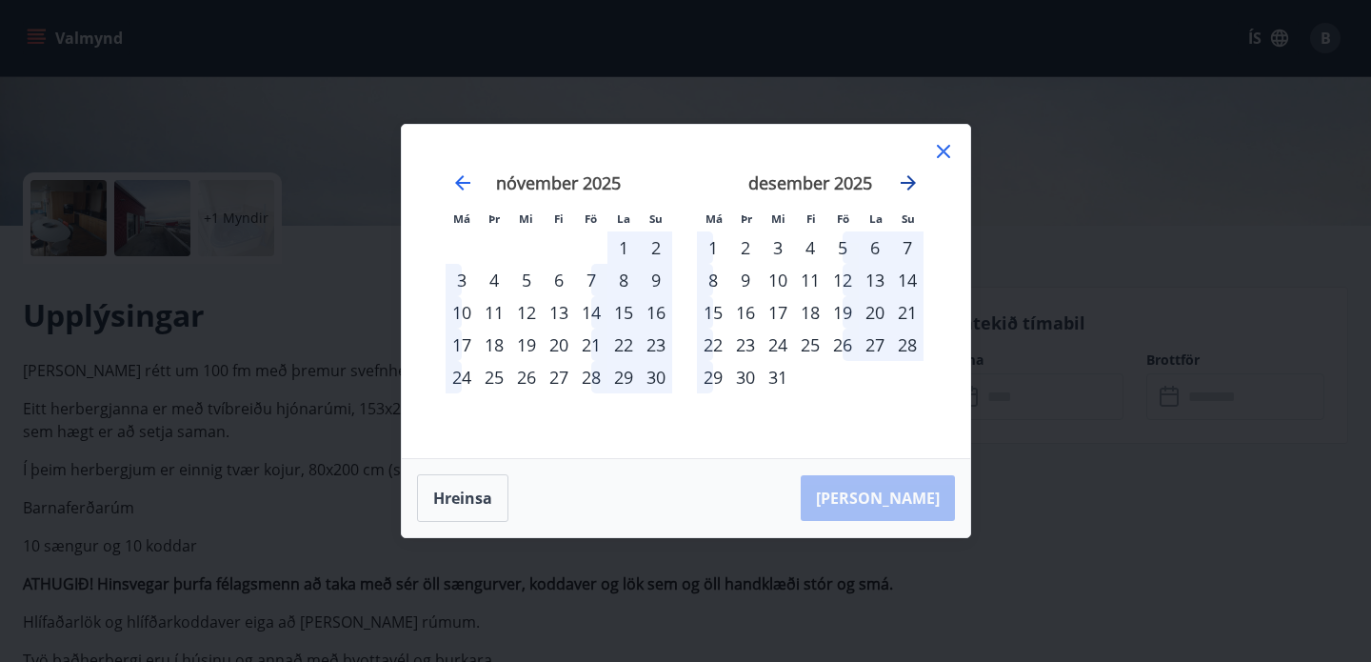
click at [907, 175] on icon "Move forward to switch to the next month." at bounding box center [908, 182] width 15 height 15
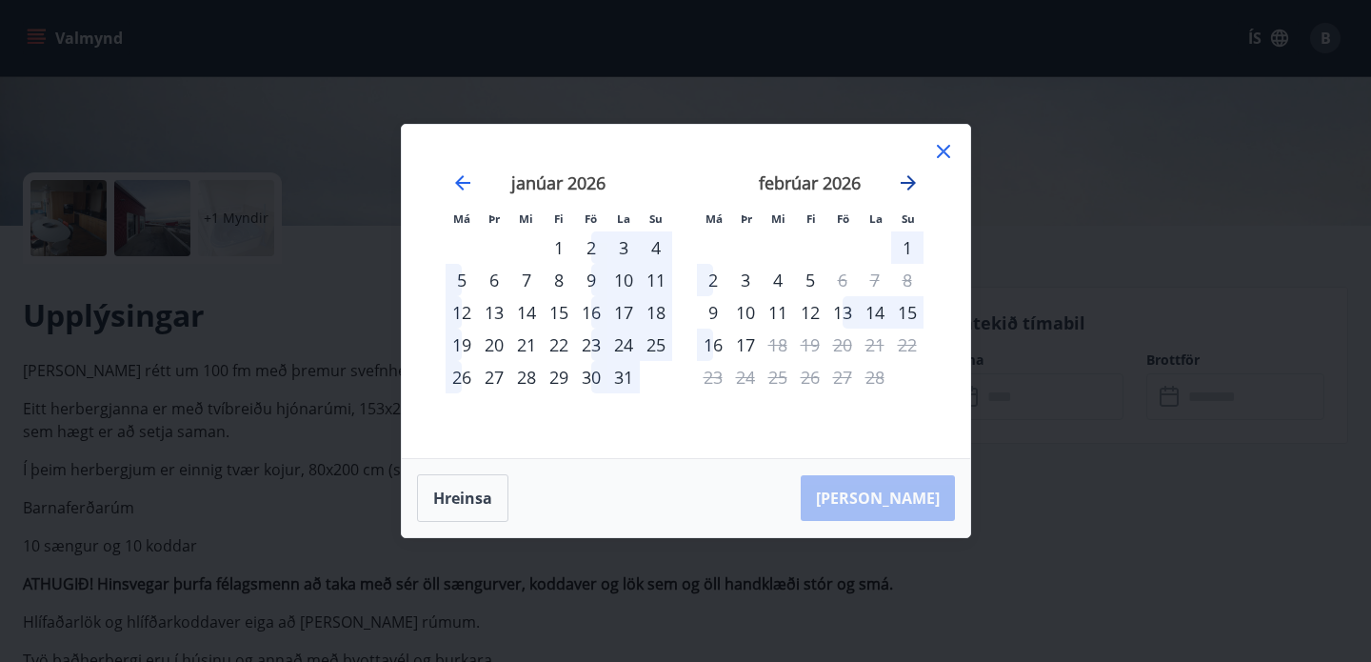
click at [907, 175] on icon "Move forward to switch to the next month." at bounding box center [908, 182] width 15 height 15
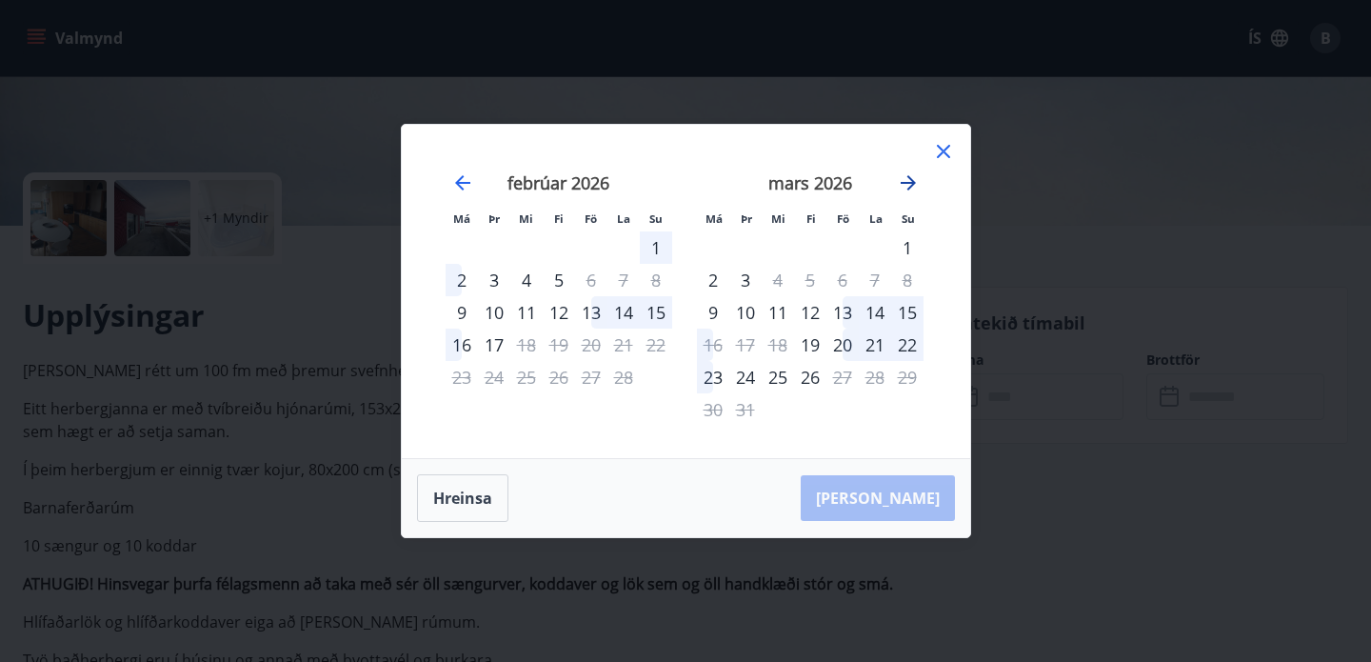
click at [907, 175] on icon "Move forward to switch to the next month." at bounding box center [908, 182] width 15 height 15
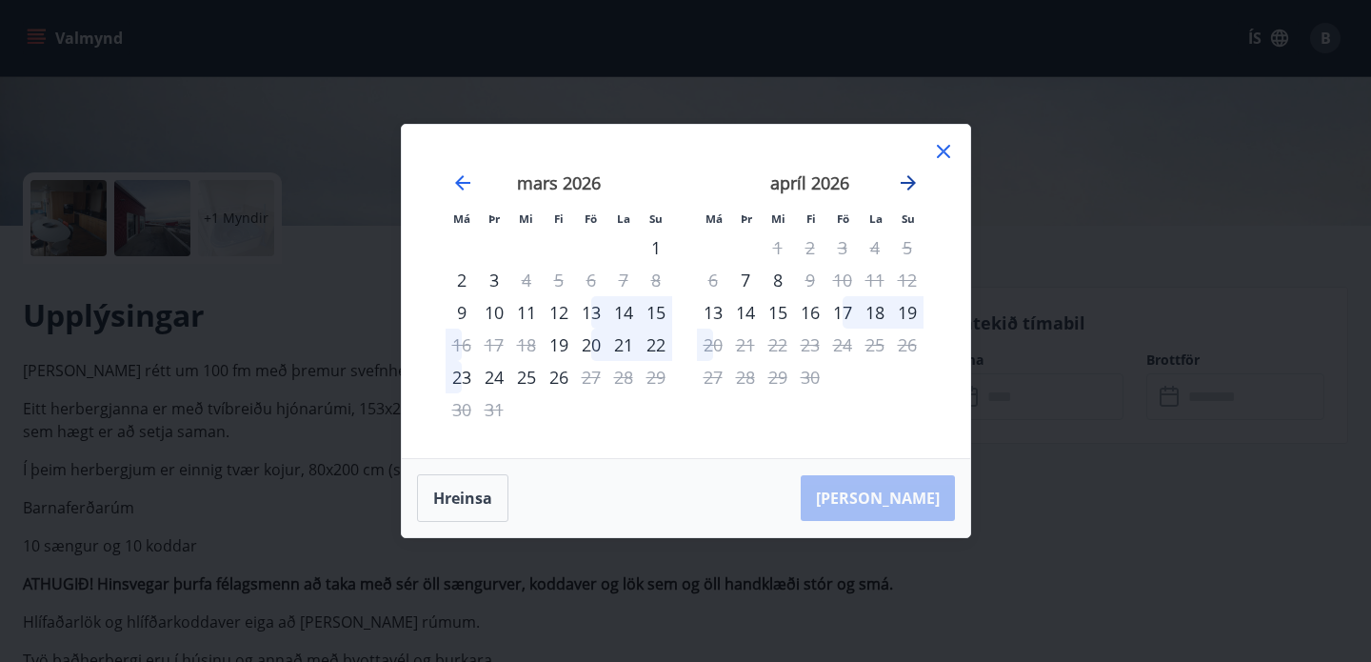
click at [907, 176] on icon "Move forward to switch to the next month." at bounding box center [908, 182] width 15 height 15
click at [942, 151] on icon at bounding box center [943, 151] width 13 height 13
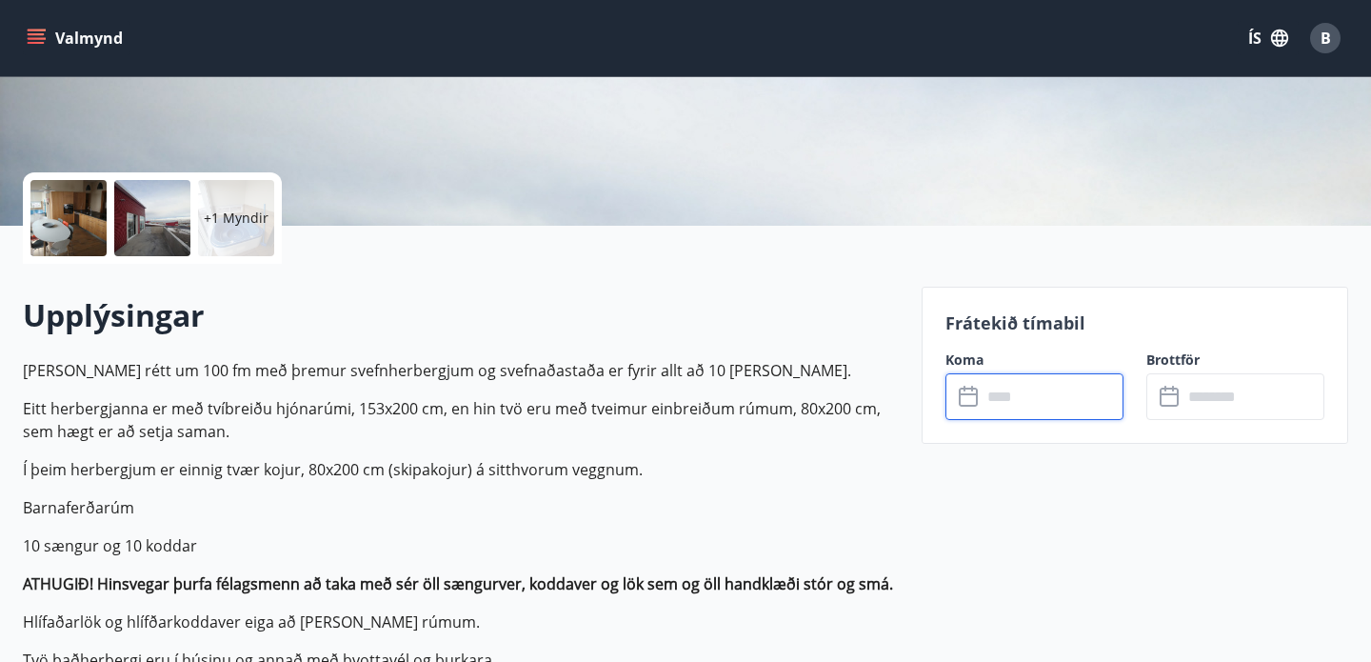
click at [37, 36] on icon "menu" at bounding box center [36, 38] width 19 height 19
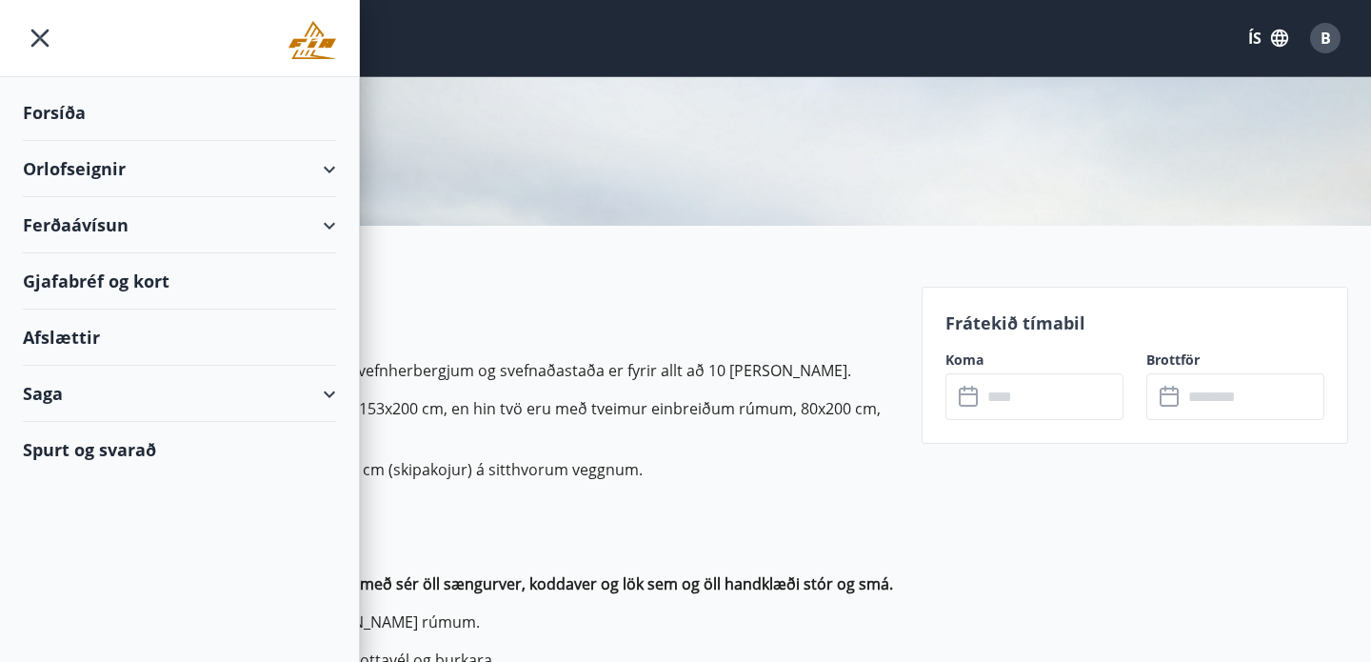
click at [326, 166] on div "Orlofseignir" at bounding box center [179, 169] width 313 height 56
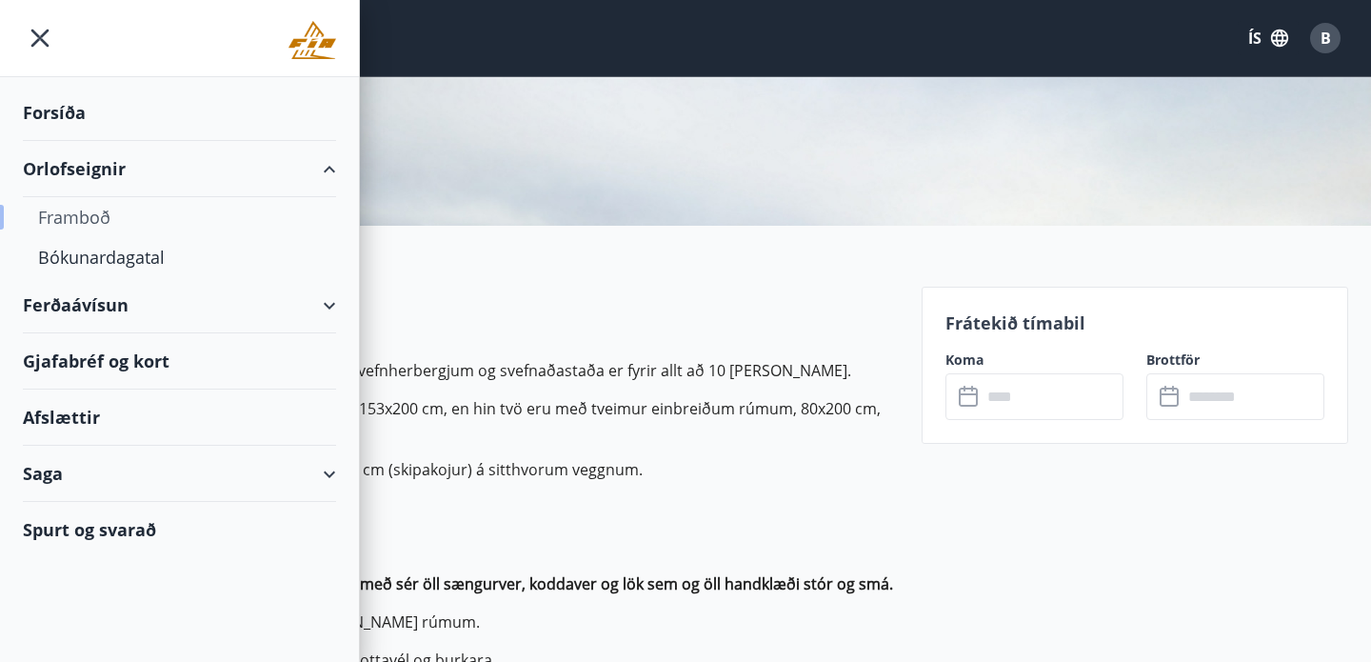
click at [74, 212] on div "Framboð" at bounding box center [179, 217] width 283 height 40
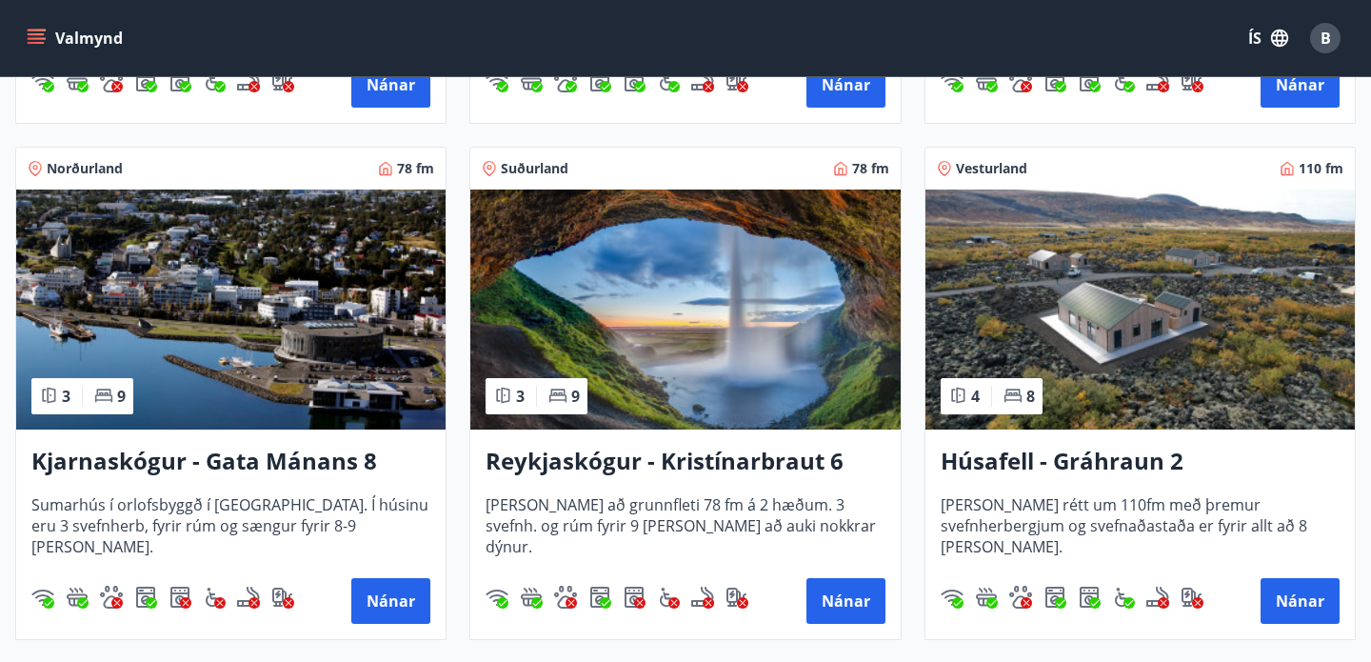
scroll to position [822, 0]
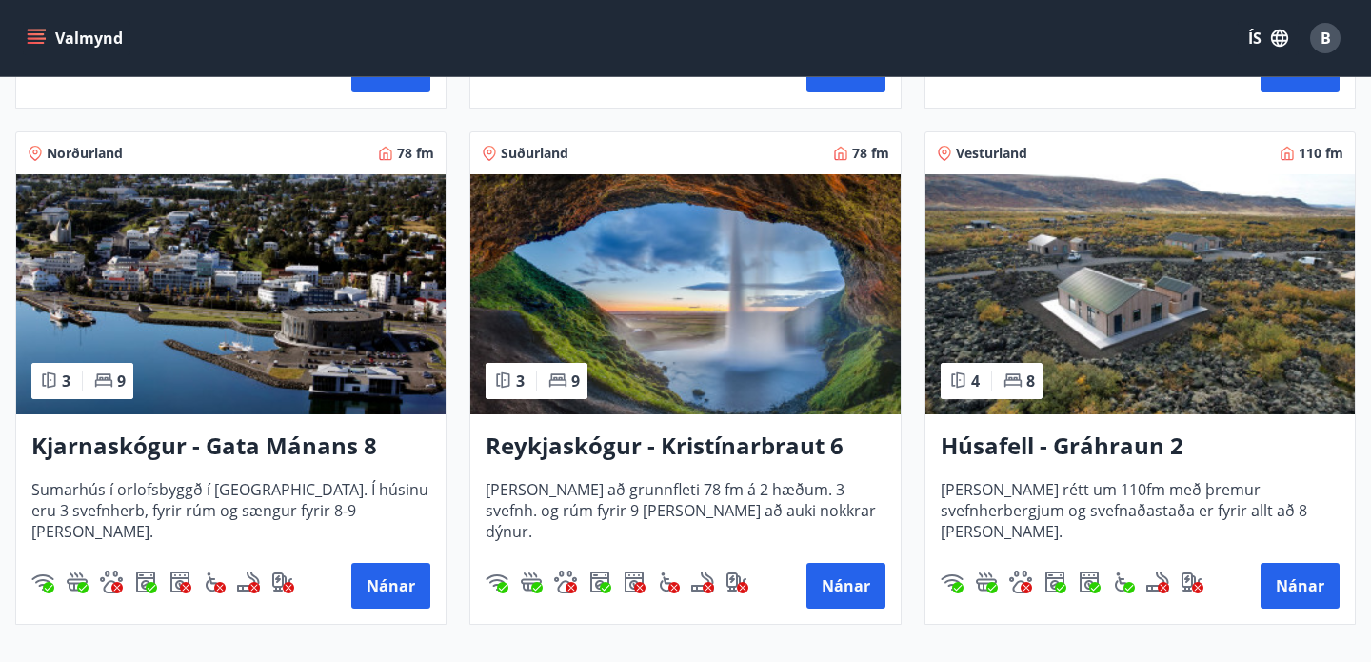
click at [298, 323] on img at bounding box center [230, 294] width 429 height 240
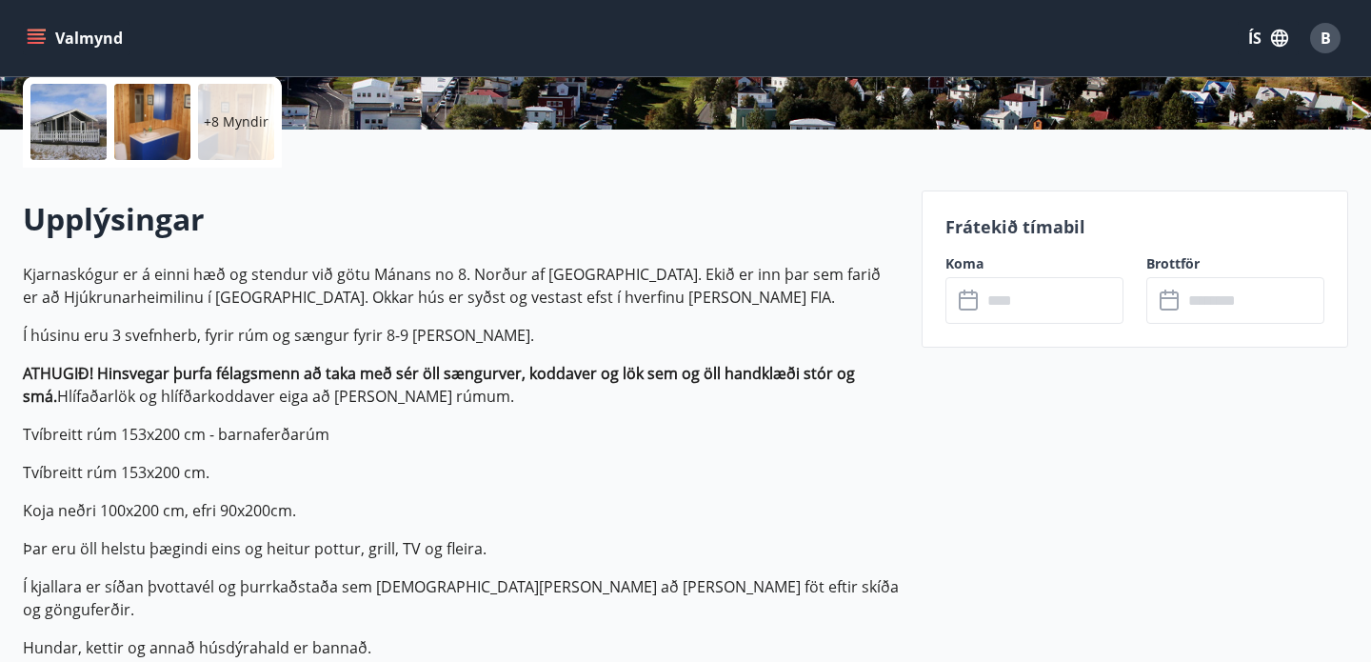
scroll to position [454, 0]
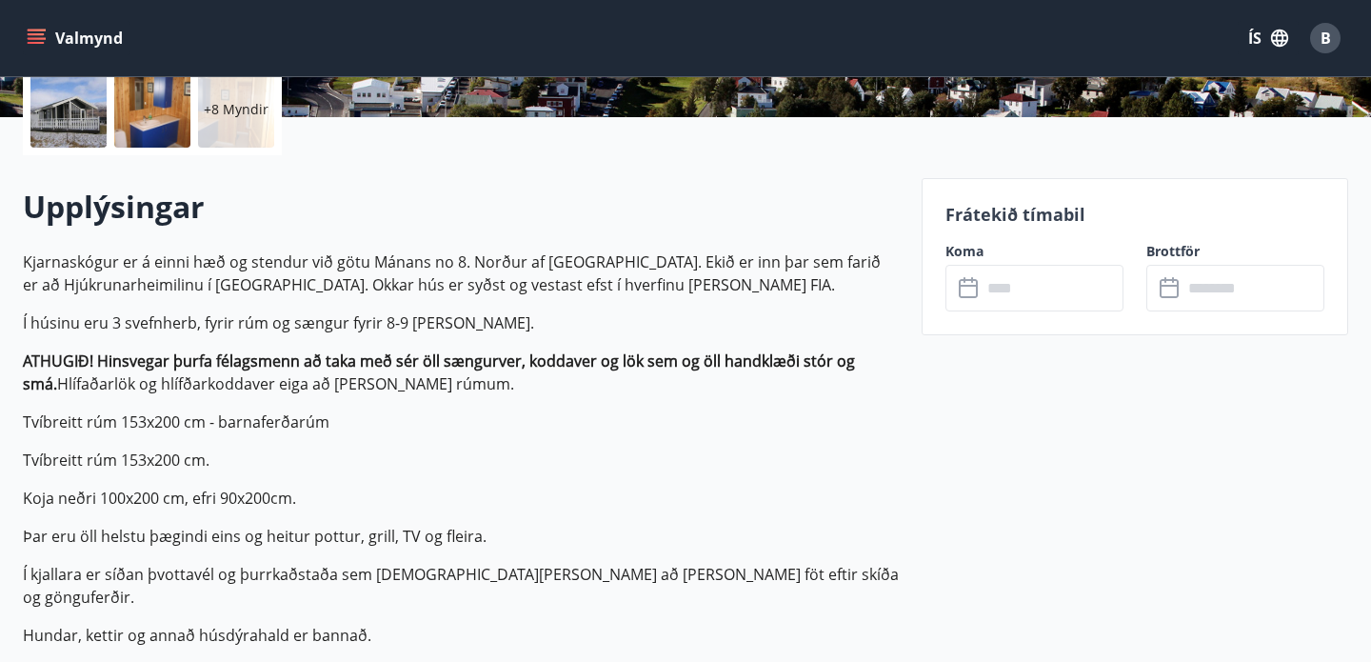
click at [1036, 289] on input "text" at bounding box center [1053, 288] width 142 height 47
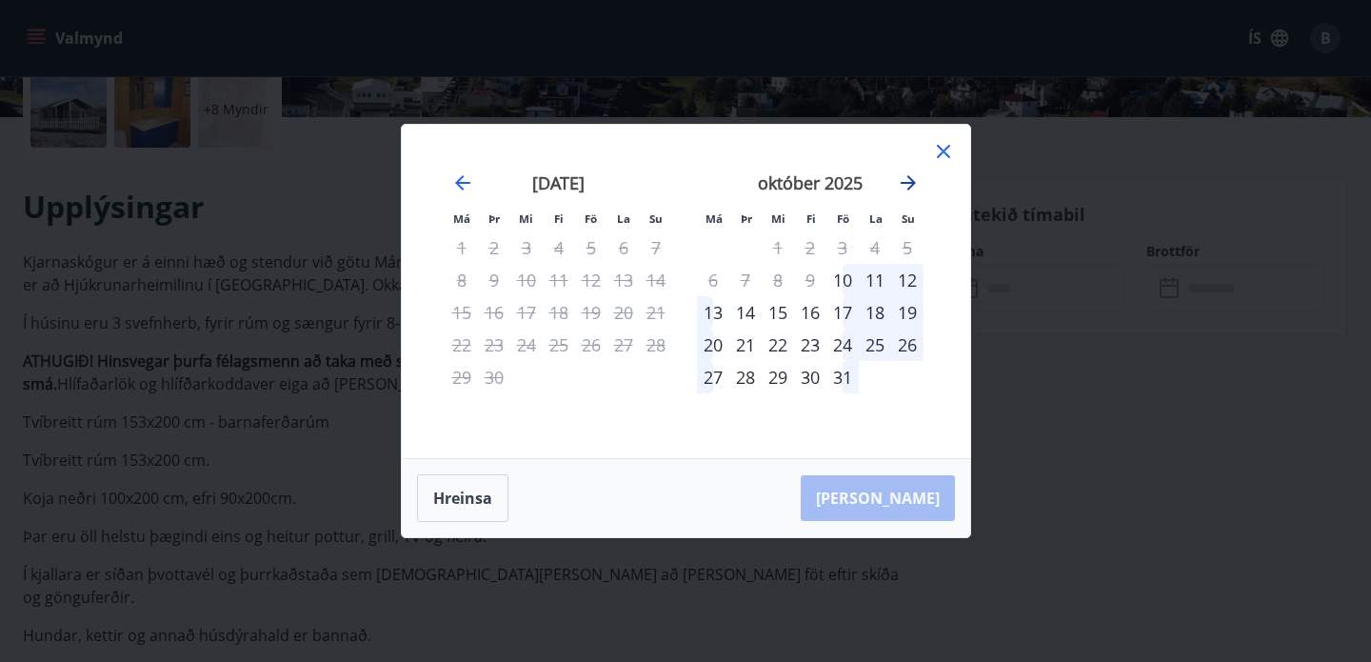
click at [910, 180] on icon "Move forward to switch to the next month." at bounding box center [908, 182] width 15 height 15
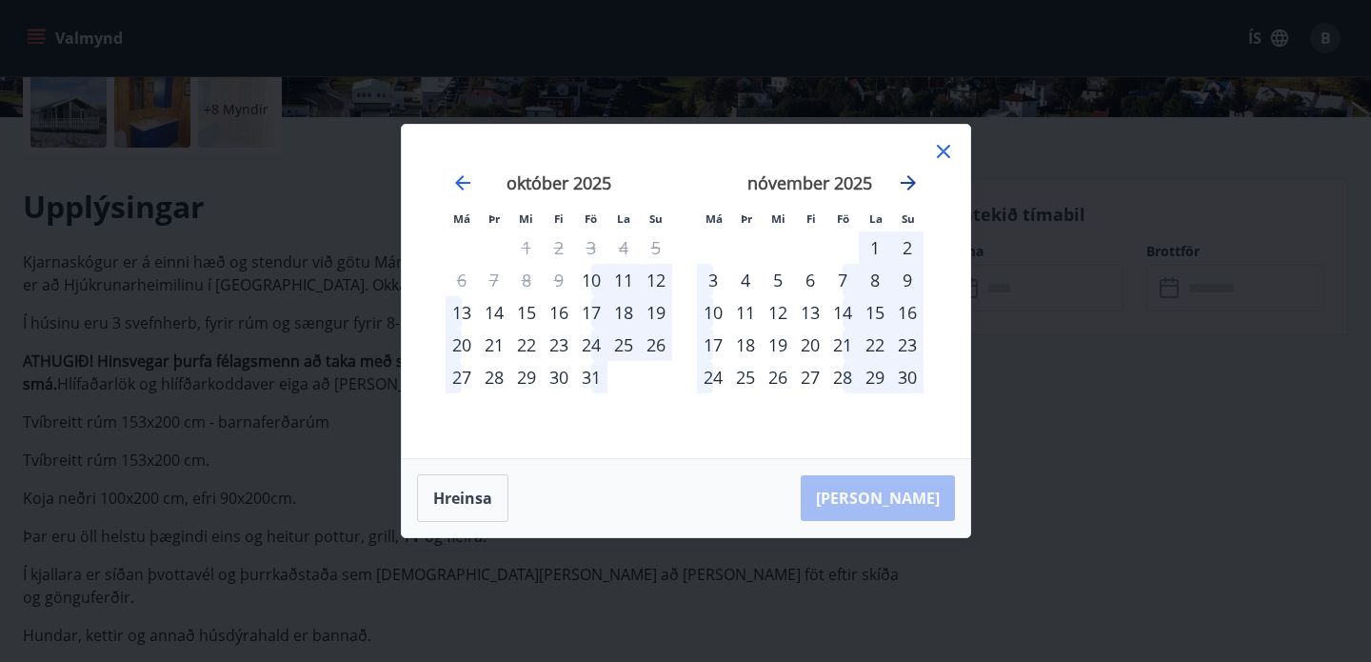
click at [910, 180] on icon "Move forward to switch to the next month." at bounding box center [908, 182] width 15 height 15
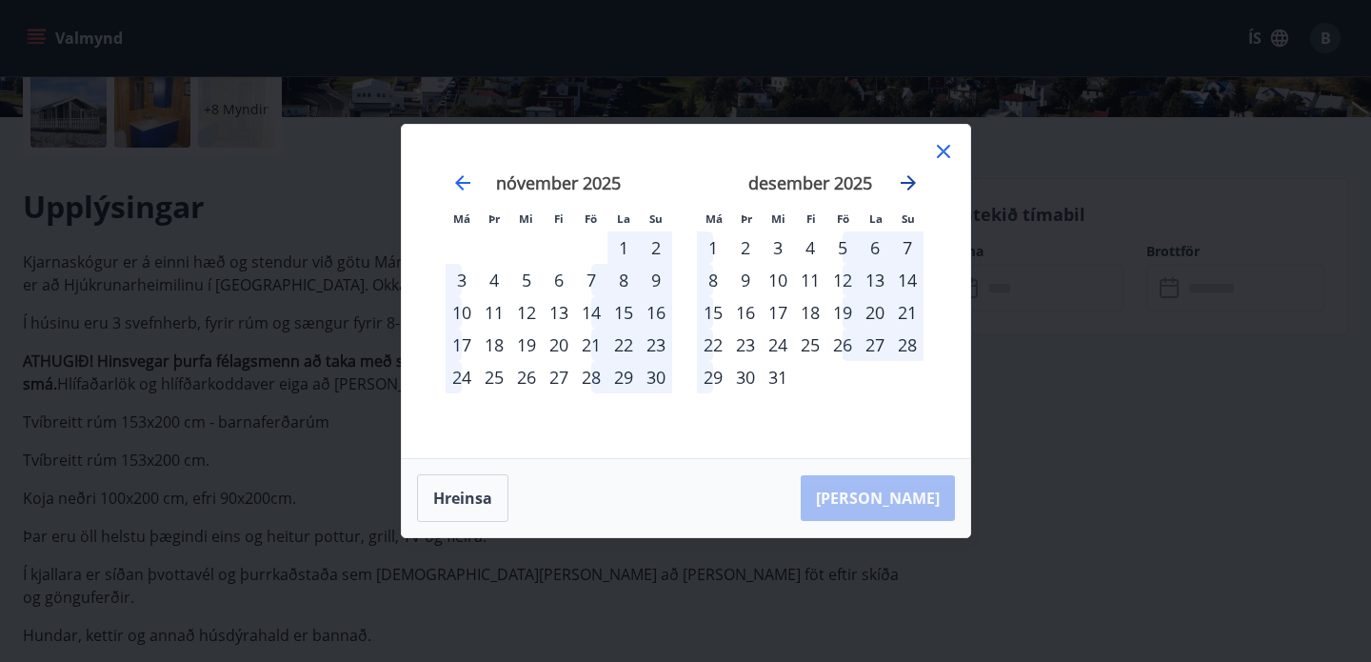
click at [910, 180] on icon "Move forward to switch to the next month." at bounding box center [908, 182] width 15 height 15
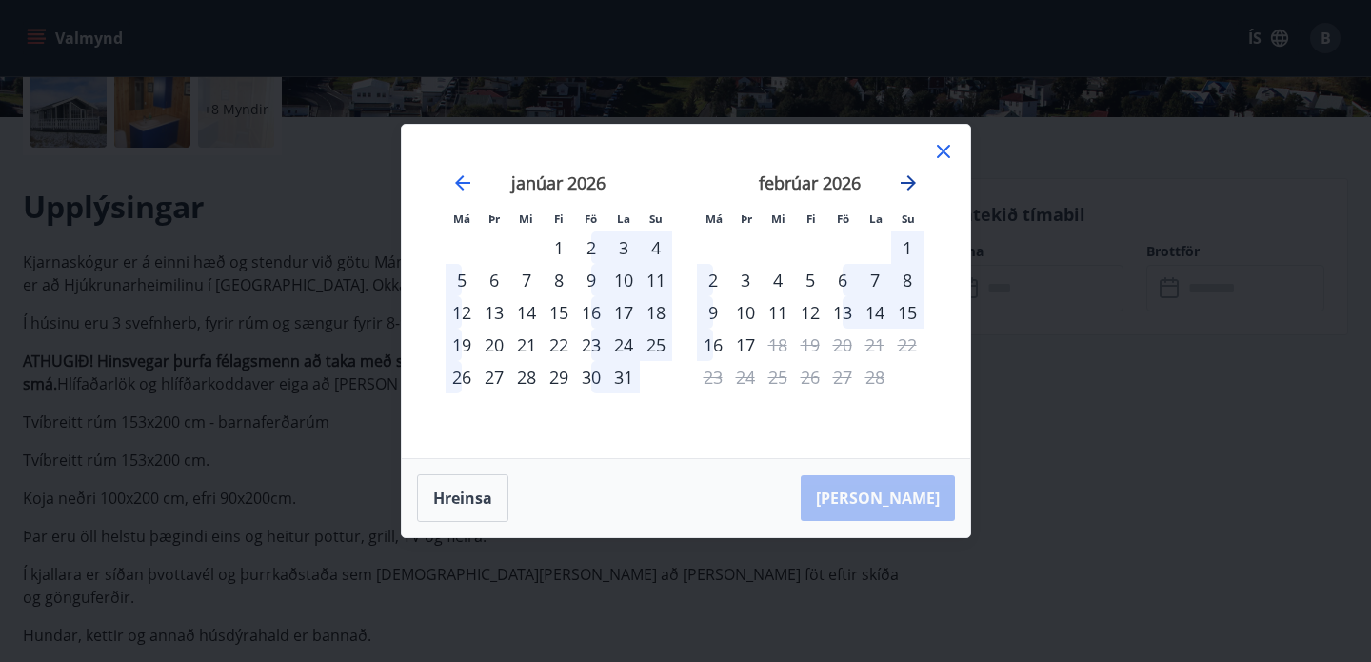
click at [910, 180] on icon "Move forward to switch to the next month." at bounding box center [908, 182] width 15 height 15
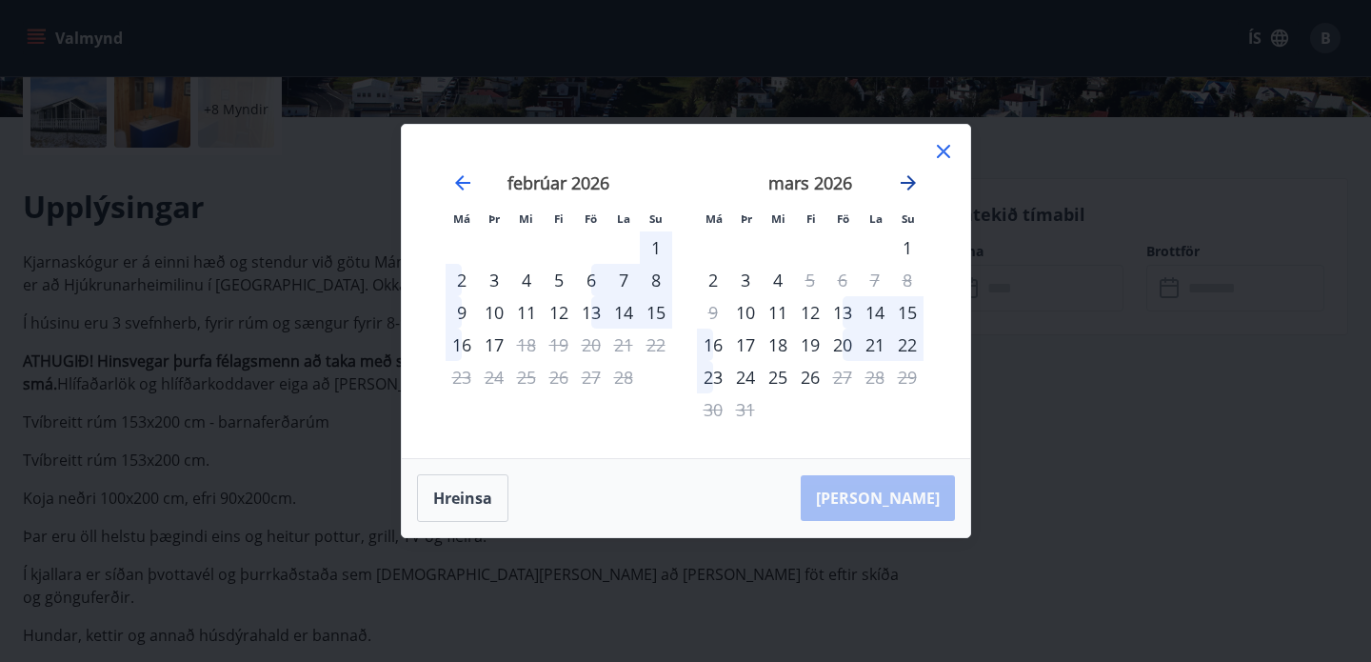
click at [910, 180] on icon "Move forward to switch to the next month." at bounding box center [908, 182] width 15 height 15
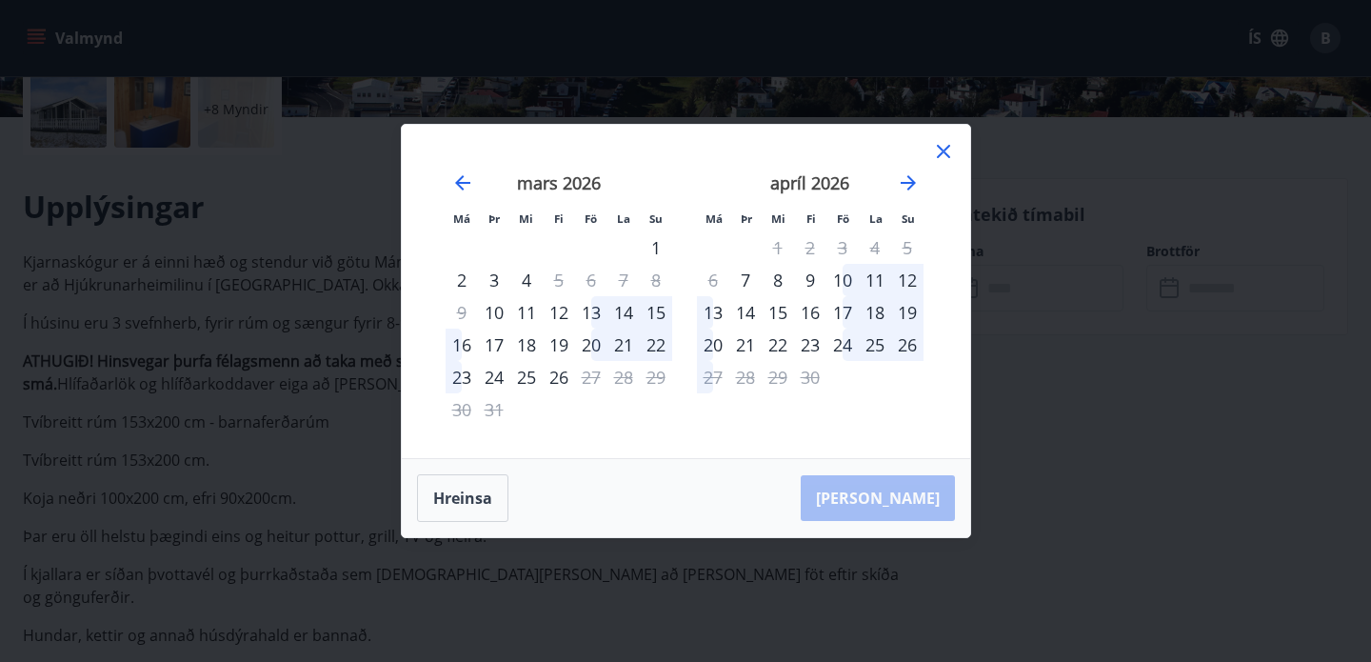
click at [777, 344] on div "22" at bounding box center [778, 345] width 32 height 32
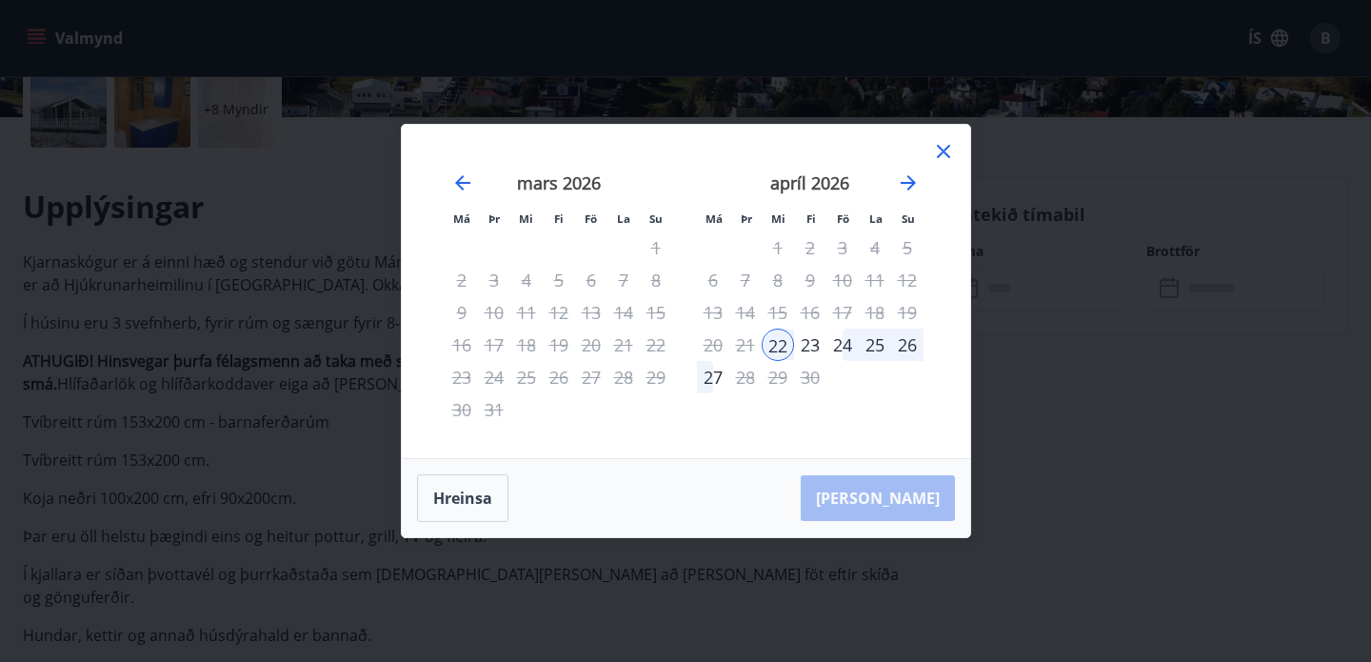
click at [907, 346] on div "26" at bounding box center [907, 345] width 32 height 32
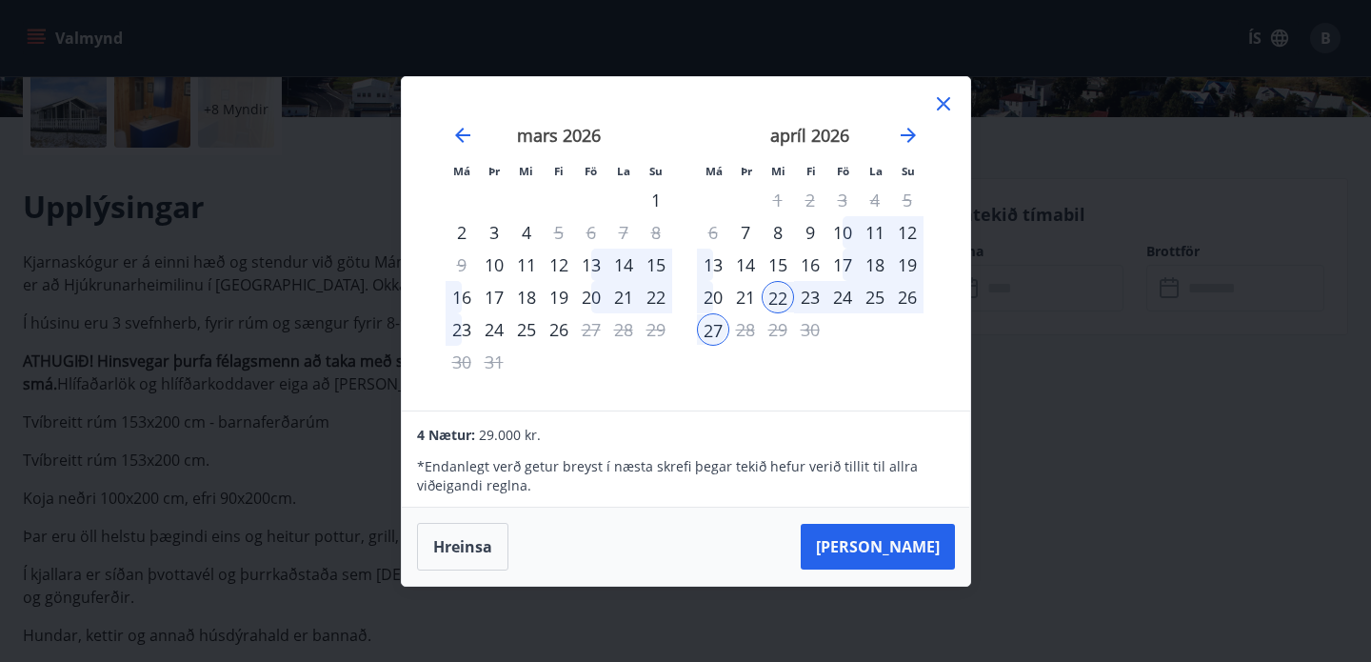
click at [912, 298] on div "26" at bounding box center [907, 297] width 32 height 32
click at [896, 533] on button "Taka Frá" at bounding box center [878, 547] width 154 height 46
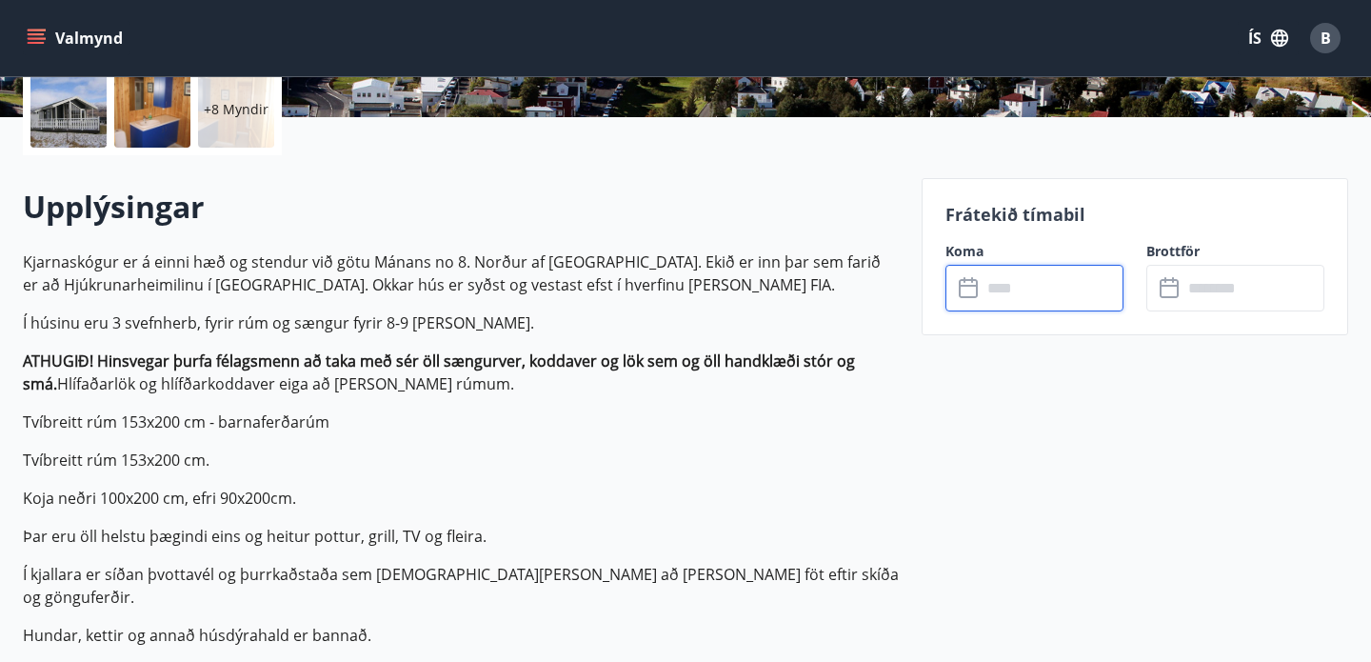
type input "******"
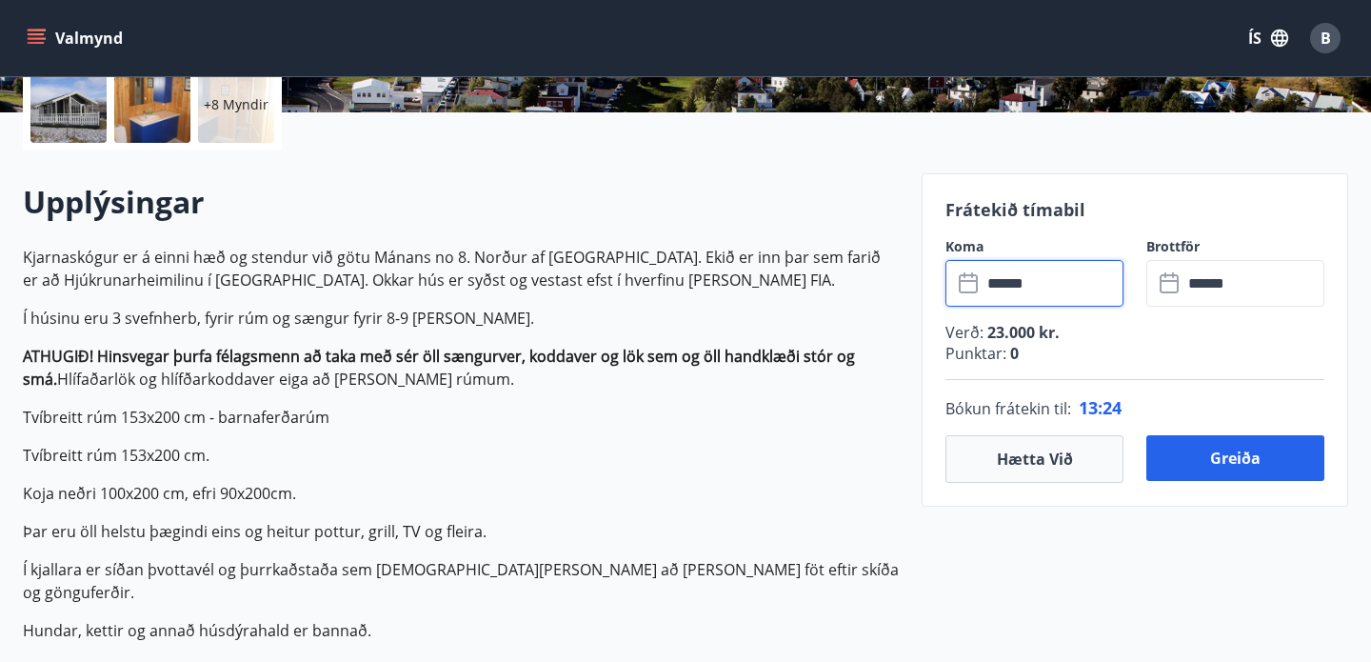
scroll to position [488, 0]
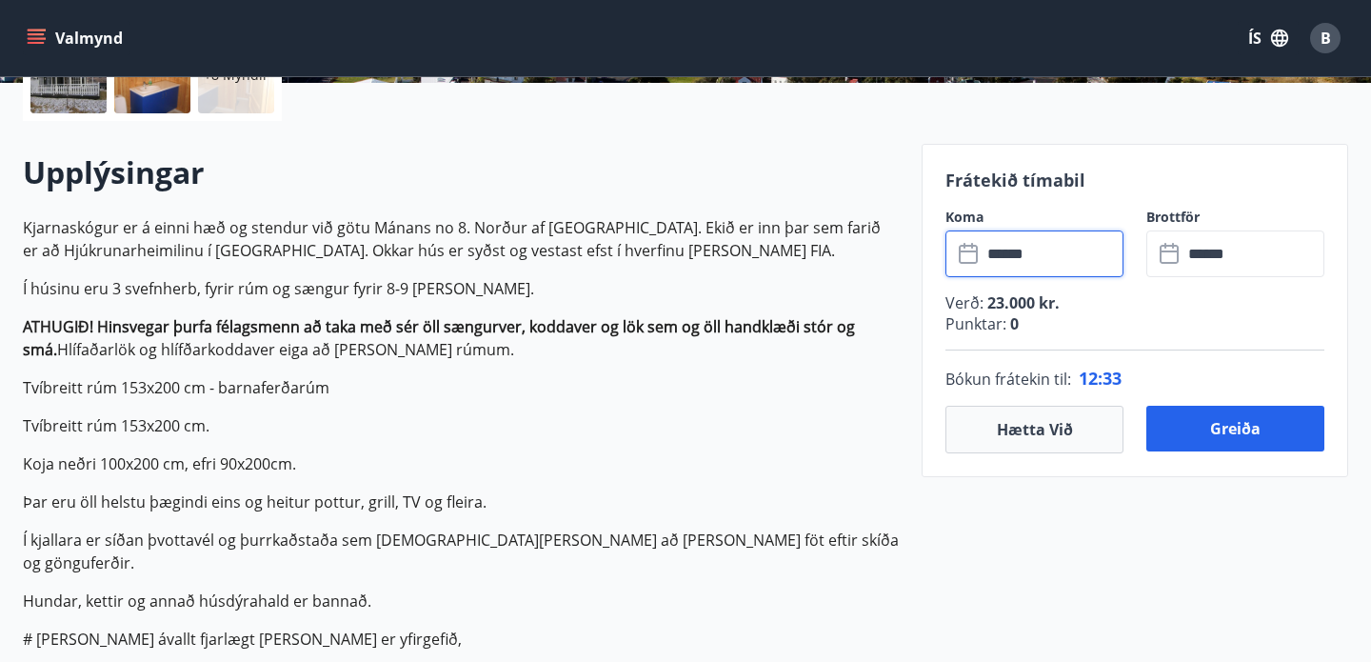
click at [1042, 254] on input "******" at bounding box center [1053, 253] width 142 height 47
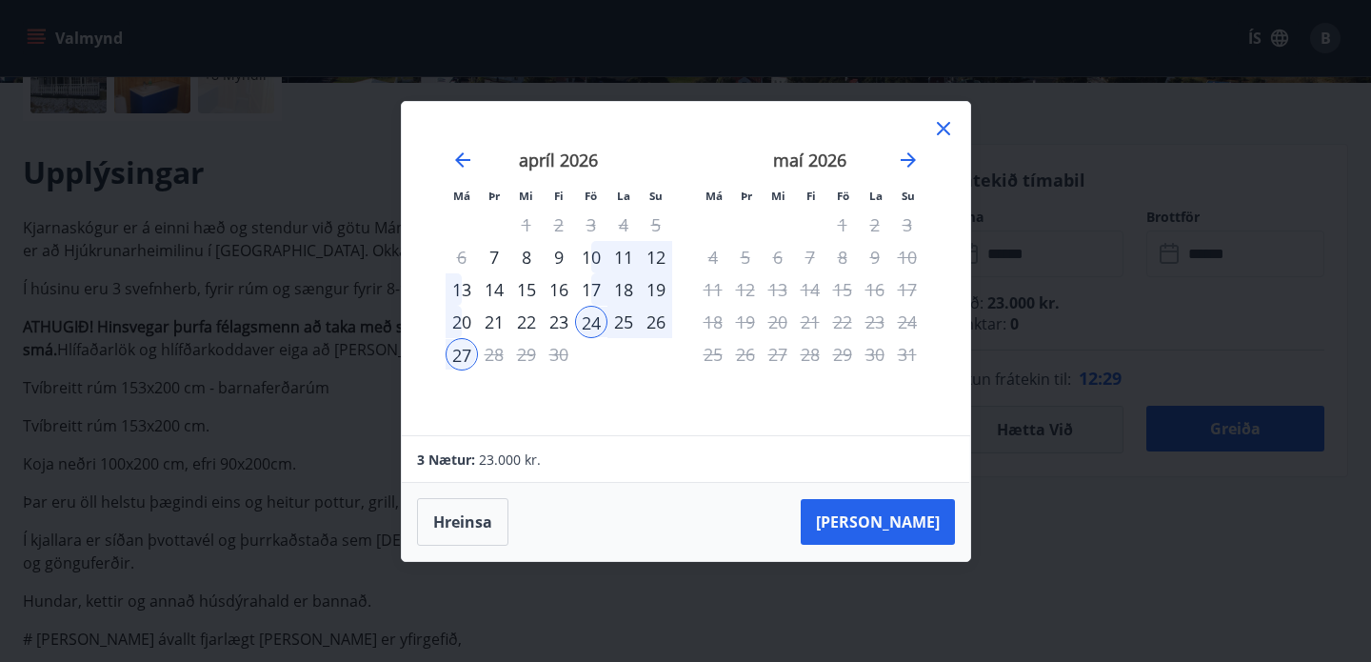
click at [523, 318] on div "22" at bounding box center [526, 322] width 32 height 32
click at [901, 510] on button "Taka Frá" at bounding box center [878, 522] width 154 height 46
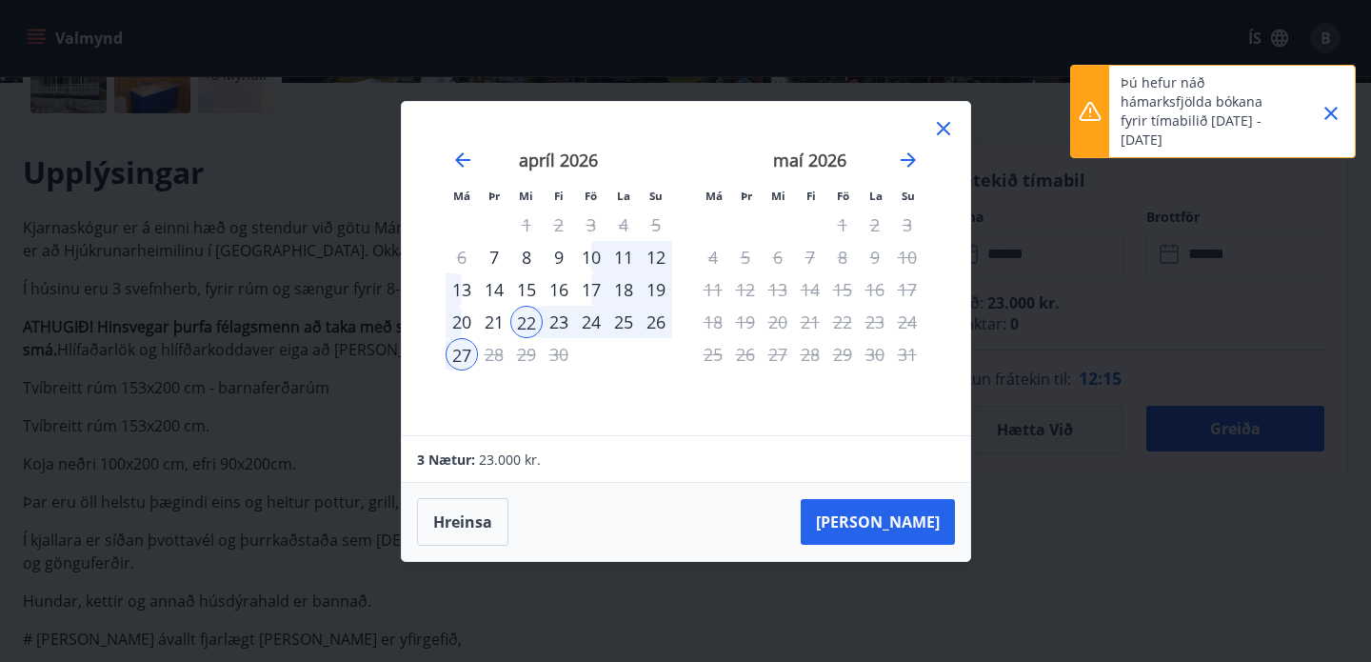
click at [493, 319] on div "21" at bounding box center [494, 322] width 32 height 32
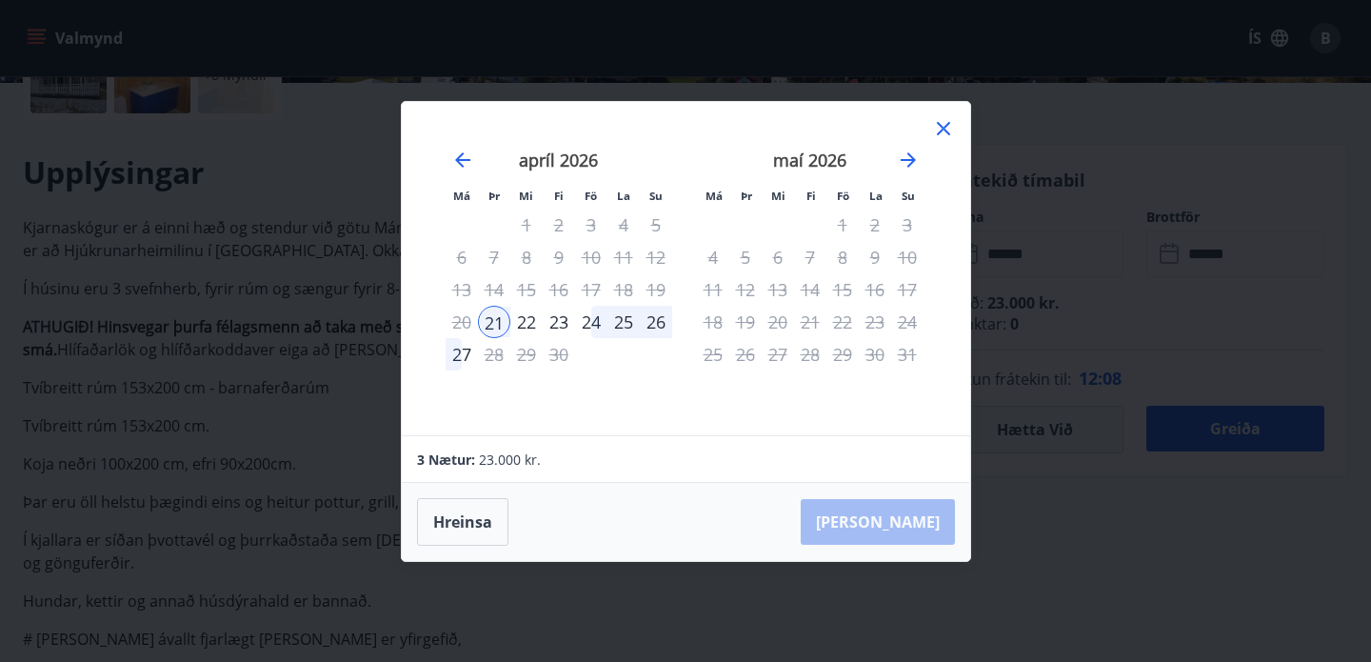
click at [528, 321] on div "22" at bounding box center [526, 322] width 32 height 32
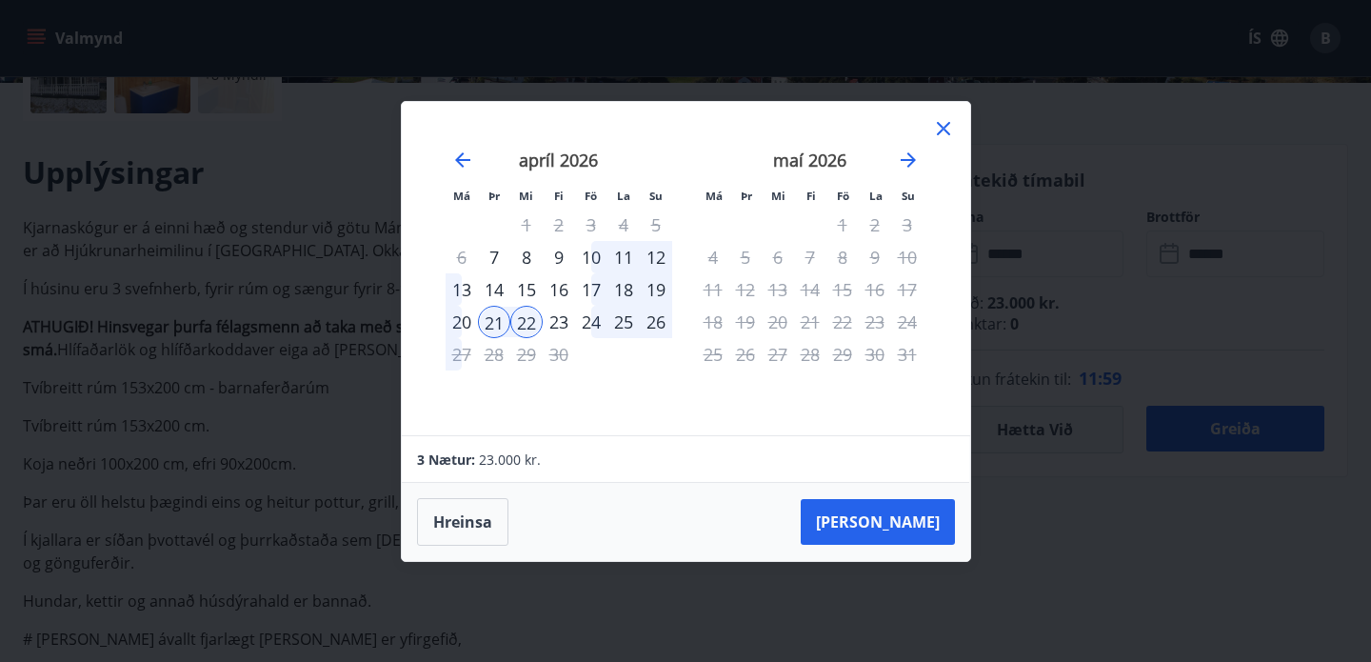
click at [503, 320] on div "21" at bounding box center [494, 322] width 32 height 32
click at [649, 323] on div "26" at bounding box center [656, 322] width 32 height 32
click at [650, 323] on div "26" at bounding box center [656, 322] width 32 height 32
click at [523, 322] on div "22" at bounding box center [526, 322] width 32 height 32
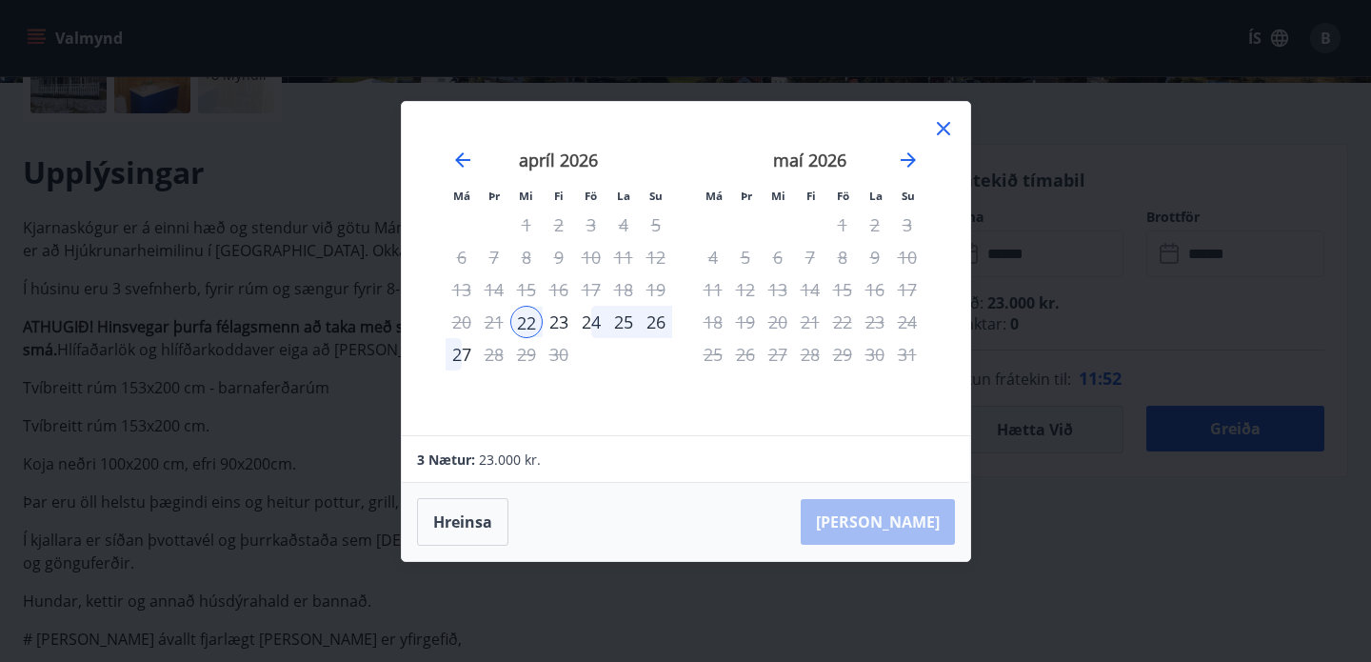
click at [658, 320] on div "26" at bounding box center [656, 322] width 32 height 32
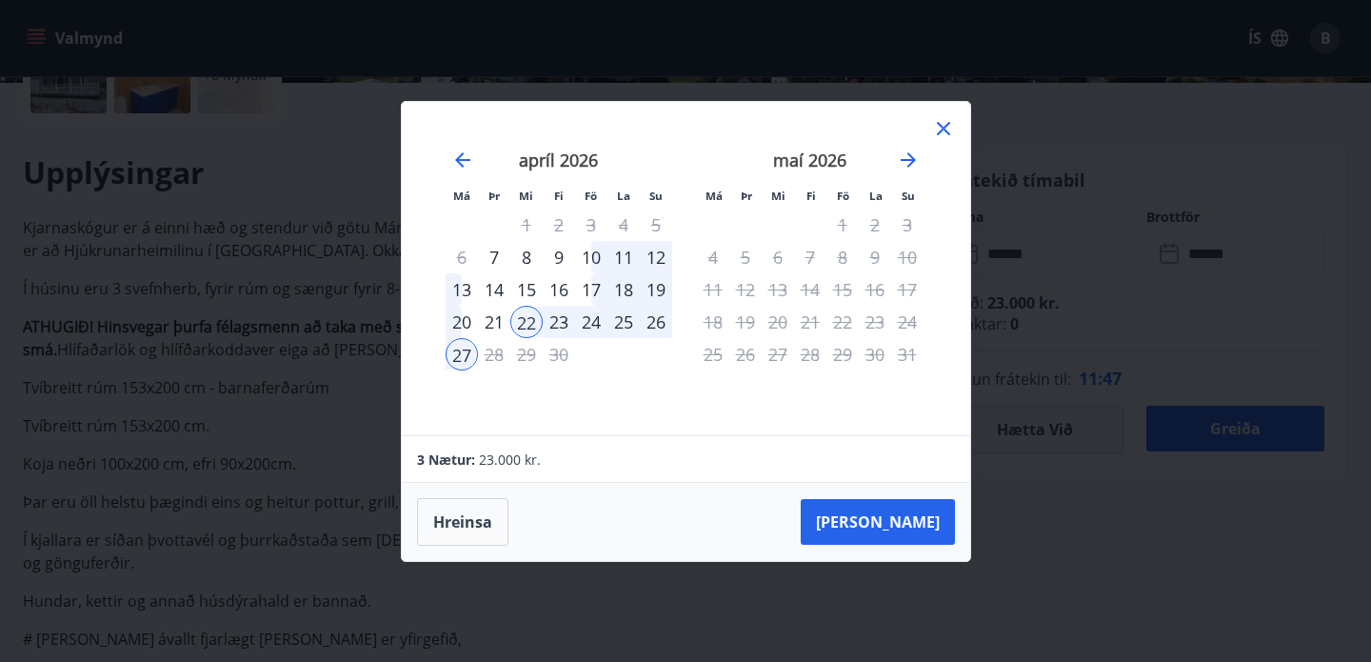
click at [491, 322] on div "21" at bounding box center [494, 322] width 32 height 32
click at [661, 322] on div "26" at bounding box center [656, 322] width 32 height 32
click at [655, 321] on div "26" at bounding box center [656, 322] width 32 height 32
click at [559, 321] on div "23" at bounding box center [559, 322] width 32 height 32
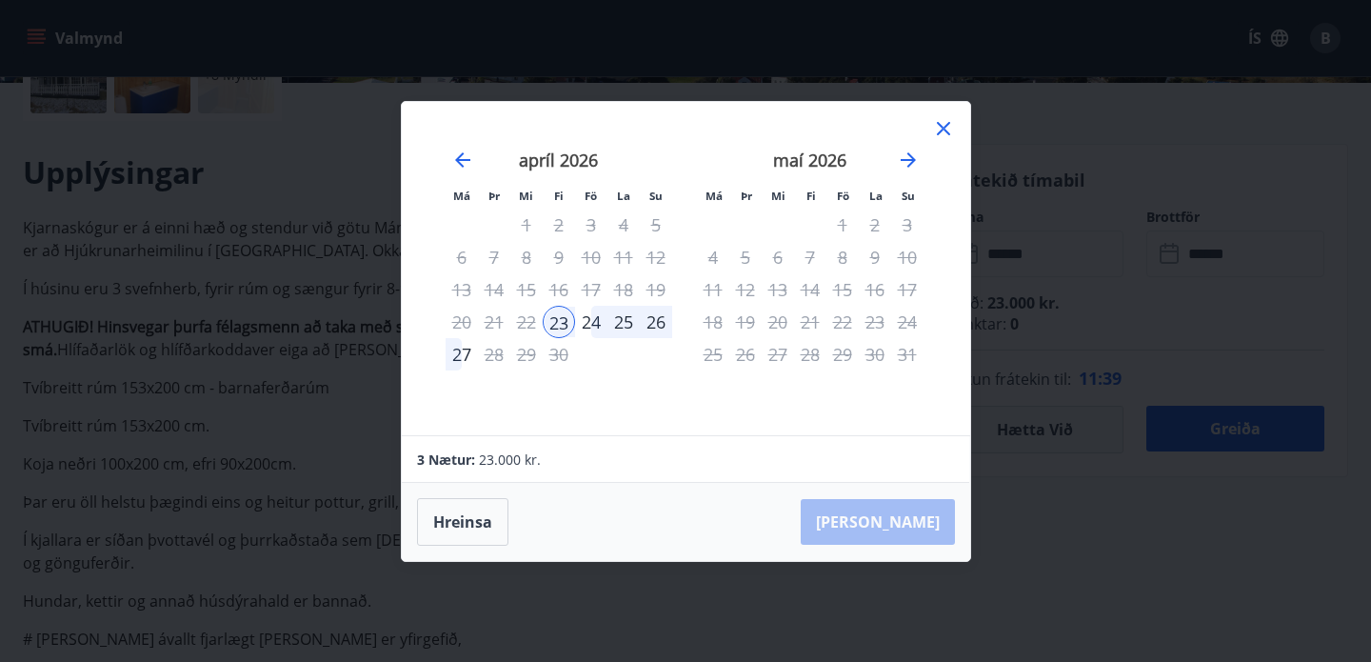
click at [660, 326] on div "26" at bounding box center [656, 322] width 32 height 32
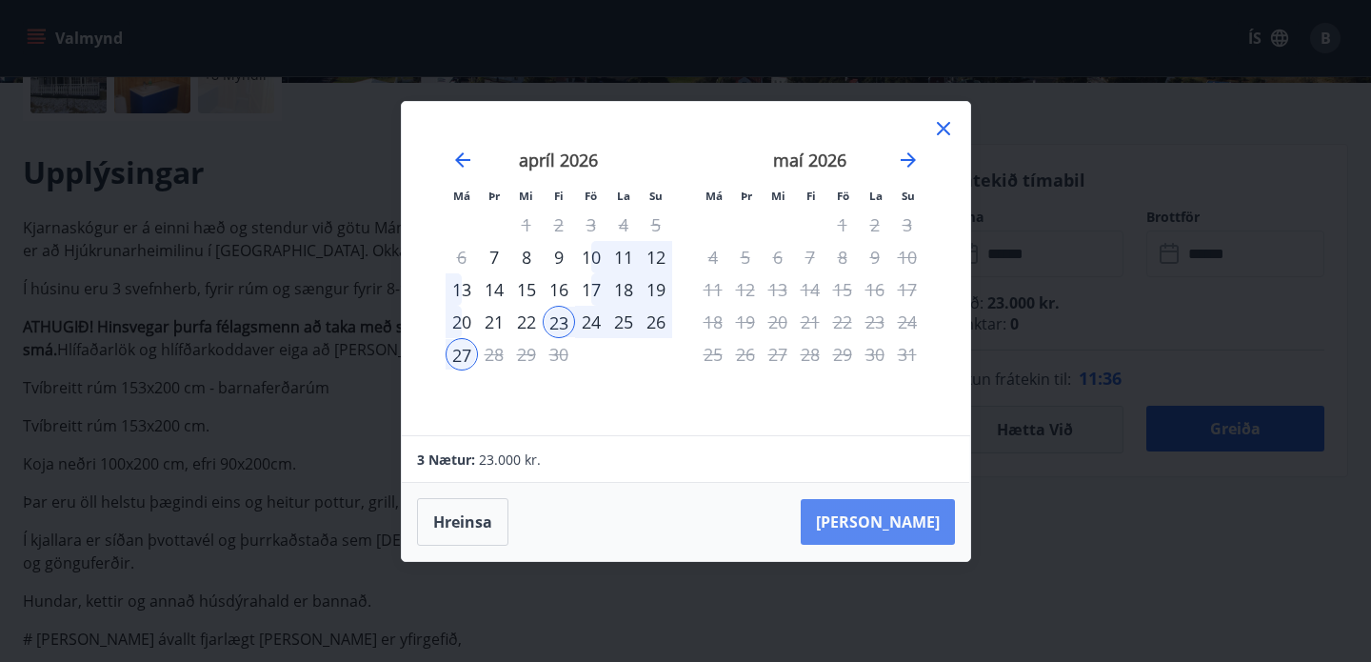
click at [910, 515] on button "Taka Frá" at bounding box center [878, 522] width 154 height 46
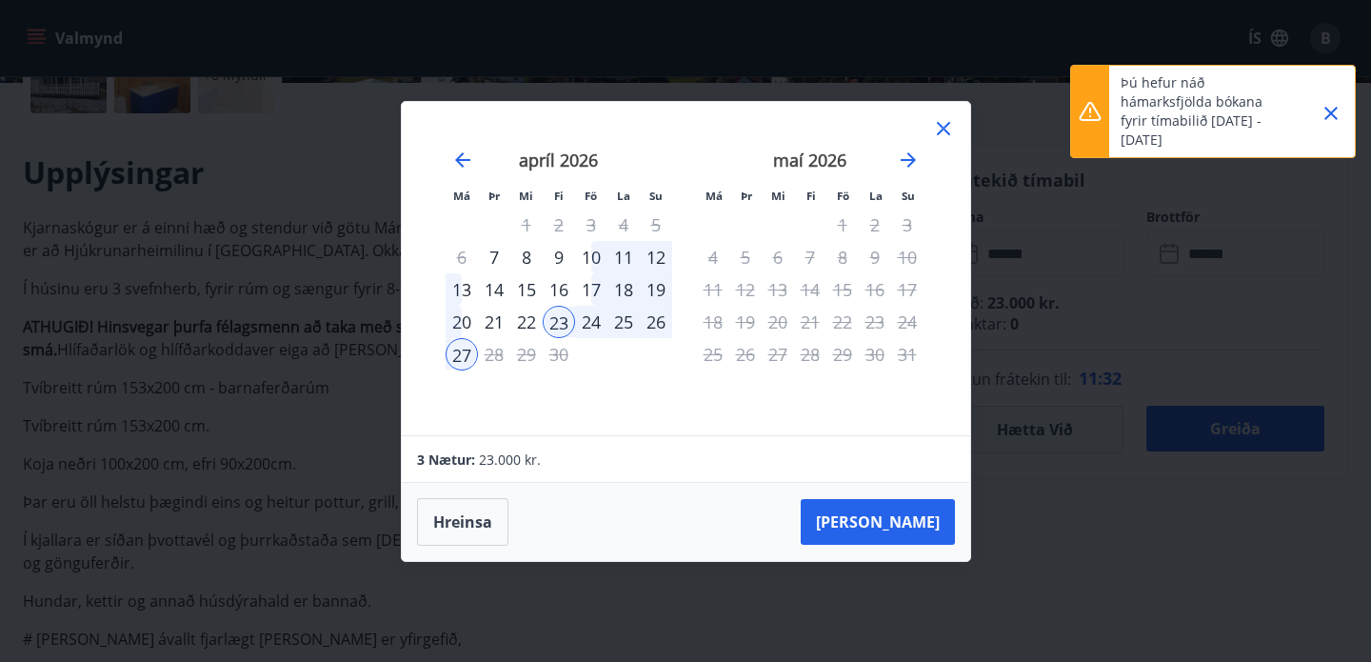
click at [942, 126] on icon at bounding box center [943, 128] width 13 height 13
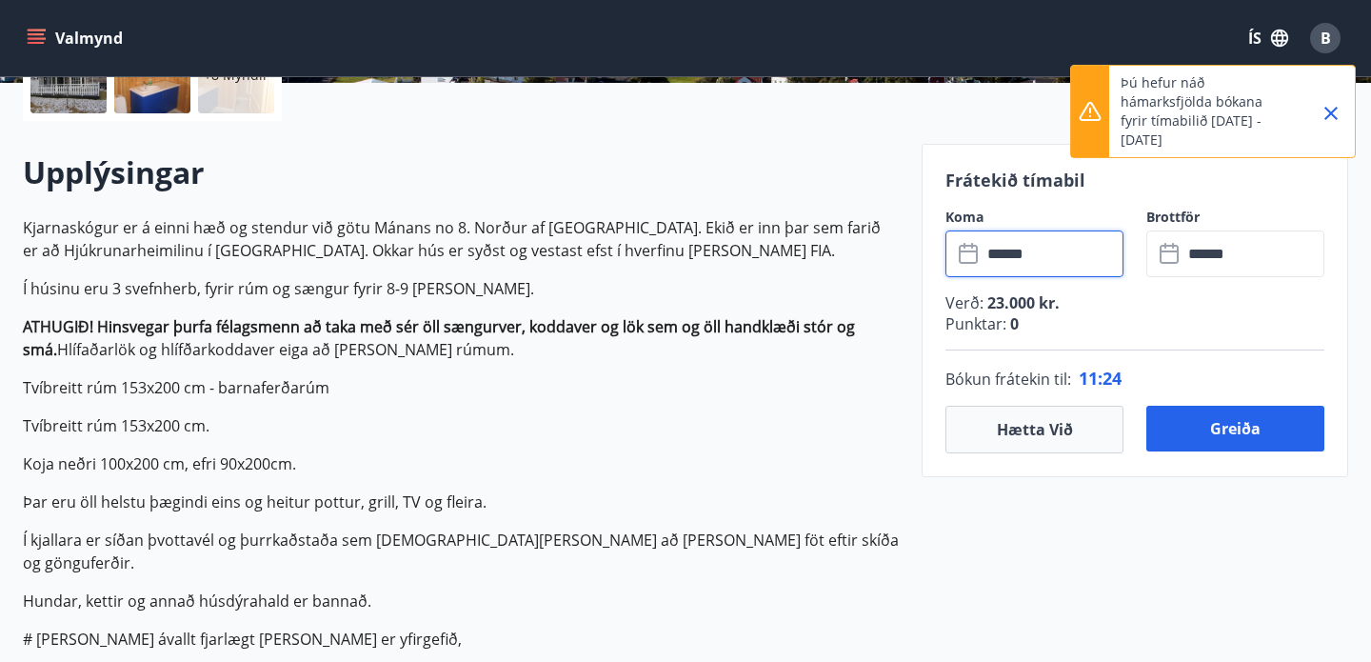
click at [1017, 254] on input "******" at bounding box center [1053, 253] width 142 height 47
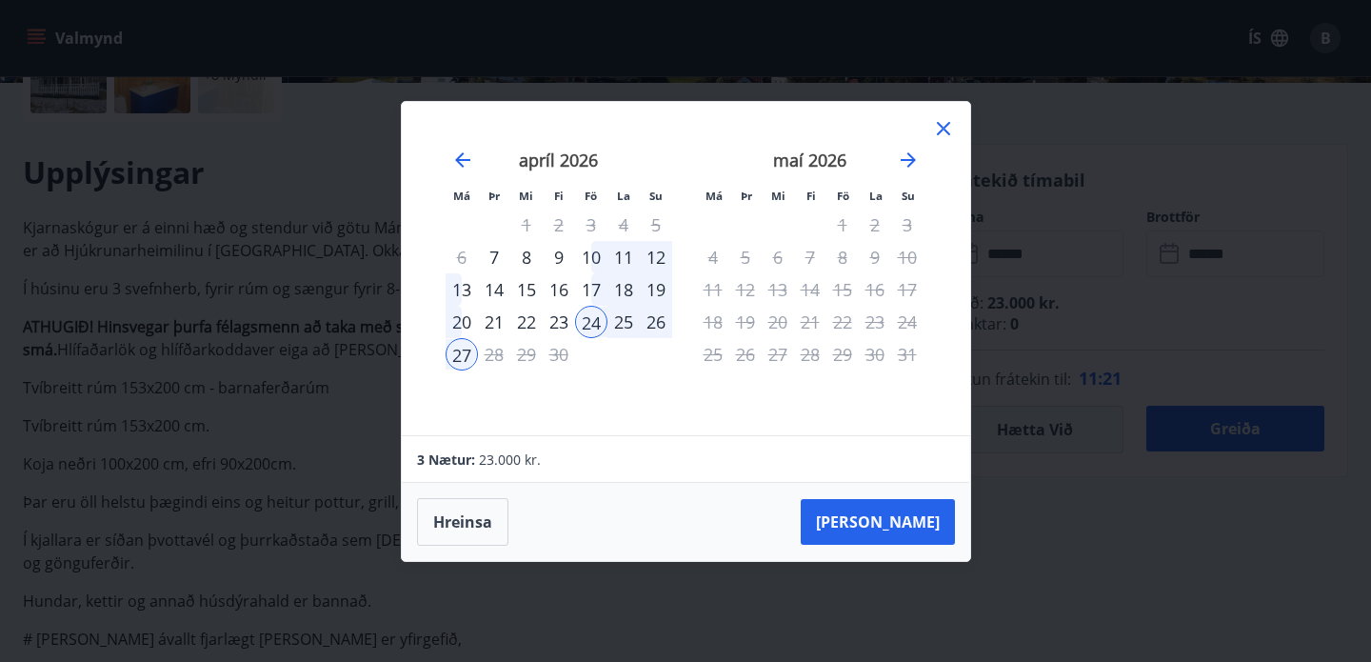
click at [528, 321] on div "22" at bounding box center [526, 322] width 32 height 32
click at [942, 534] on button "Taka Frá" at bounding box center [878, 522] width 154 height 46
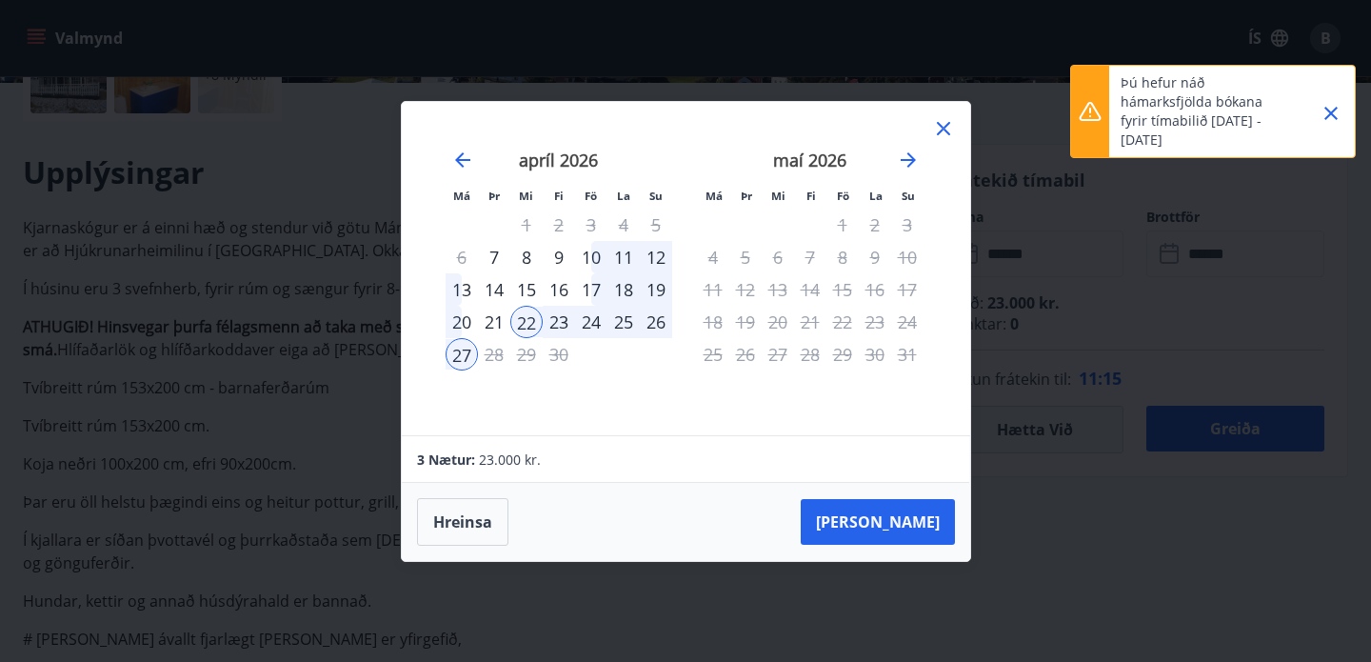
click at [659, 325] on div "26" at bounding box center [656, 322] width 32 height 32
click at [941, 123] on icon at bounding box center [943, 128] width 23 height 23
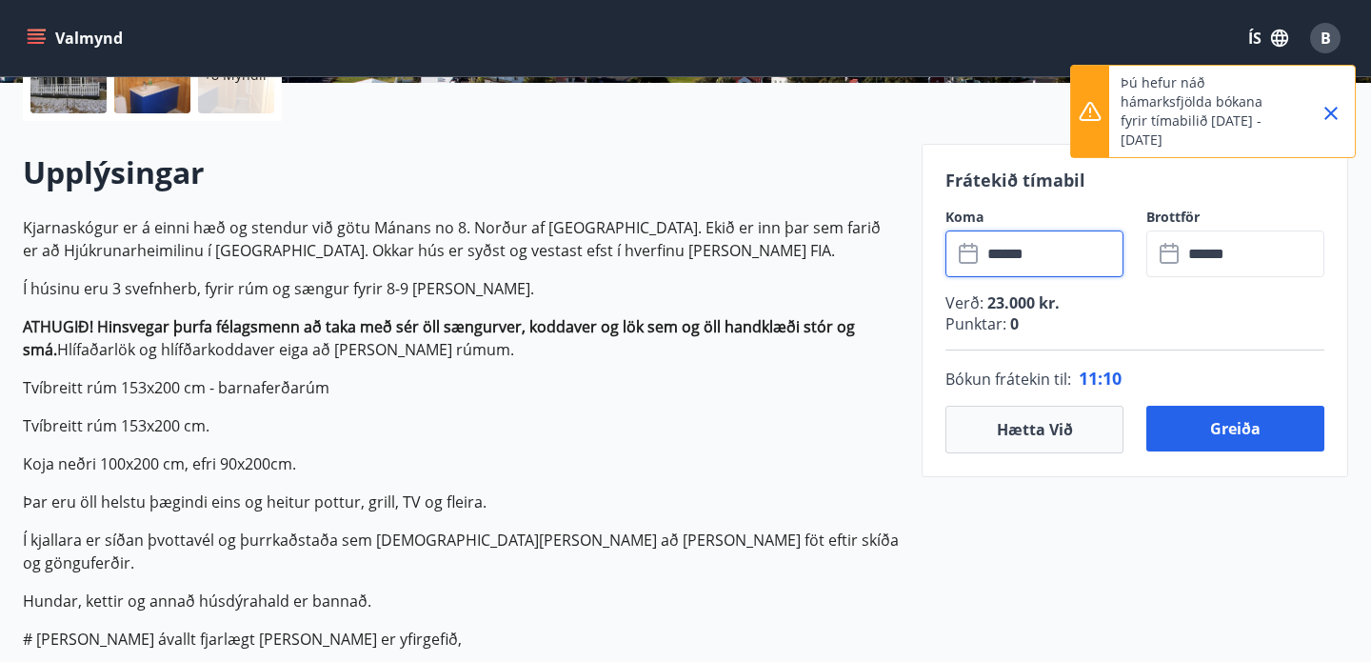
click at [1329, 112] on icon "Close" at bounding box center [1331, 113] width 13 height 13
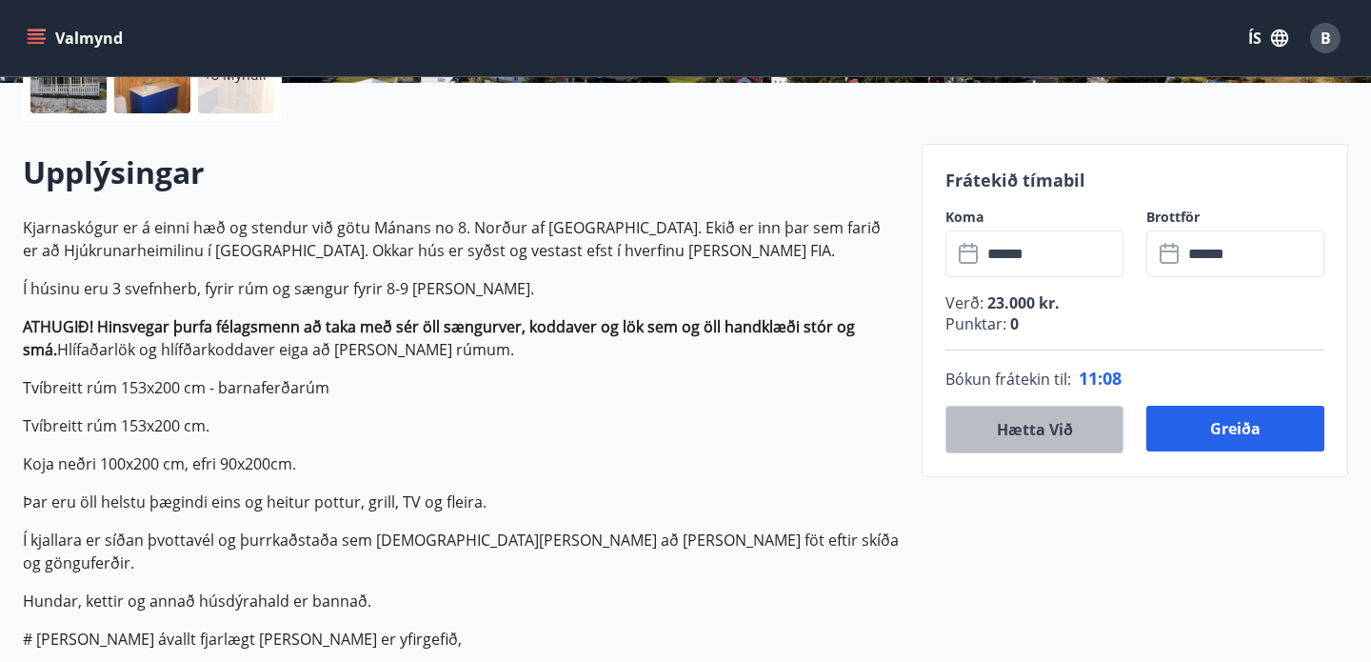
click at [1077, 417] on button "Hætta við" at bounding box center [1035, 430] width 178 height 48
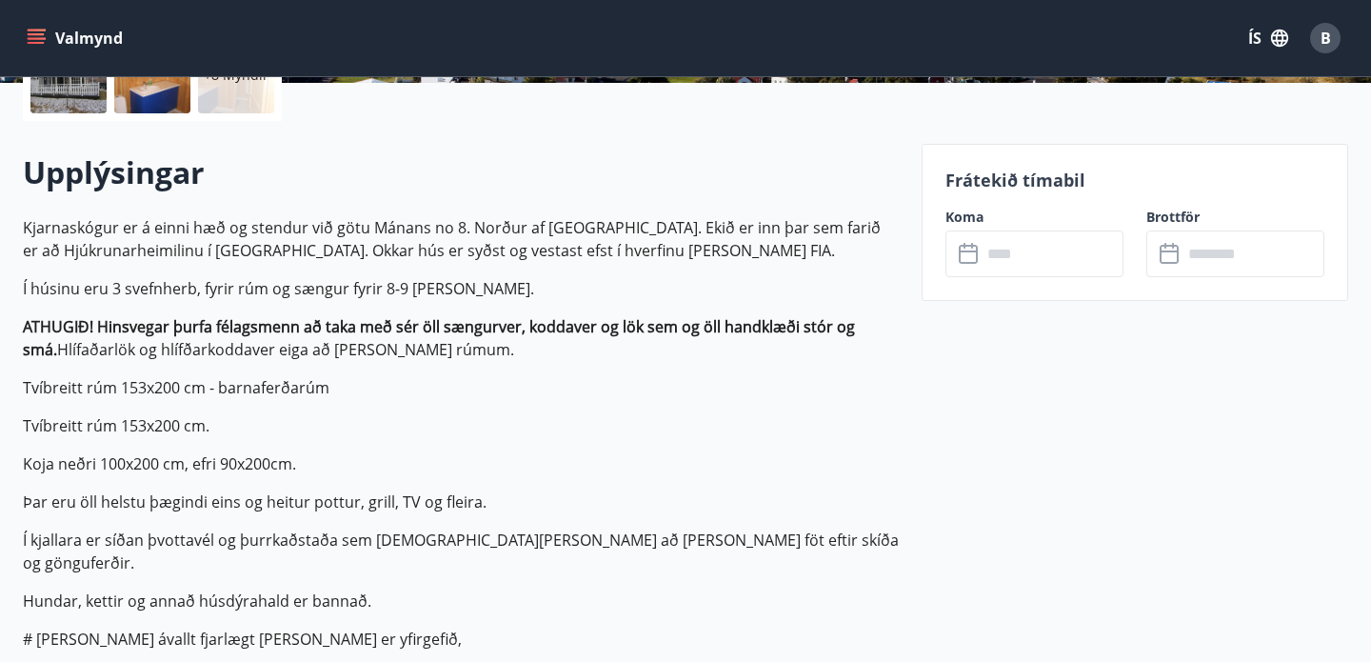
click at [1015, 258] on input "text" at bounding box center [1053, 253] width 142 height 47
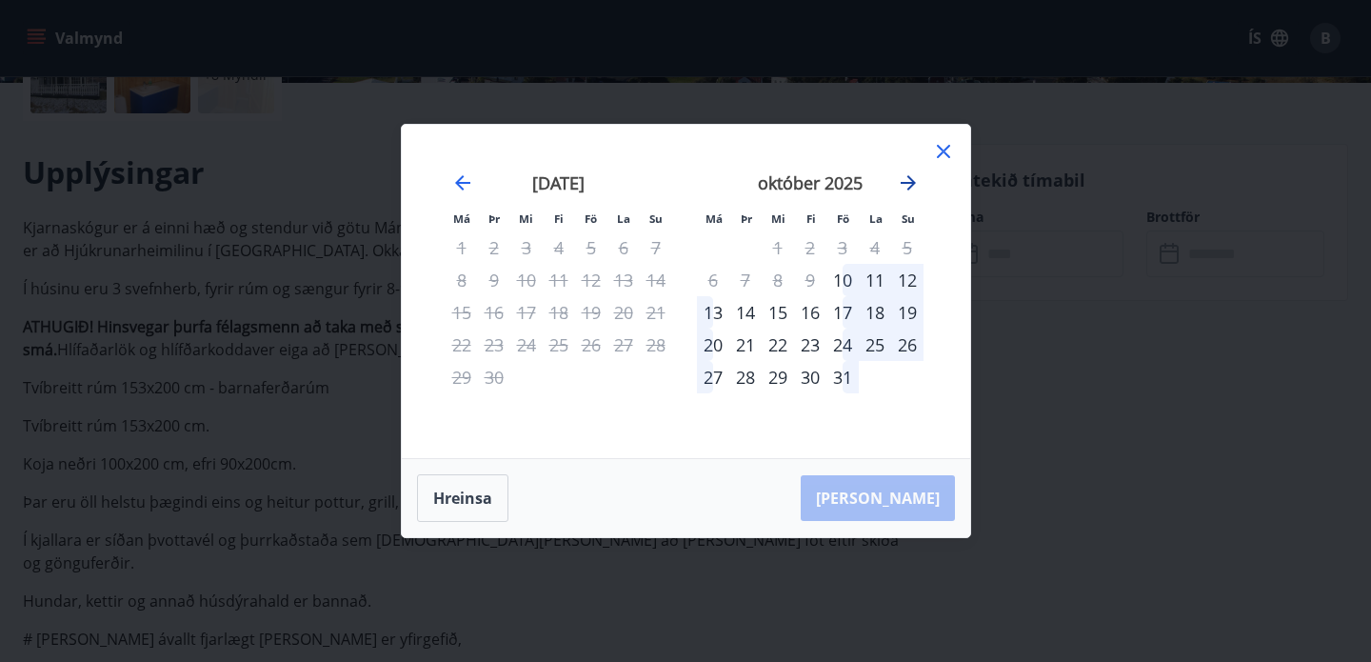
click at [909, 183] on icon "Move forward to switch to the next month." at bounding box center [908, 182] width 15 height 15
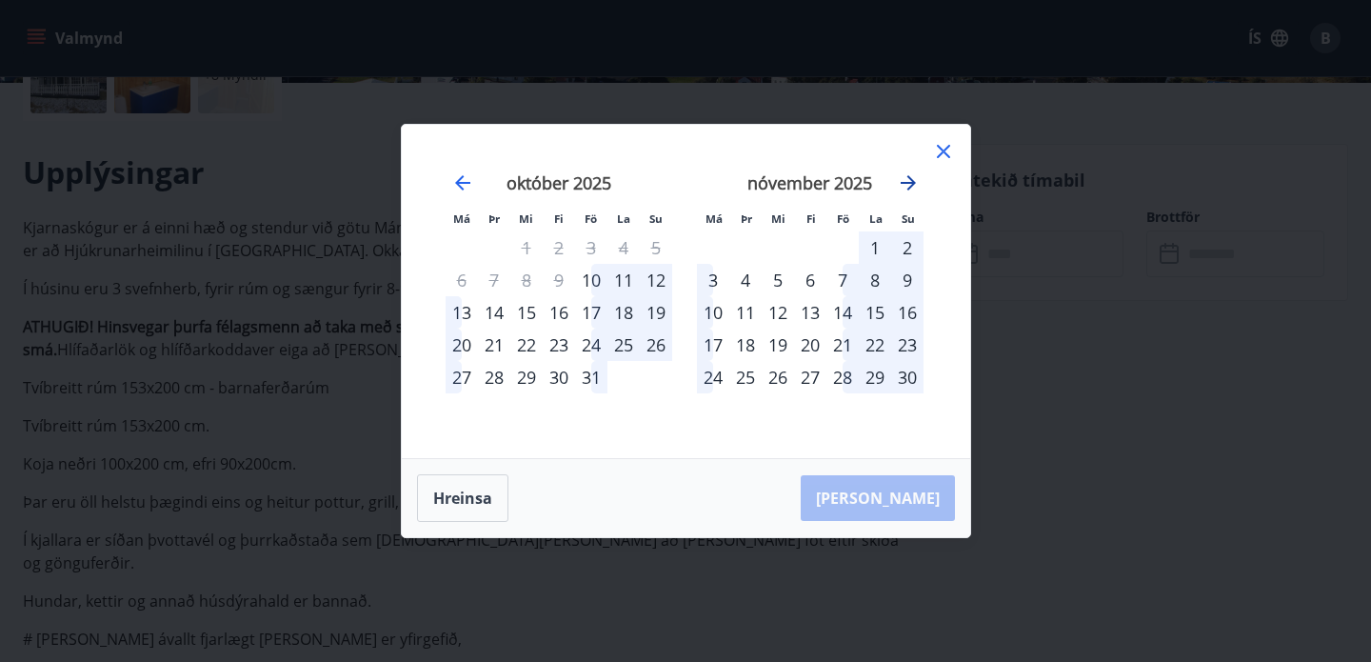
click at [909, 183] on icon "Move forward to switch to the next month." at bounding box center [908, 182] width 15 height 15
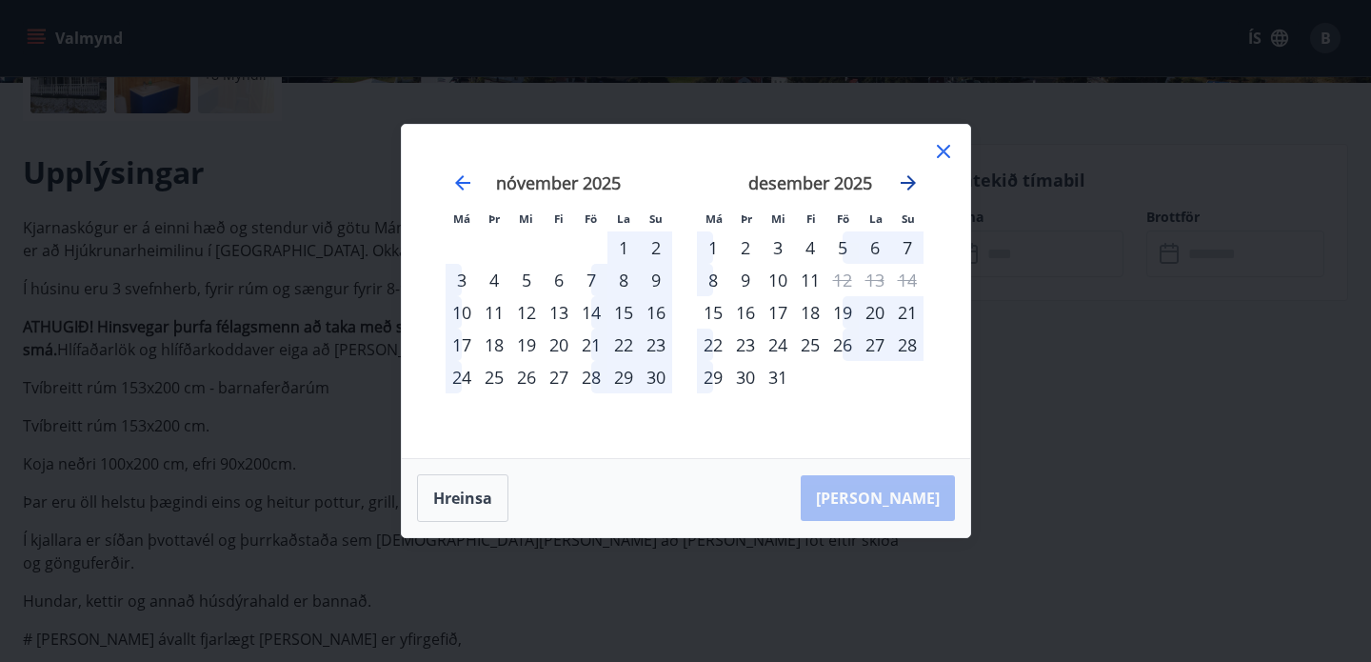
click at [909, 183] on icon "Move forward to switch to the next month." at bounding box center [908, 182] width 15 height 15
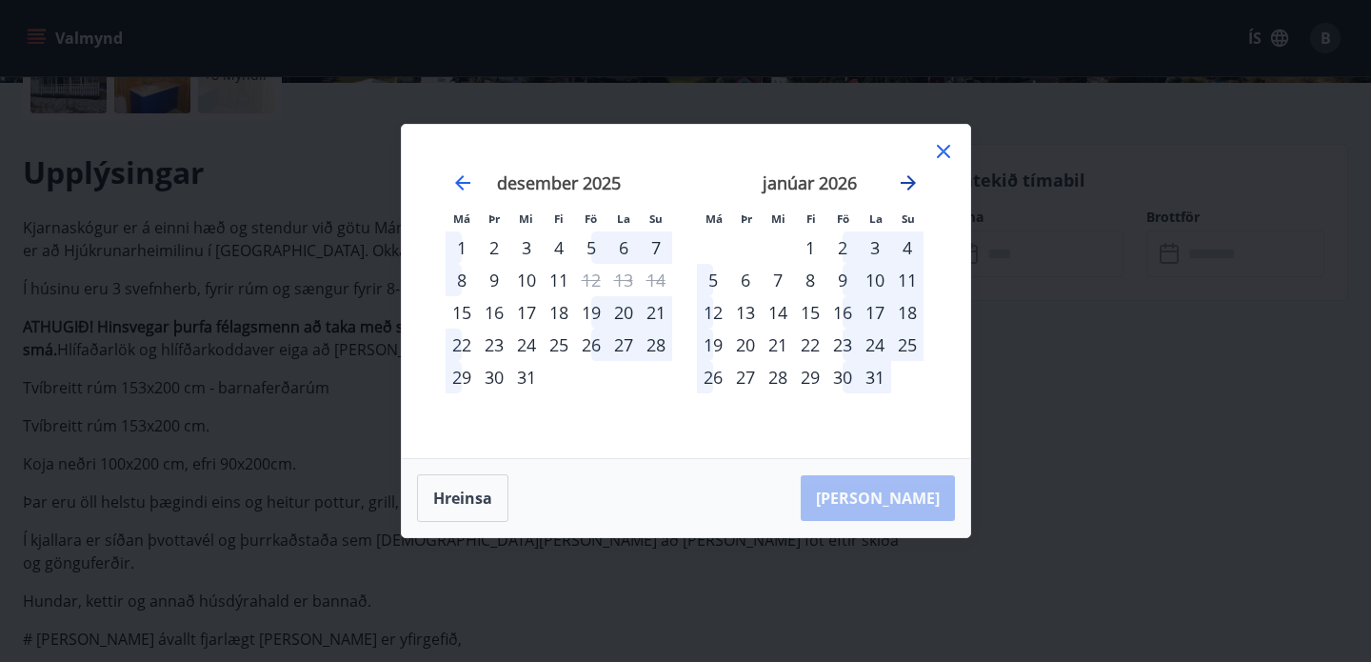
click at [909, 183] on icon "Move forward to switch to the next month." at bounding box center [908, 182] width 15 height 15
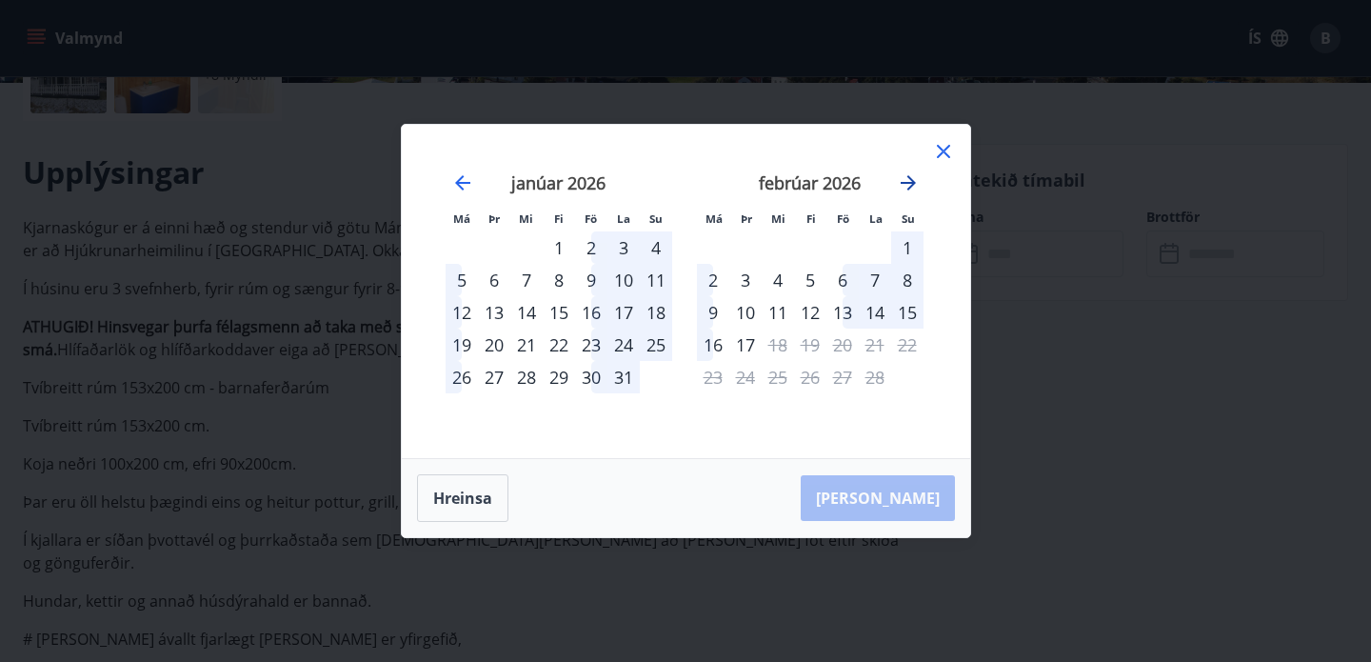
click at [909, 183] on icon "Move forward to switch to the next month." at bounding box center [908, 182] width 15 height 15
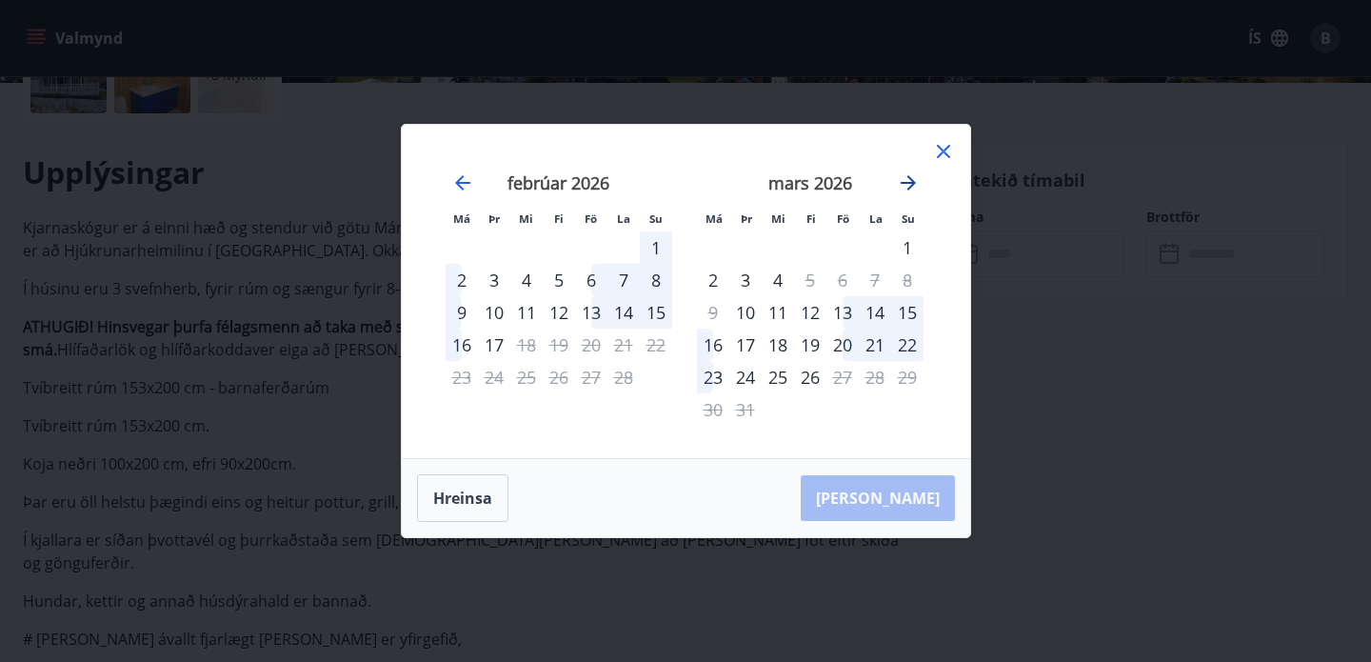
click at [909, 183] on icon "Move forward to switch to the next month." at bounding box center [908, 182] width 15 height 15
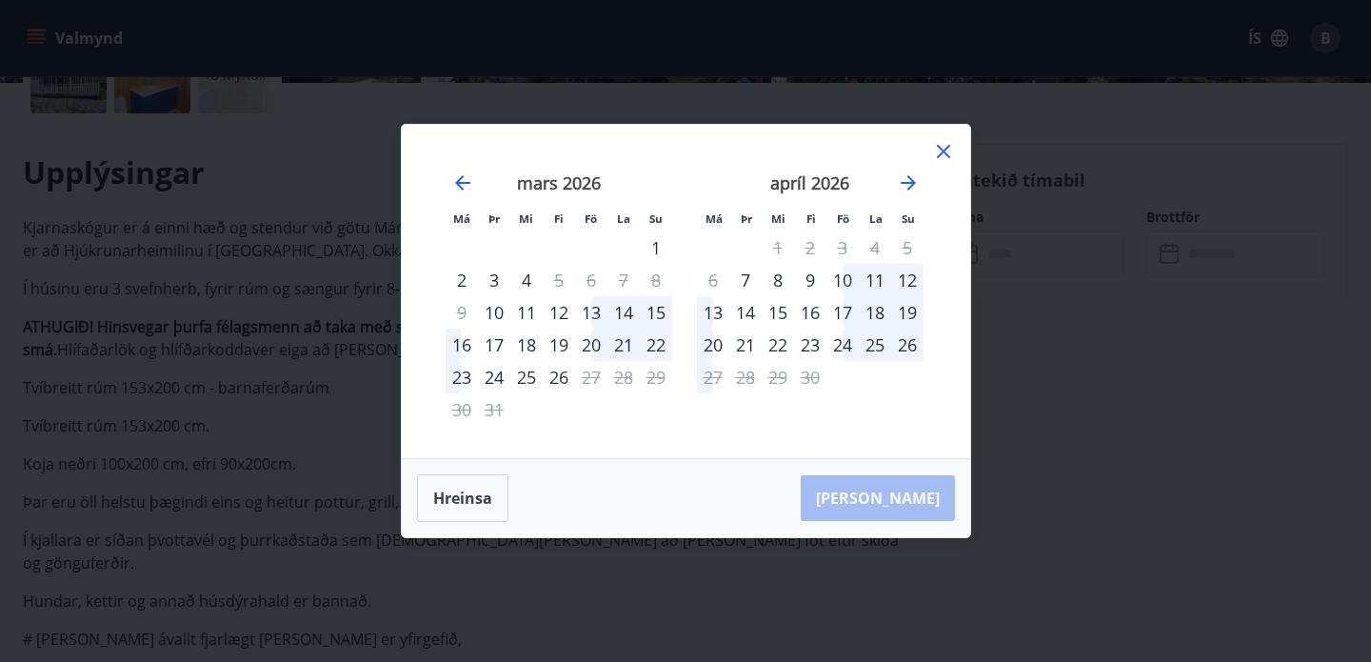
click at [745, 344] on div "21" at bounding box center [745, 345] width 32 height 32
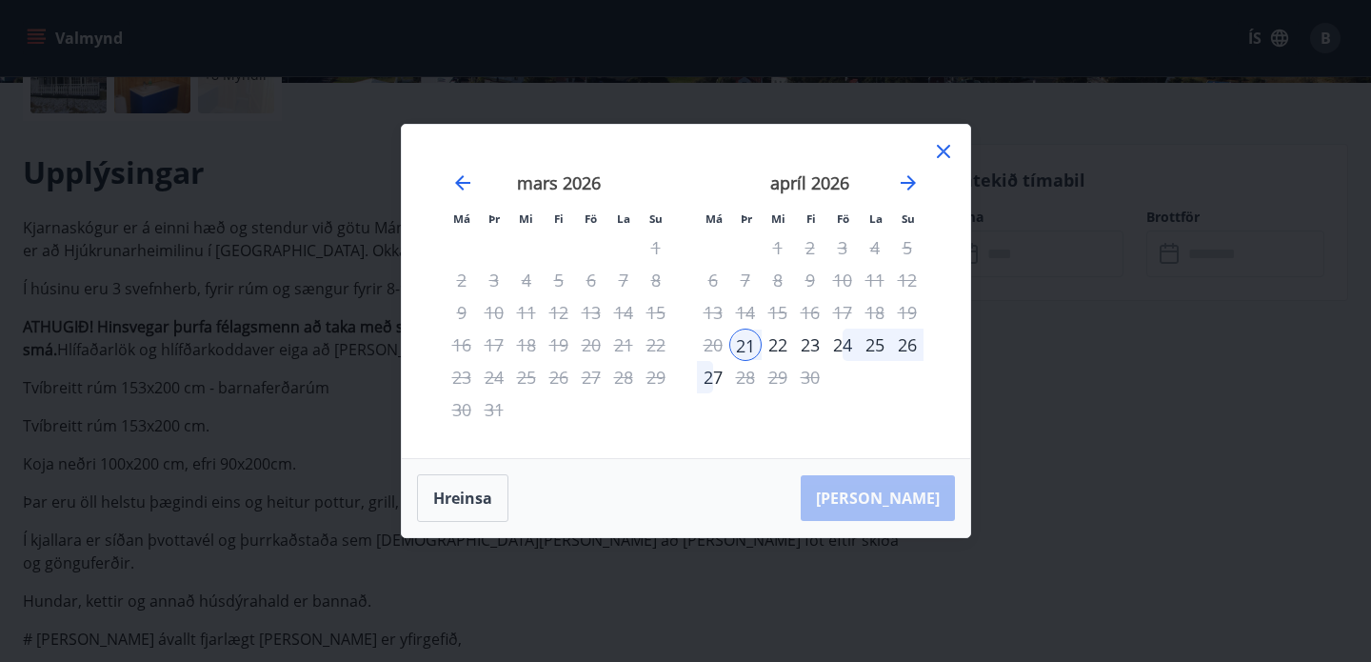
click at [903, 339] on div "26" at bounding box center [907, 345] width 32 height 32
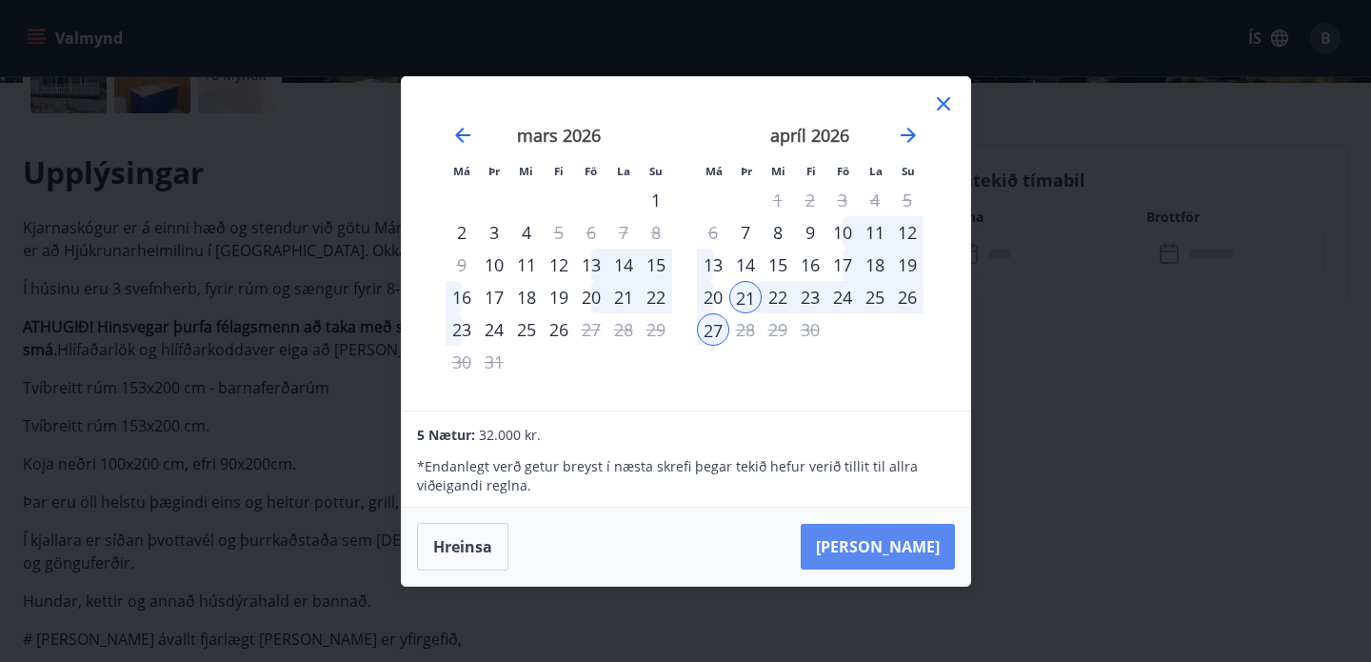
click at [927, 537] on button "Taka Frá" at bounding box center [878, 547] width 154 height 46
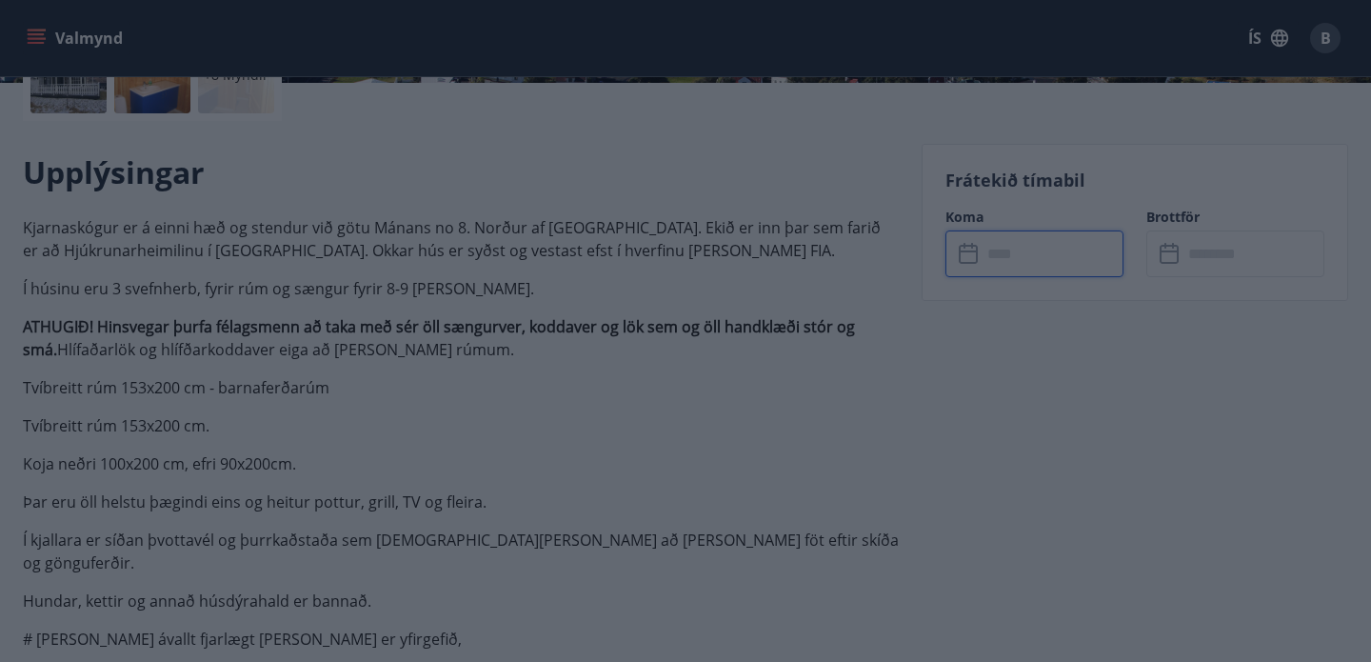
type input "******"
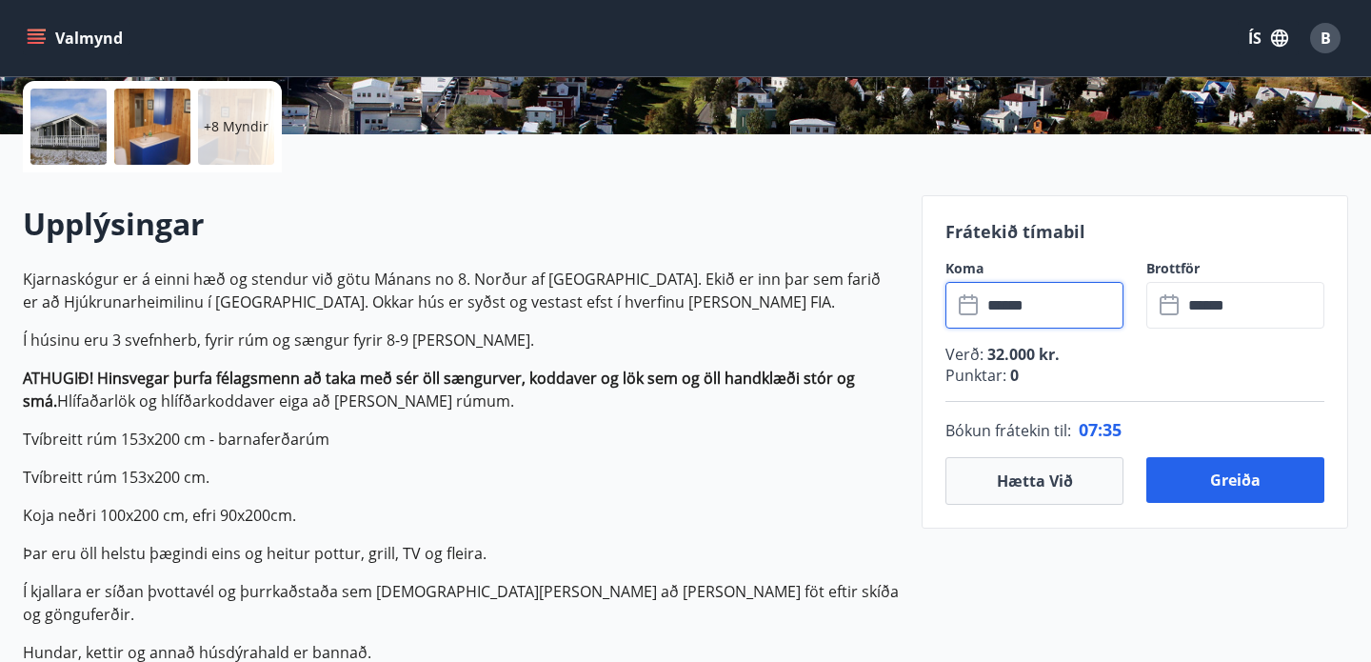
scroll to position [412, 0]
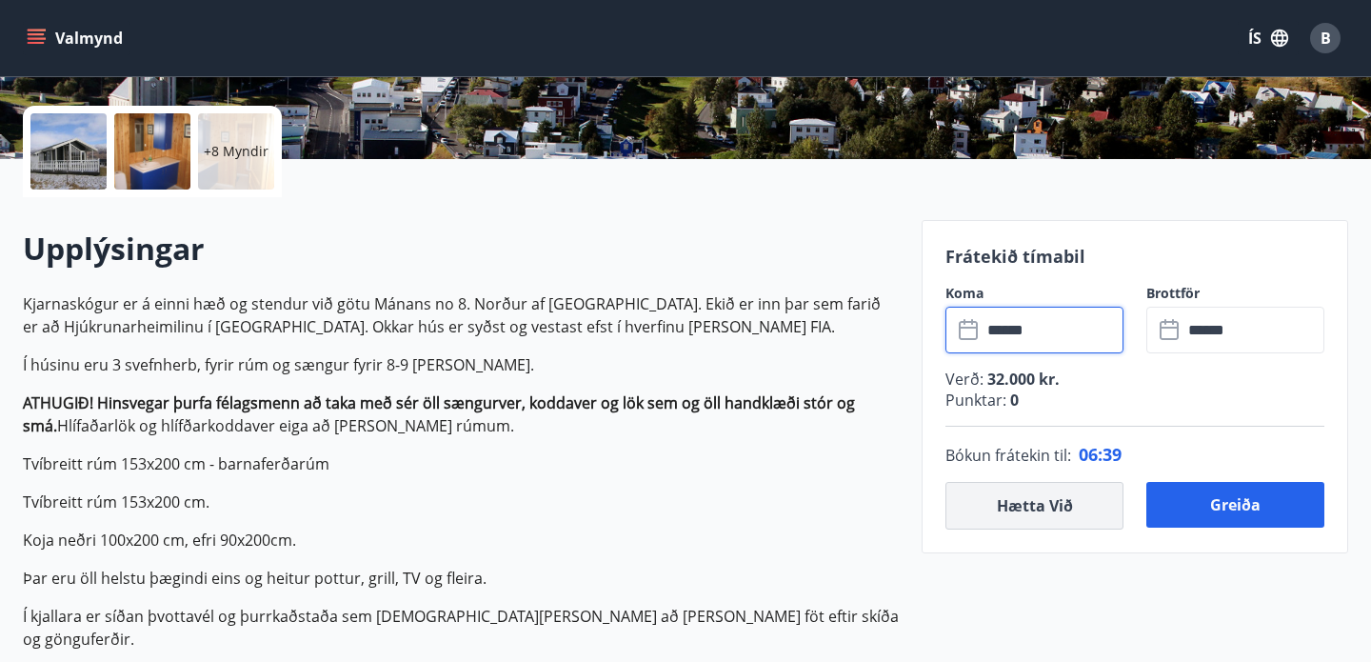
click at [1046, 510] on button "Hætta við" at bounding box center [1035, 506] width 178 height 48
